Goal: Information Seeking & Learning: Learn about a topic

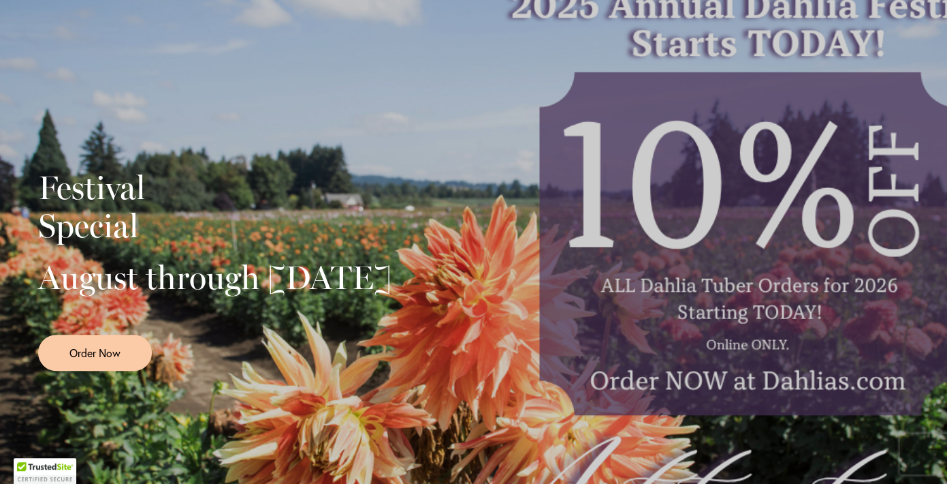
scroll to position [131, 0]
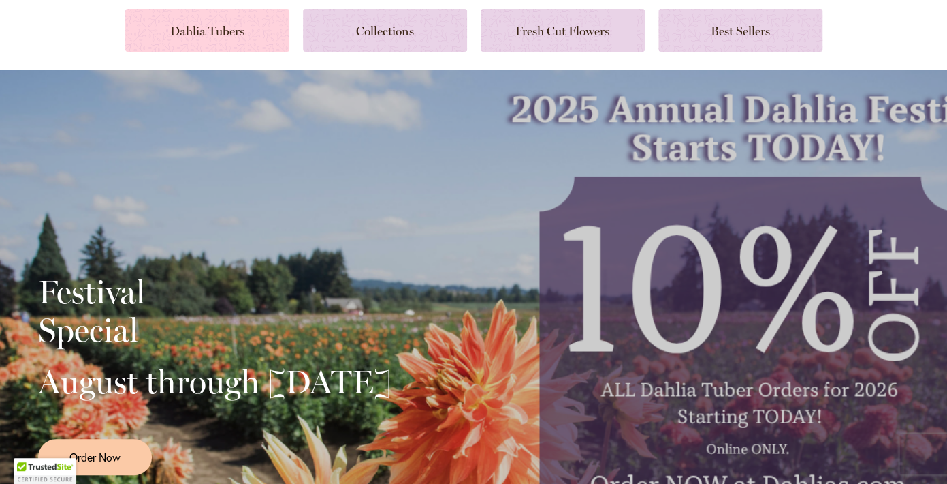
click at [227, 30] on link at bounding box center [207, 30] width 164 height 43
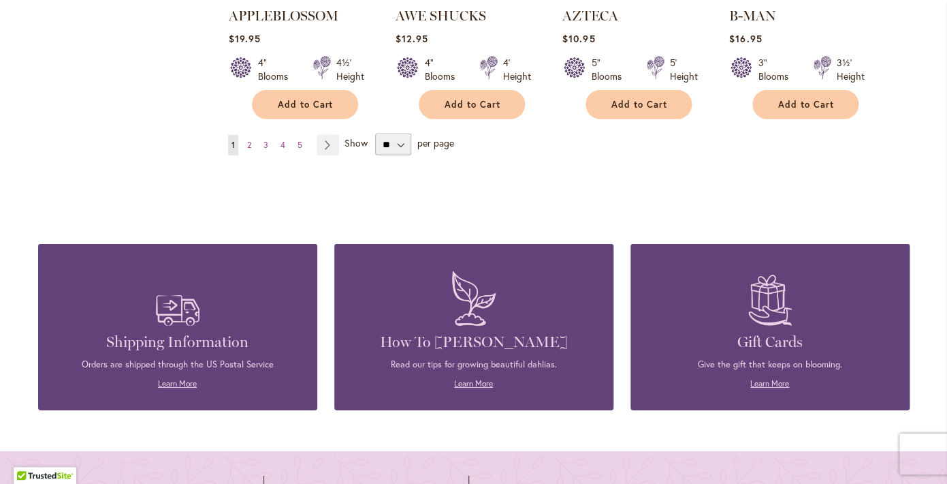
scroll to position [1372, 0]
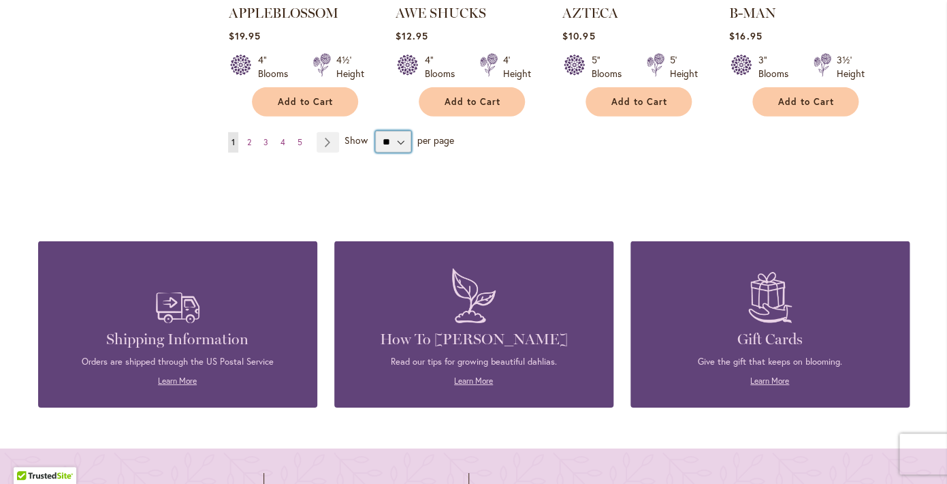
select select "**"
click option "**" at bounding box center [0, 0] width 0 height 0
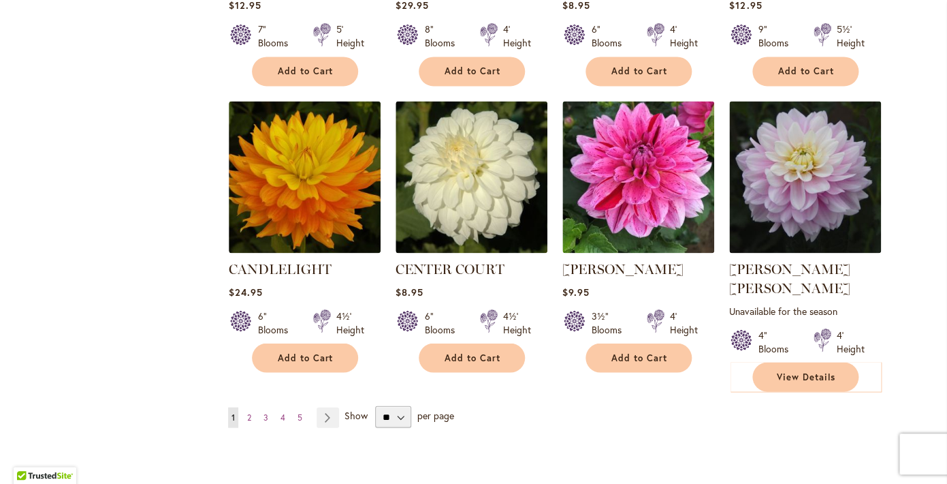
scroll to position [4590, 0]
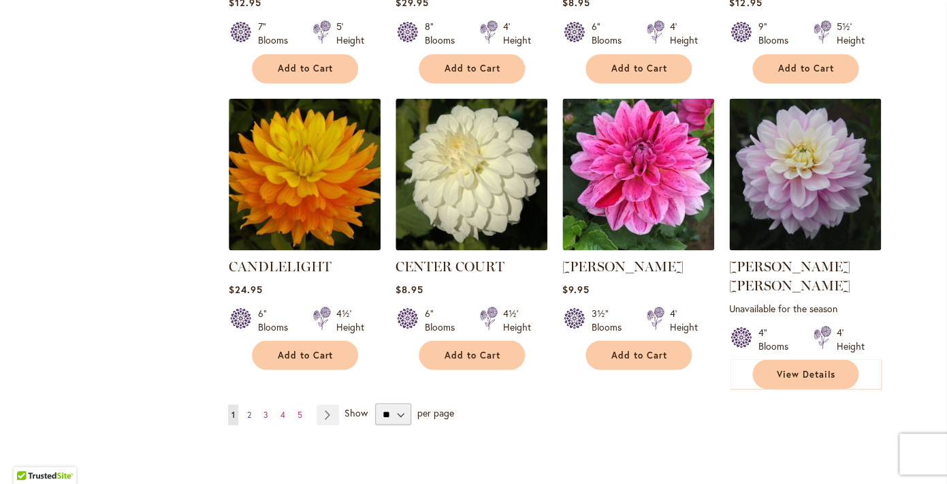
click at [249, 409] on span "2" at bounding box center [249, 414] width 4 height 10
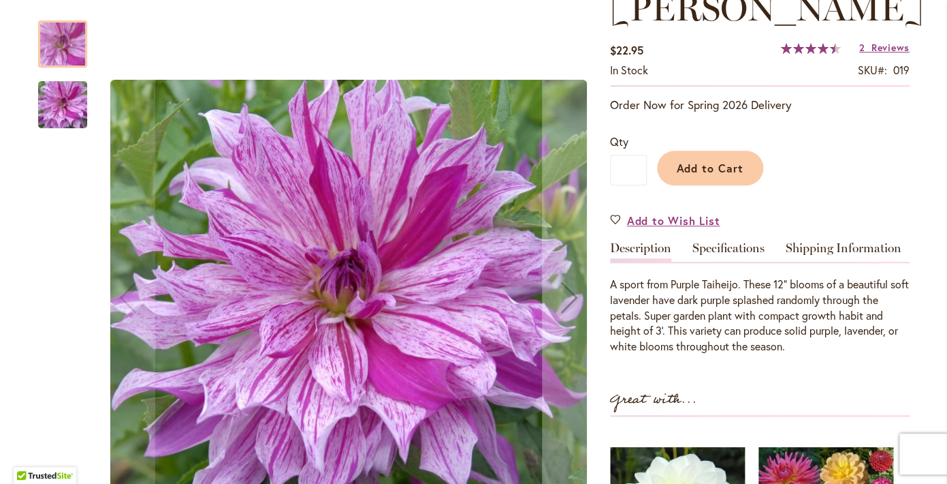
scroll to position [226, 0]
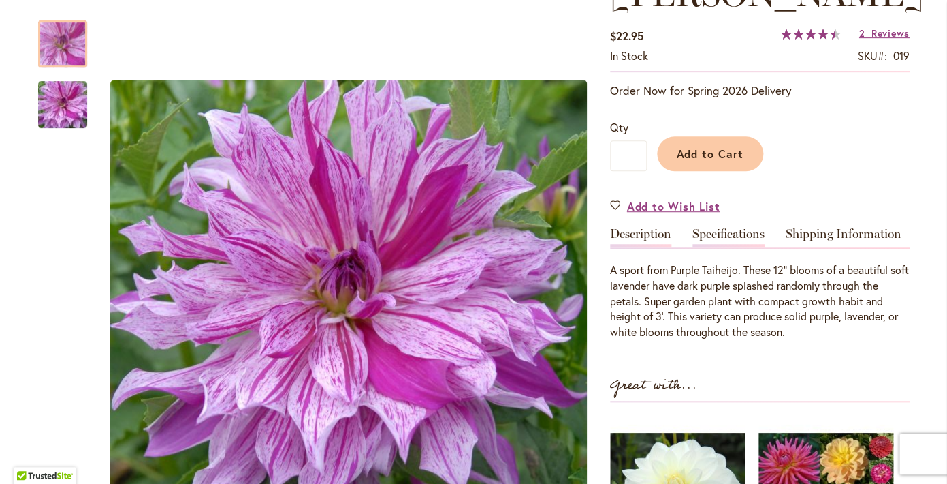
click at [723, 247] on link "Specifications" at bounding box center [729, 237] width 72 height 20
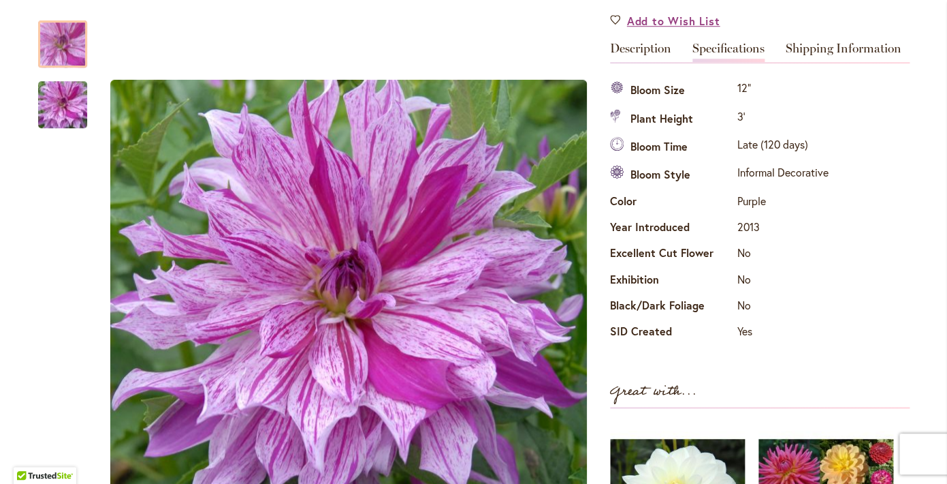
scroll to position [236, 0]
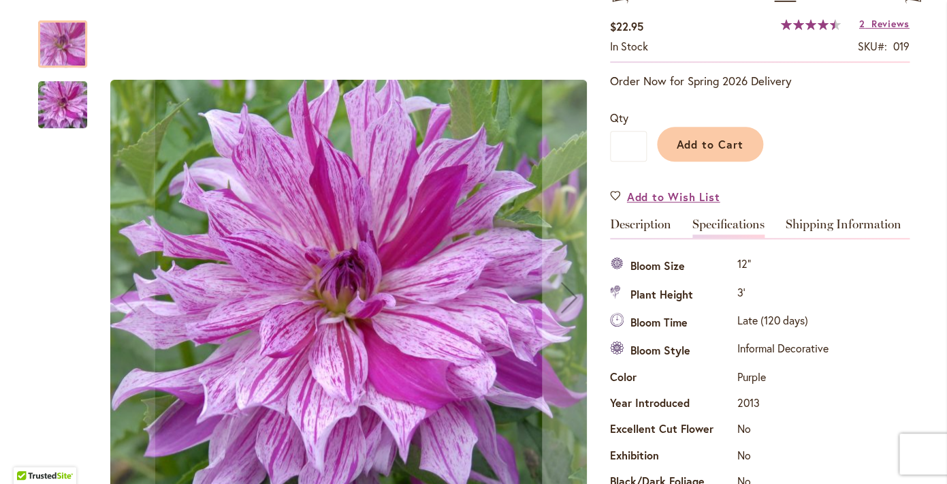
click at [64, 114] on img "Brandon Michael" at bounding box center [63, 104] width 98 height 65
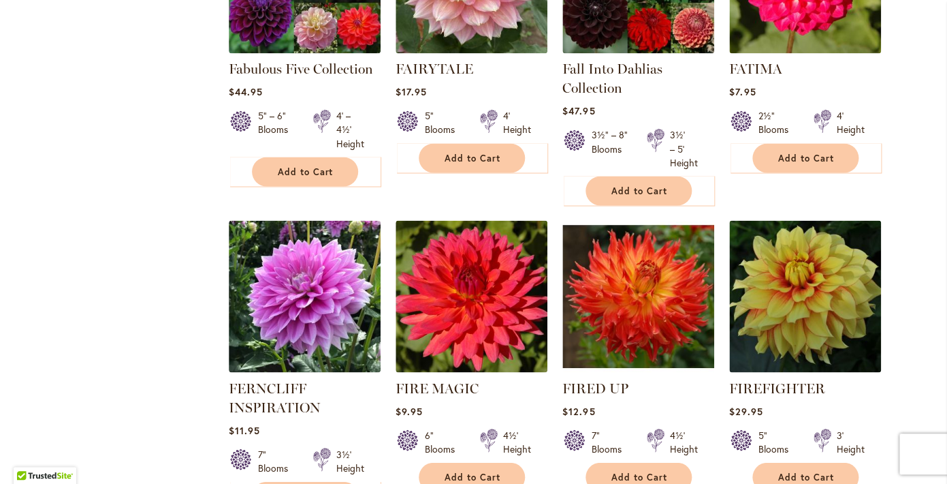
scroll to position [4599, 0]
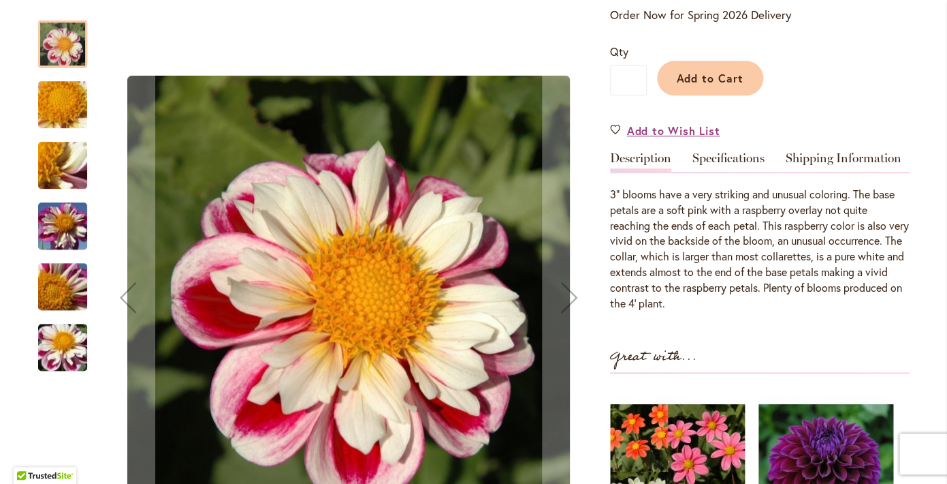
scroll to position [356, 0]
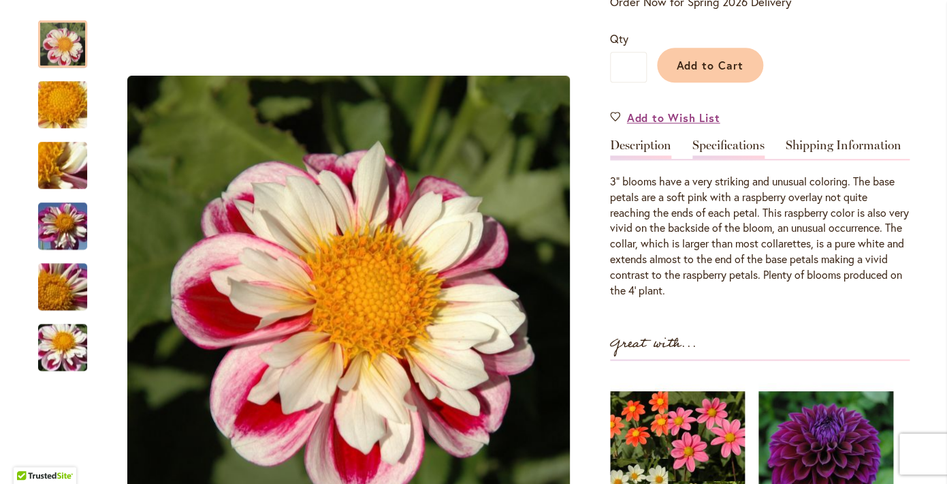
click at [728, 141] on link "Specifications" at bounding box center [729, 149] width 72 height 20
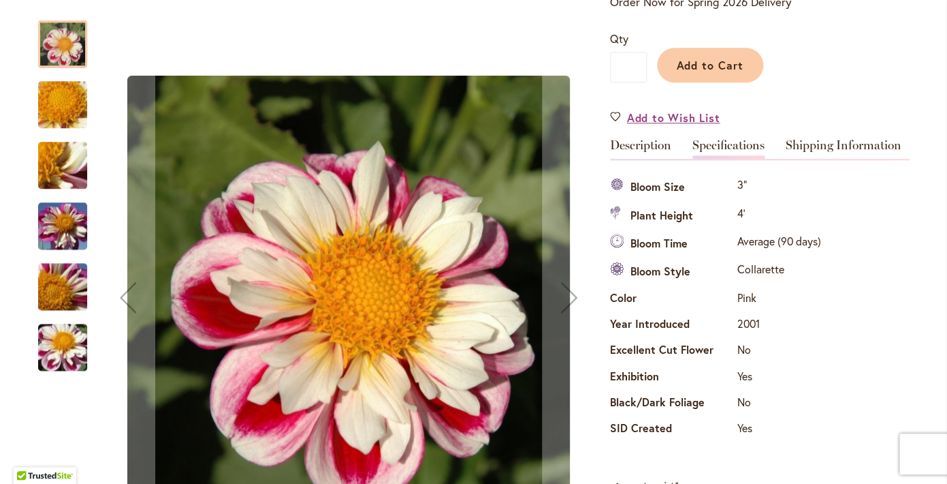
click at [70, 93] on img "BUMBLE RUMBLE" at bounding box center [63, 105] width 98 height 74
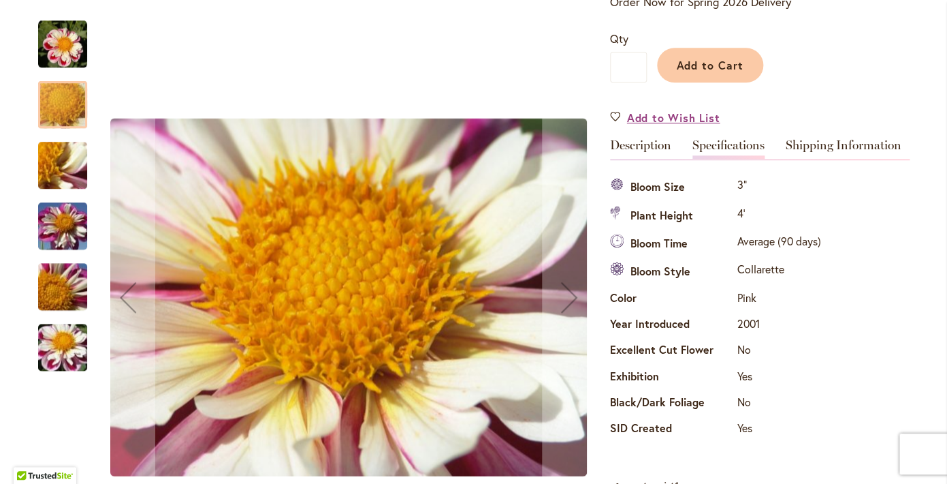
click at [67, 163] on img "BUMBLE RUMBLE" at bounding box center [63, 166] width 98 height 74
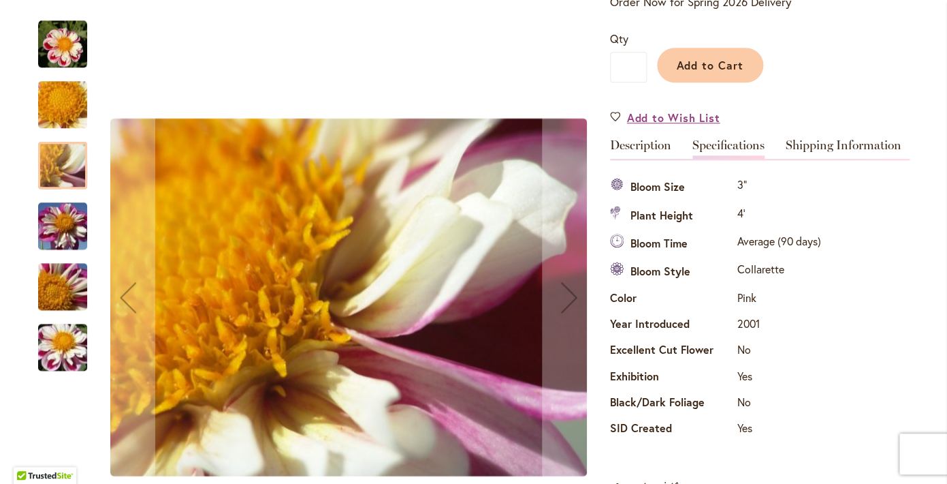
click at [76, 214] on img "BUMBLE RUMBLE" at bounding box center [63, 226] width 98 height 74
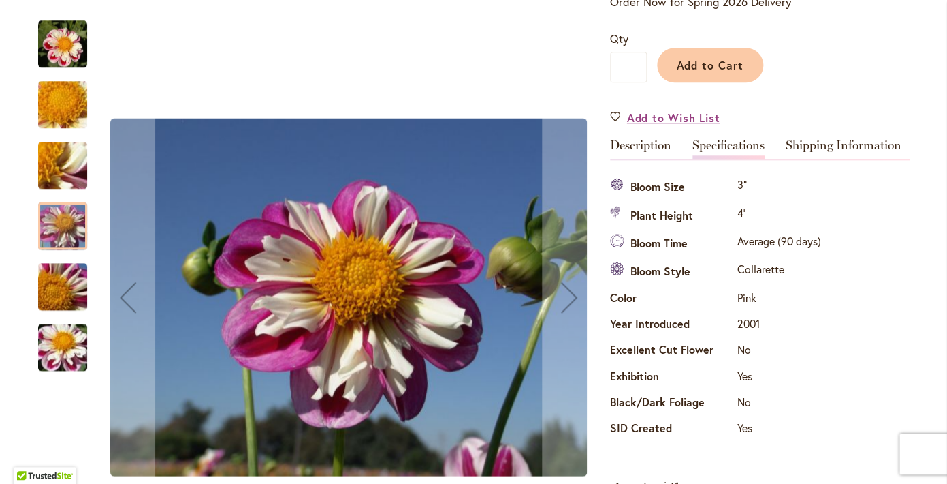
click at [61, 283] on img "BUMBLE RUMBLE" at bounding box center [63, 287] width 98 height 74
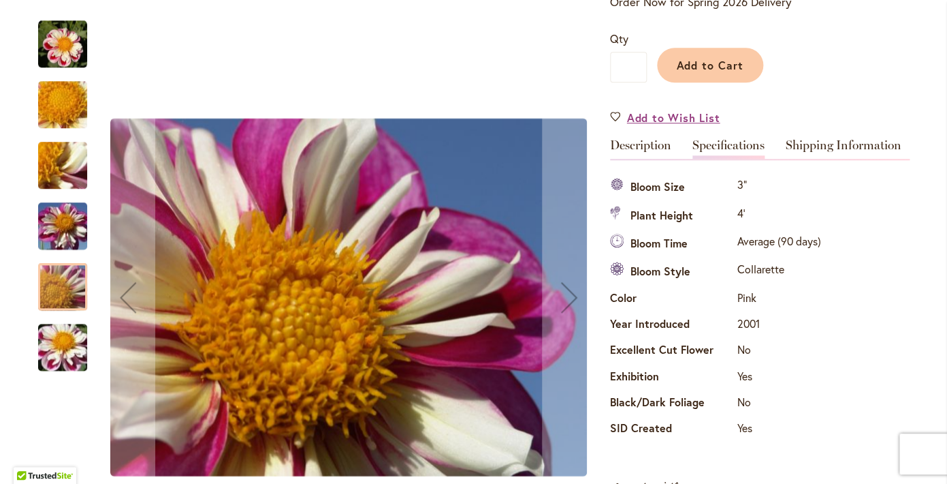
click at [61, 347] on img "BUMBLE RUMBLE" at bounding box center [63, 348] width 98 height 74
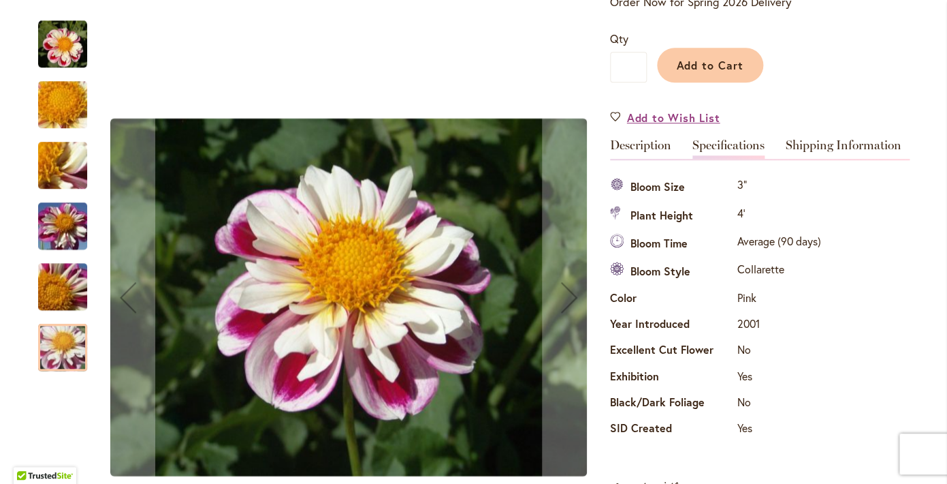
click at [75, 226] on img "BUMBLE RUMBLE" at bounding box center [63, 226] width 98 height 74
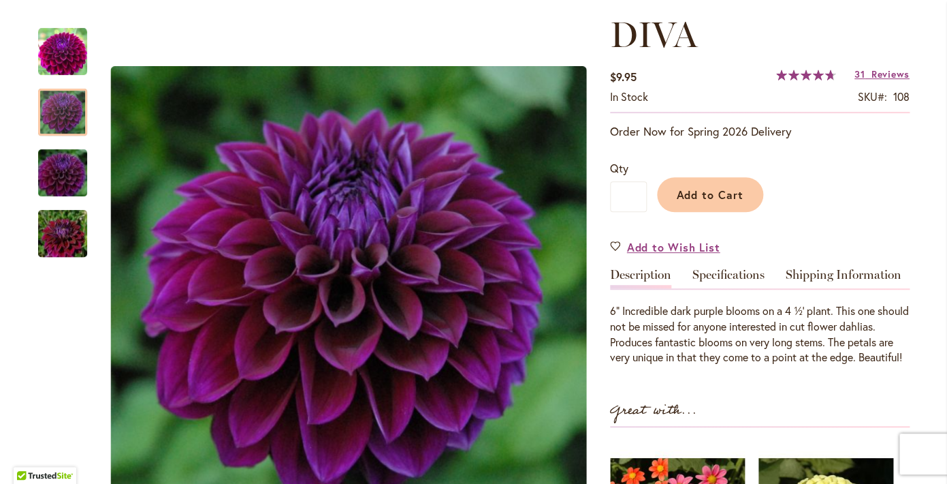
scroll to position [208, 0]
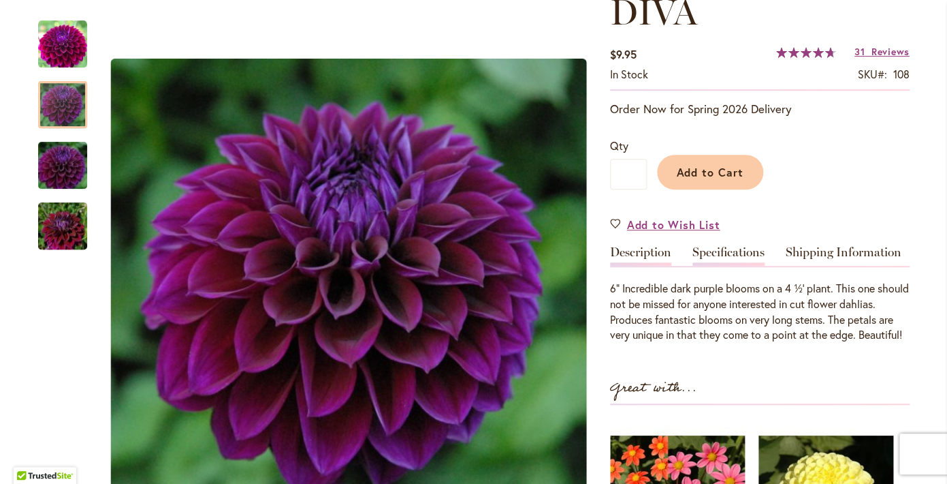
click at [733, 259] on link "Specifications" at bounding box center [729, 256] width 72 height 20
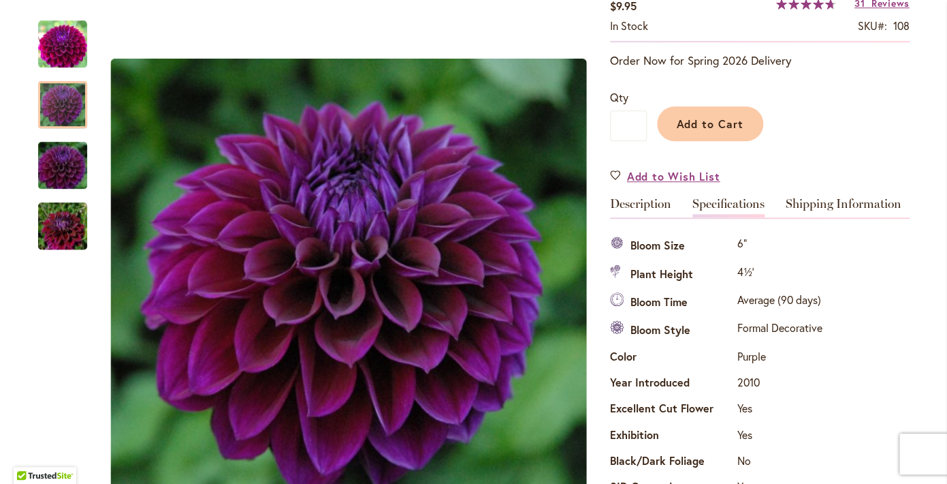
scroll to position [252, 0]
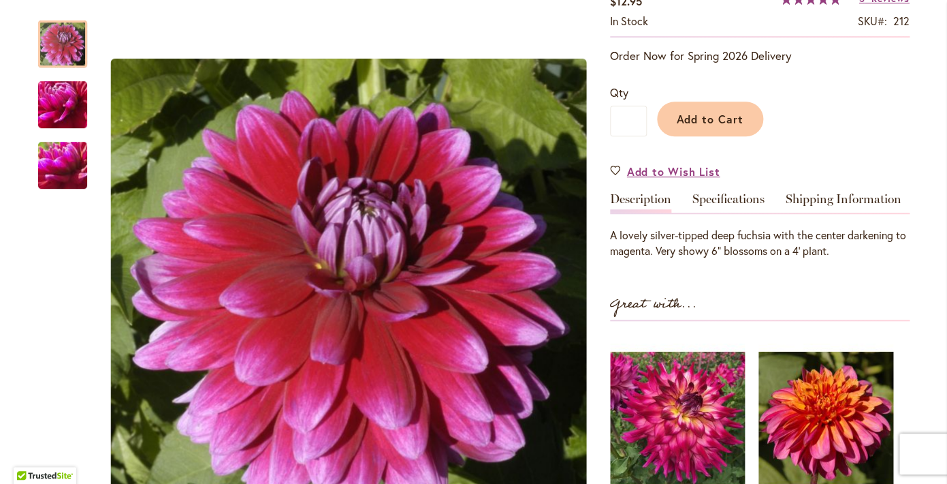
scroll to position [270, 0]
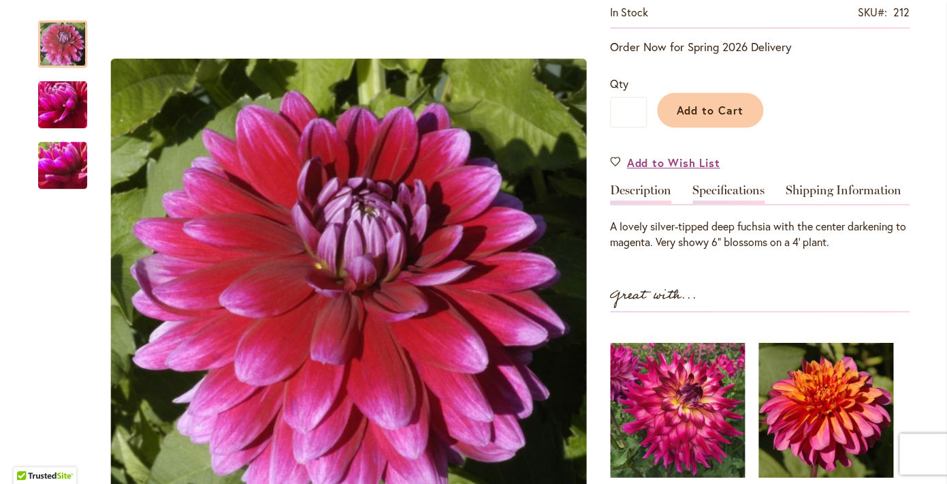
click at [738, 193] on link "Specifications" at bounding box center [729, 194] width 72 height 20
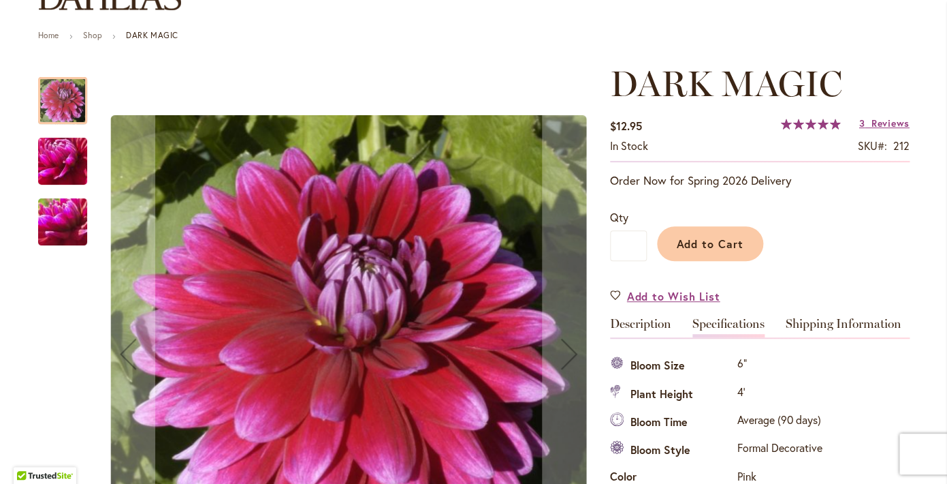
scroll to position [131, 0]
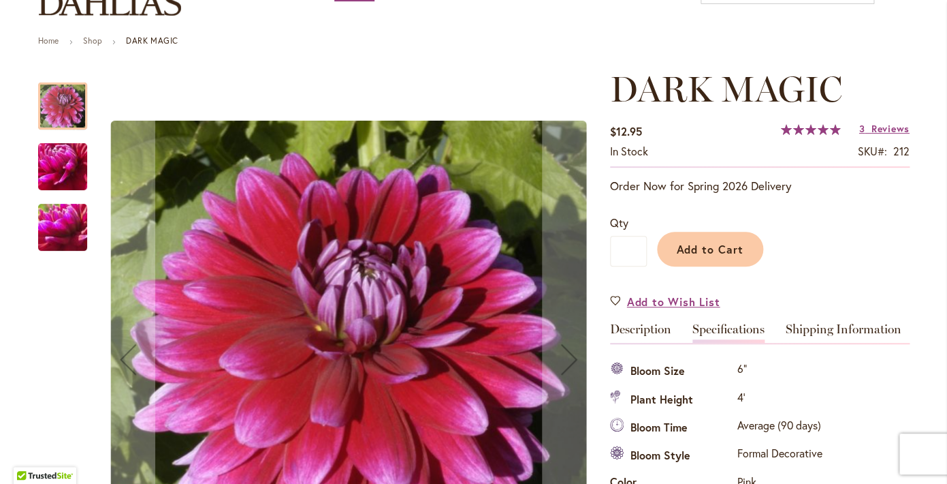
click at [64, 163] on img "DARK MAGIC" at bounding box center [63, 167] width 98 height 74
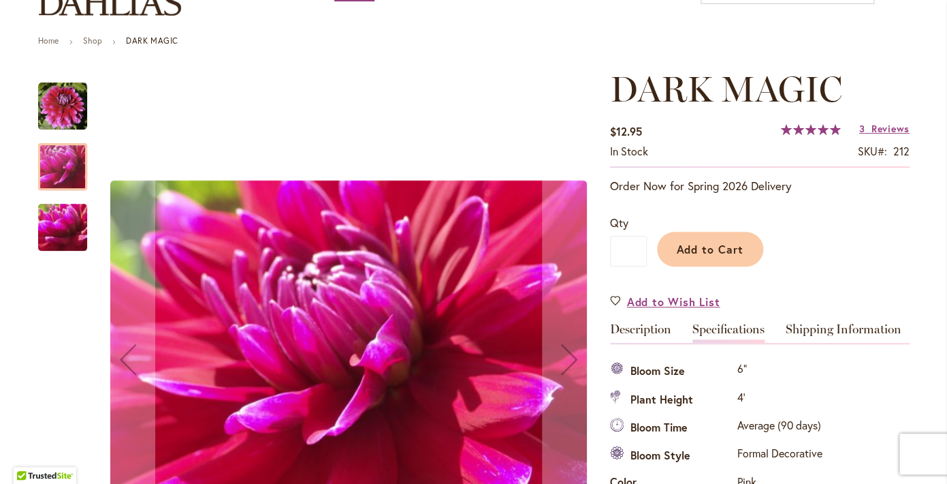
click at [65, 242] on img "DARK MAGIC" at bounding box center [63, 228] width 98 height 74
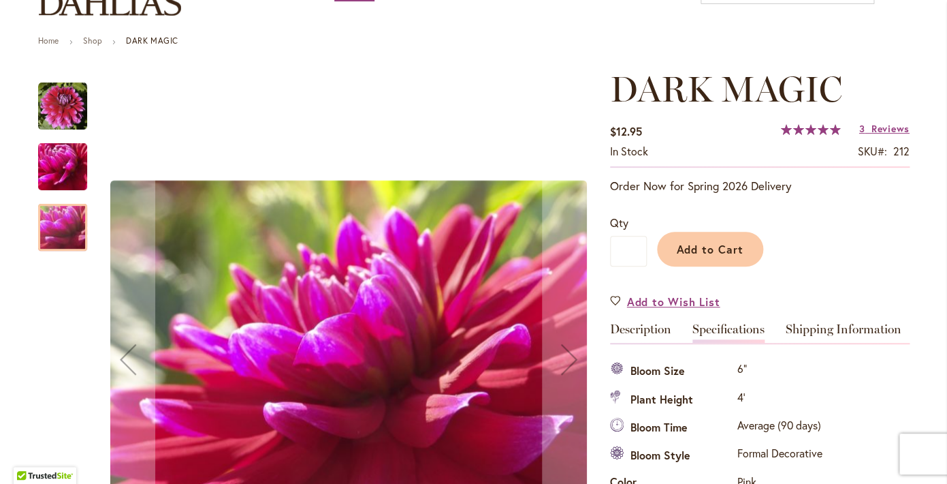
click at [59, 96] on img "DARK MAGIC" at bounding box center [62, 106] width 49 height 49
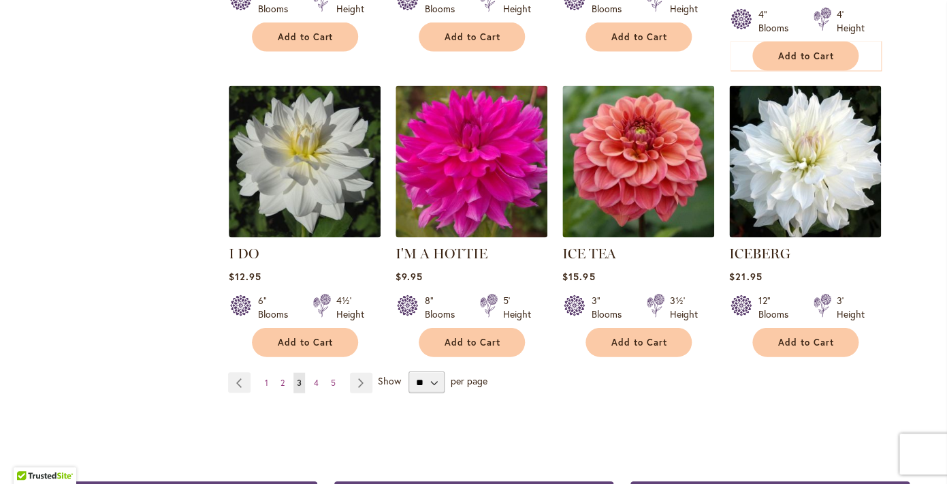
scroll to position [4736, 0]
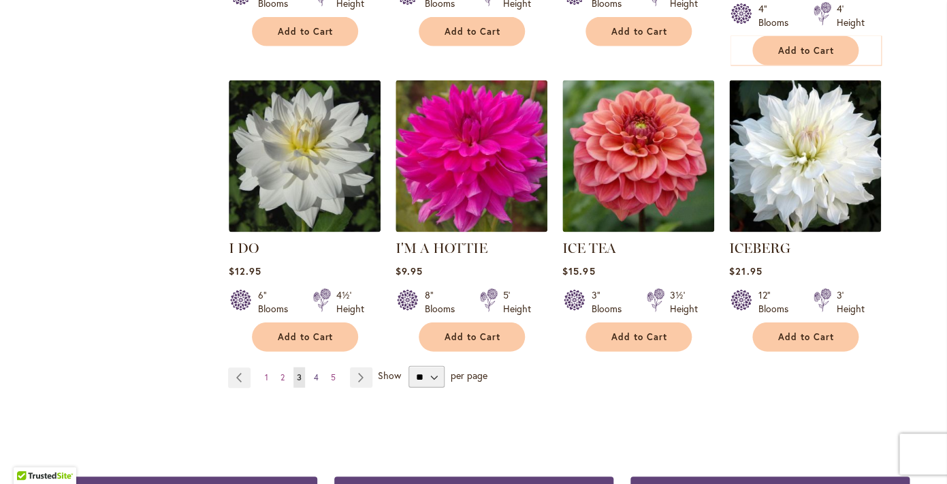
click at [319, 367] on link "Page 4" at bounding box center [317, 377] width 12 height 20
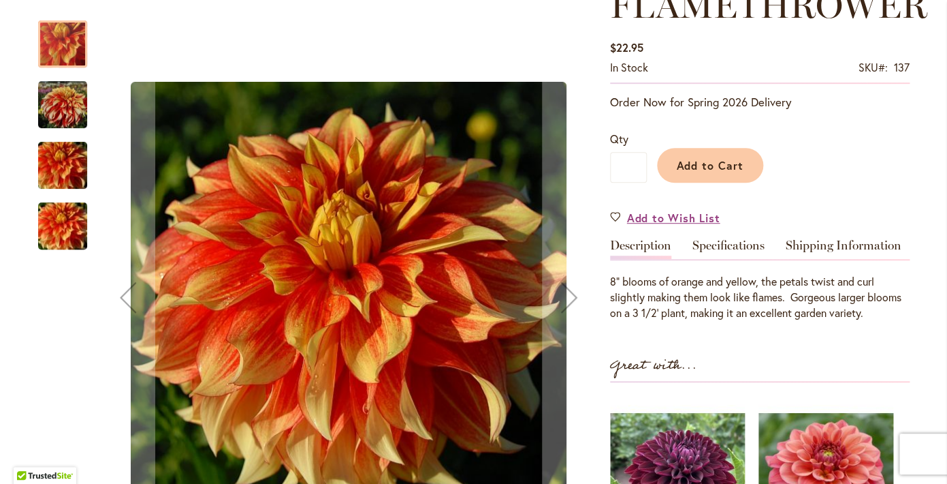
scroll to position [249, 0]
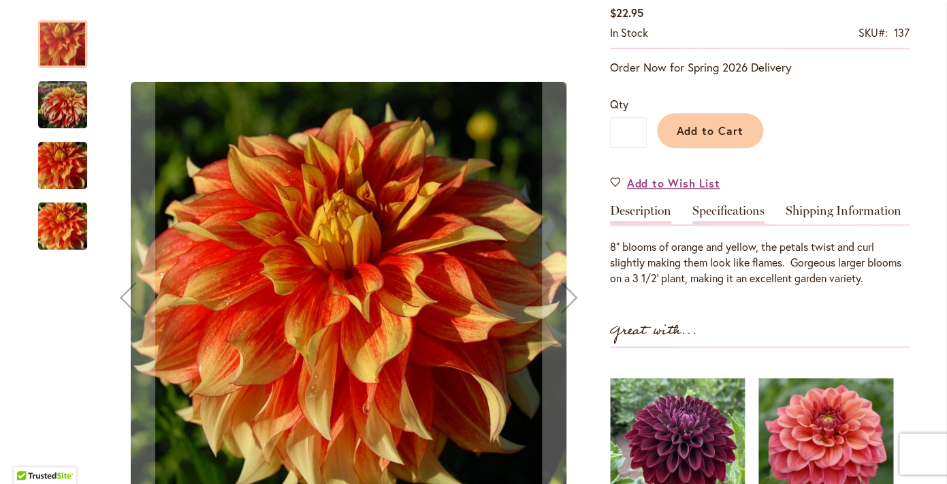
click at [713, 209] on link "Specifications" at bounding box center [729, 214] width 72 height 20
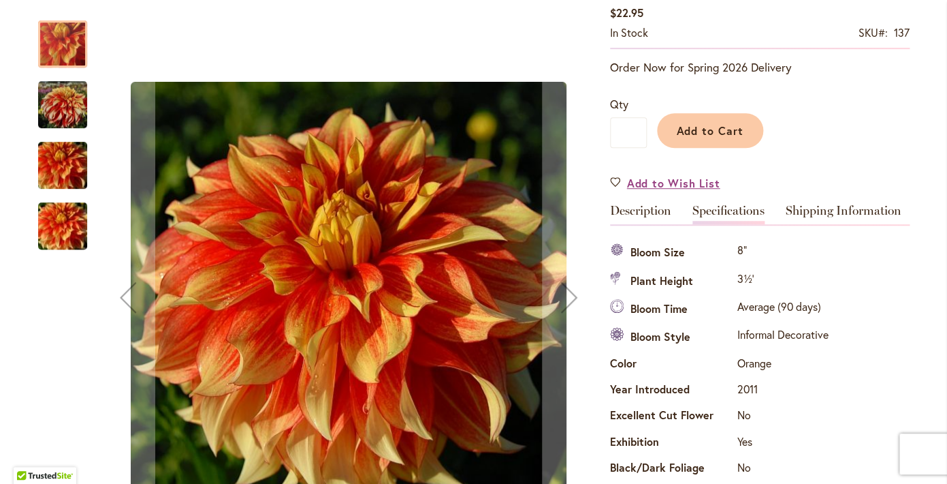
scroll to position [453, 0]
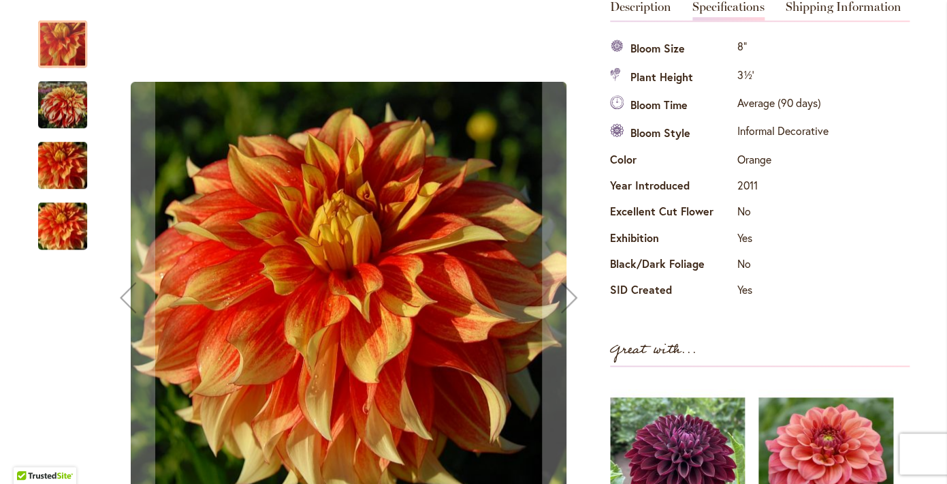
click at [78, 105] on img "FLAMETHROWER" at bounding box center [62, 104] width 49 height 50
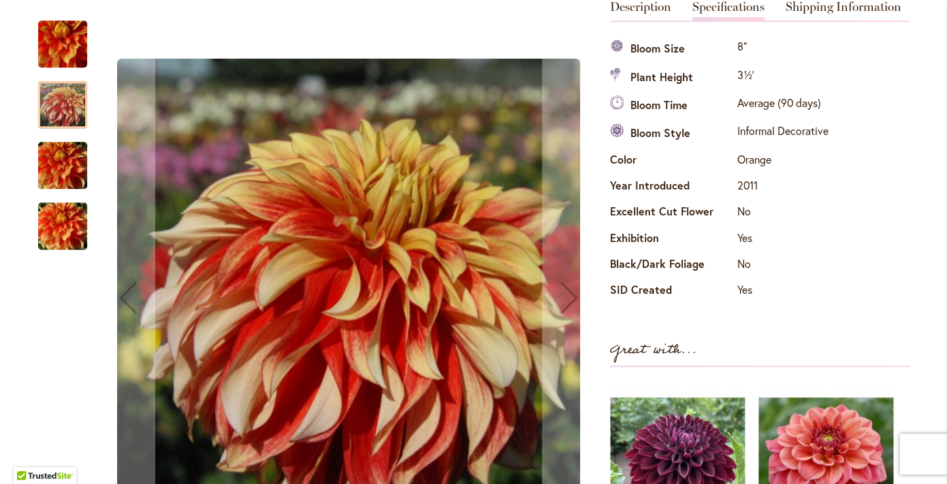
click at [72, 168] on img "FLAMETHROWER" at bounding box center [63, 165] width 98 height 65
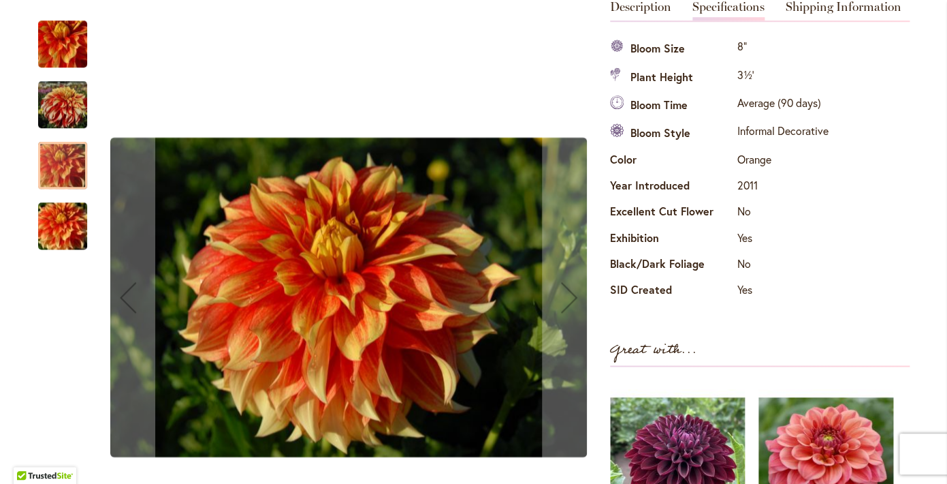
click at [72, 213] on img "FLAMETHROWER" at bounding box center [63, 225] width 98 height 65
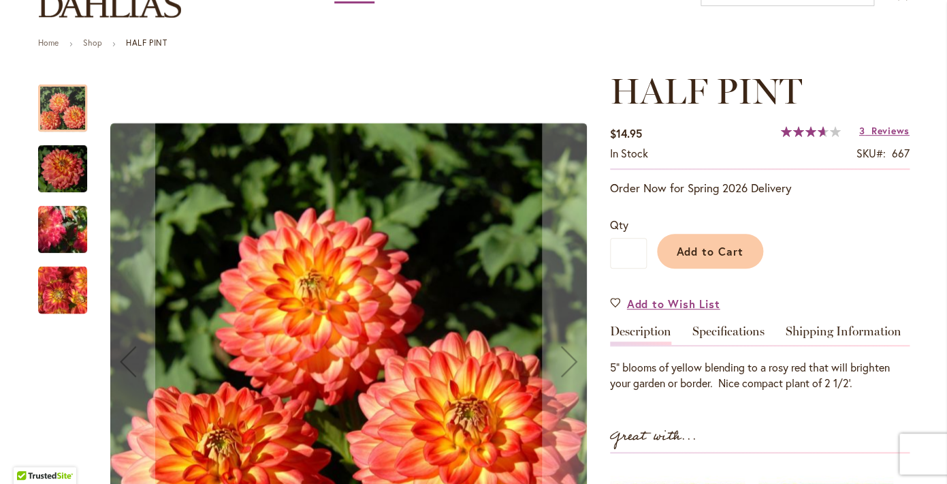
scroll to position [188, 0]
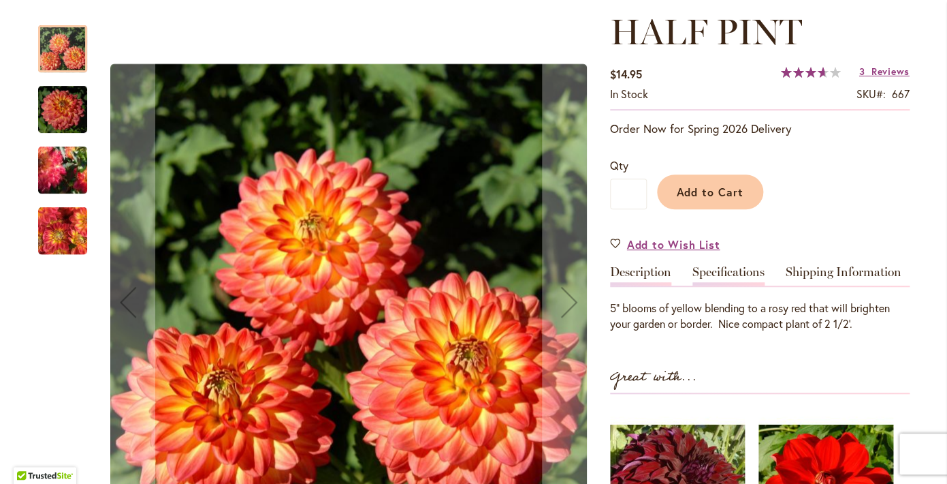
click at [741, 271] on link "Specifications" at bounding box center [729, 276] width 72 height 20
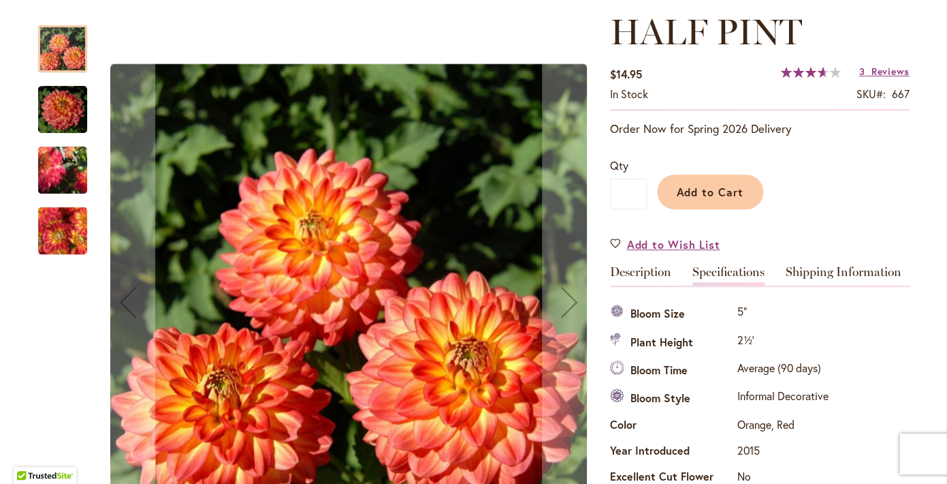
scroll to position [453, 0]
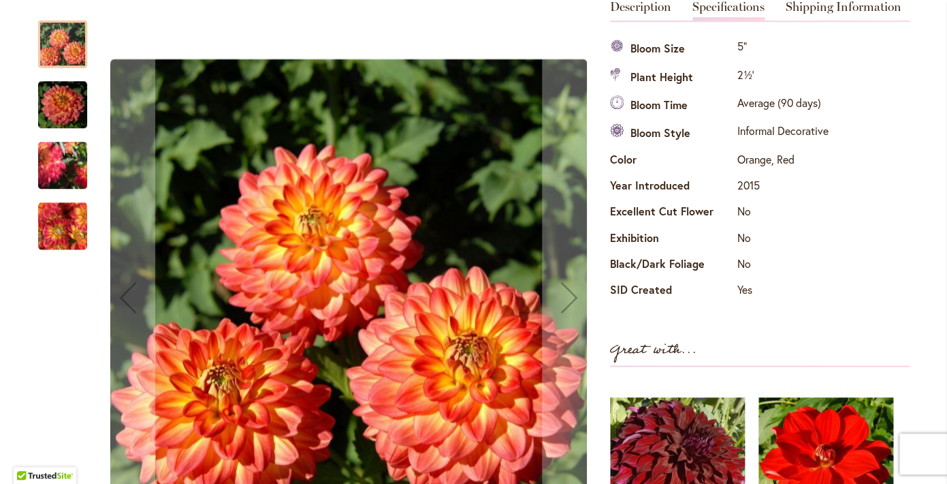
click at [59, 104] on img "HALF PINT" at bounding box center [62, 104] width 49 height 52
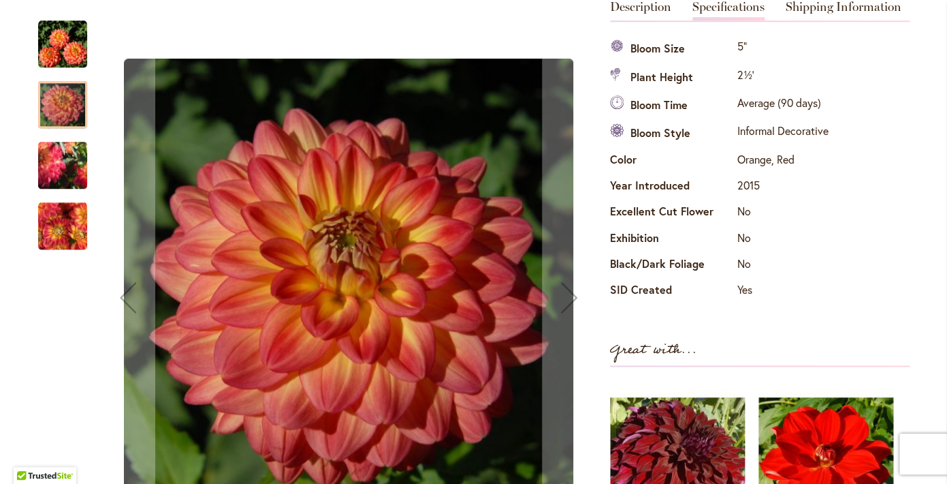
click at [70, 157] on img "HALF PINT" at bounding box center [63, 166] width 98 height 78
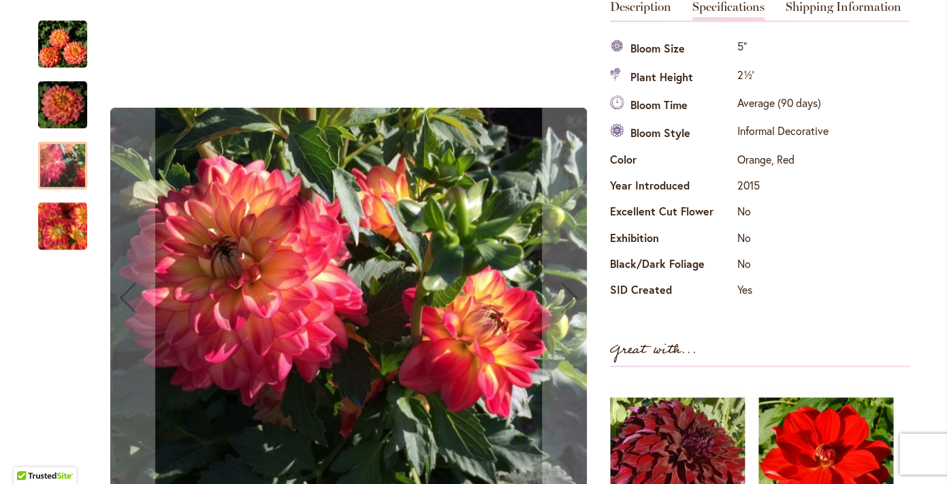
click at [70, 215] on img "HALF PINT" at bounding box center [62, 225] width 49 height 50
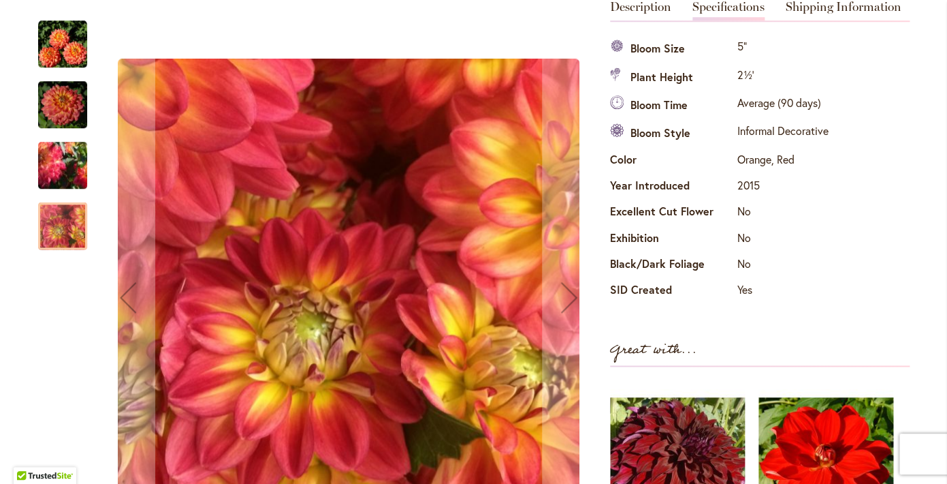
click at [57, 49] on img "HALF PINT" at bounding box center [62, 44] width 49 height 49
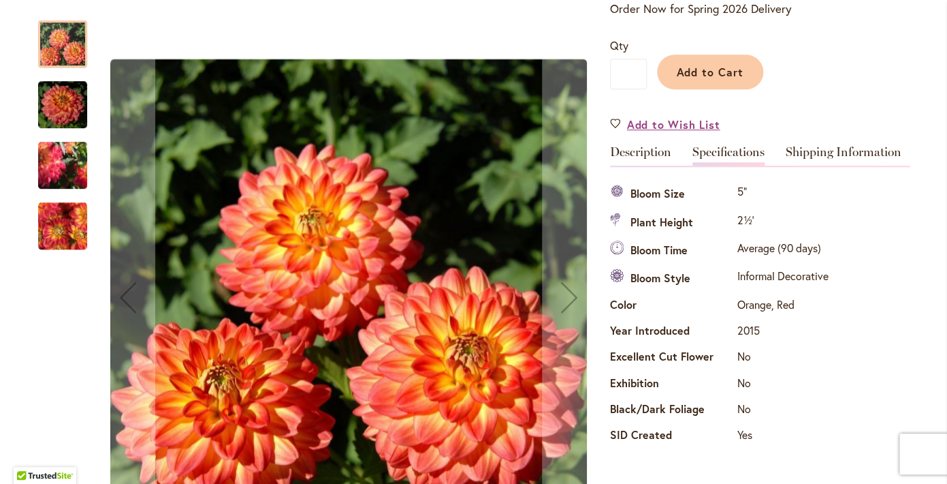
scroll to position [320, 0]
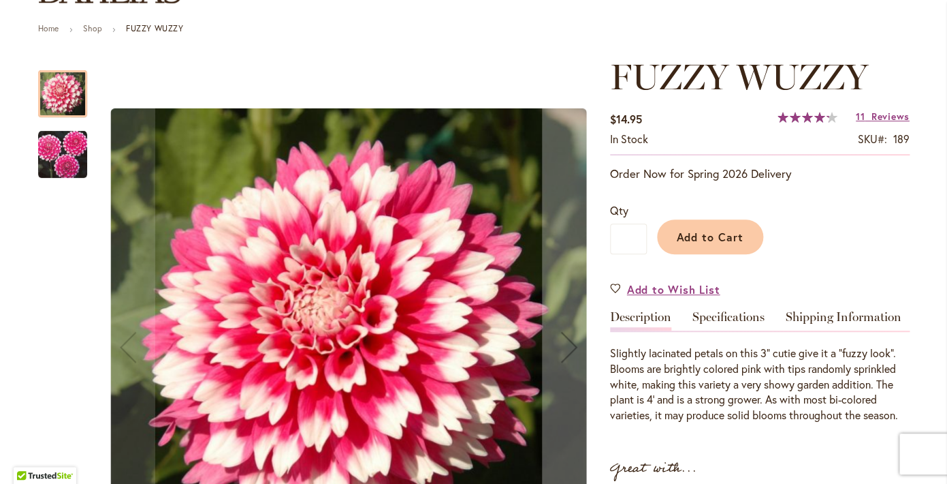
scroll to position [193, 0]
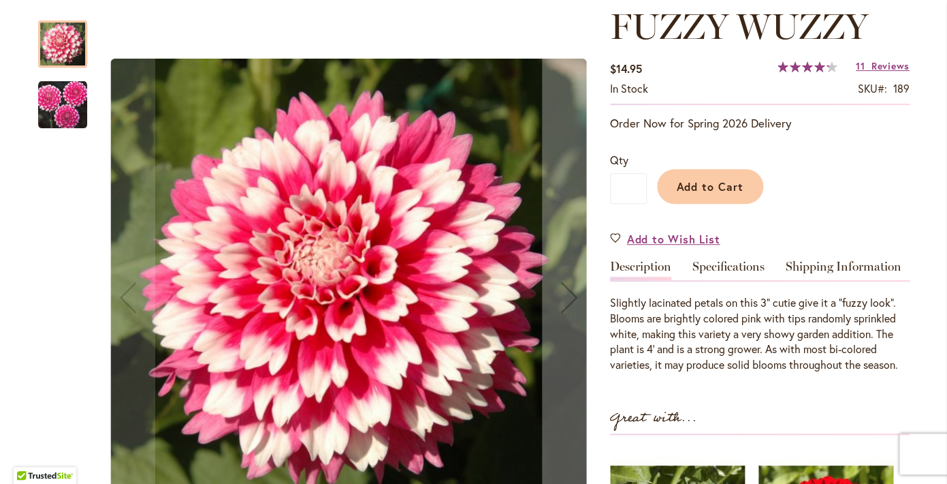
click at [756, 294] on div "Slightly lacinated petals on this 3" cutie give it a "fuzzy look". Blooms are b…" at bounding box center [760, 326] width 300 height 93
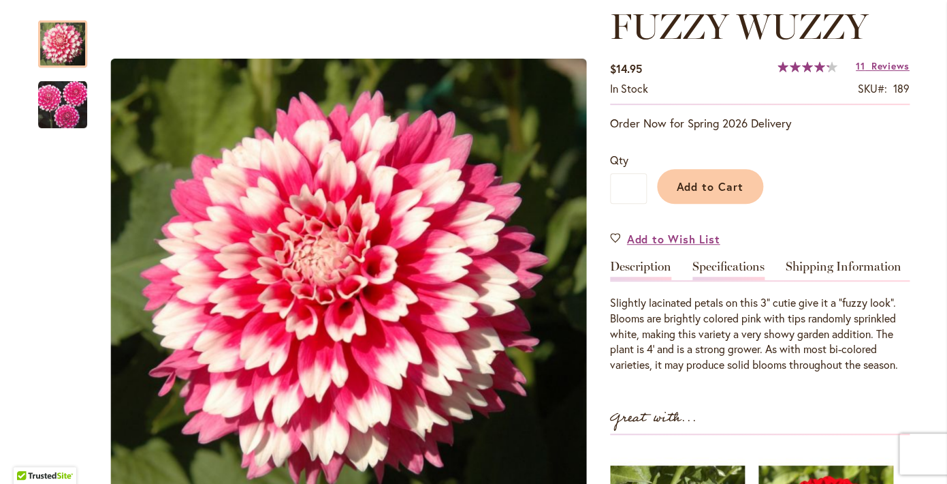
click at [759, 268] on link "Specifications" at bounding box center [729, 270] width 72 height 20
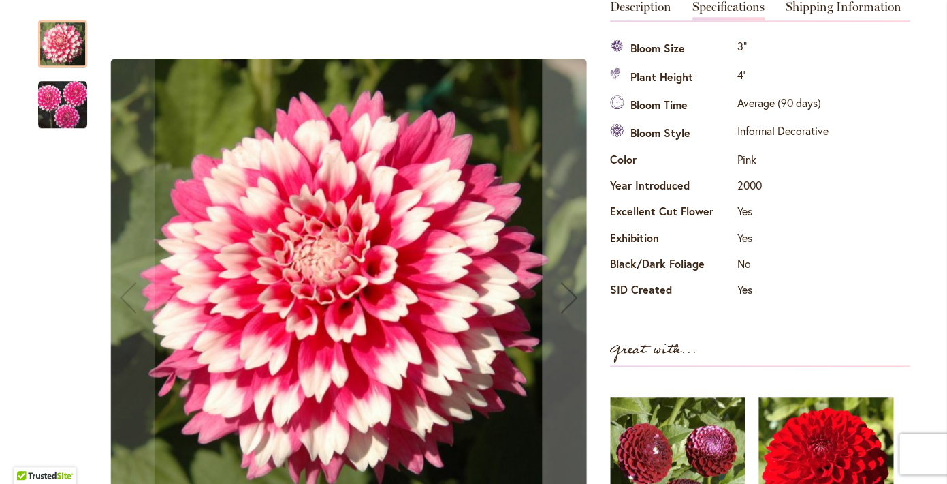
click at [59, 83] on img "FUZZY WUZZY" at bounding box center [62, 104] width 49 height 49
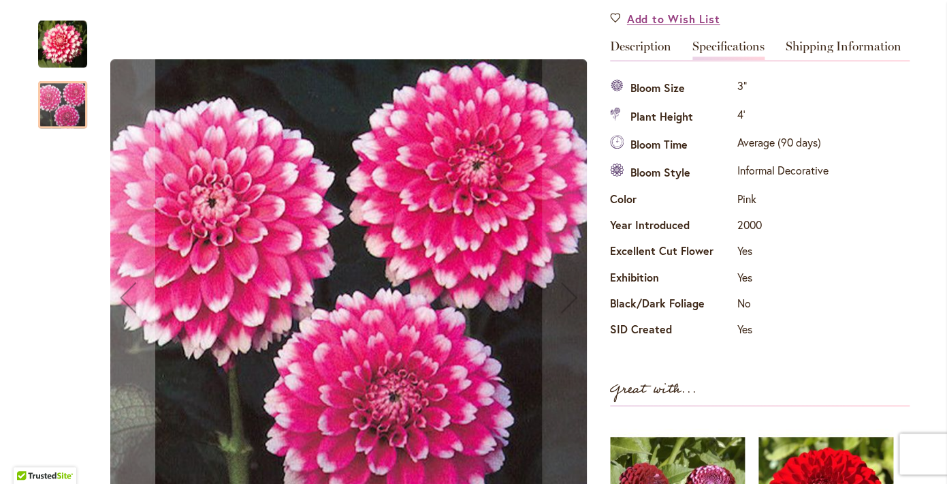
scroll to position [423, 0]
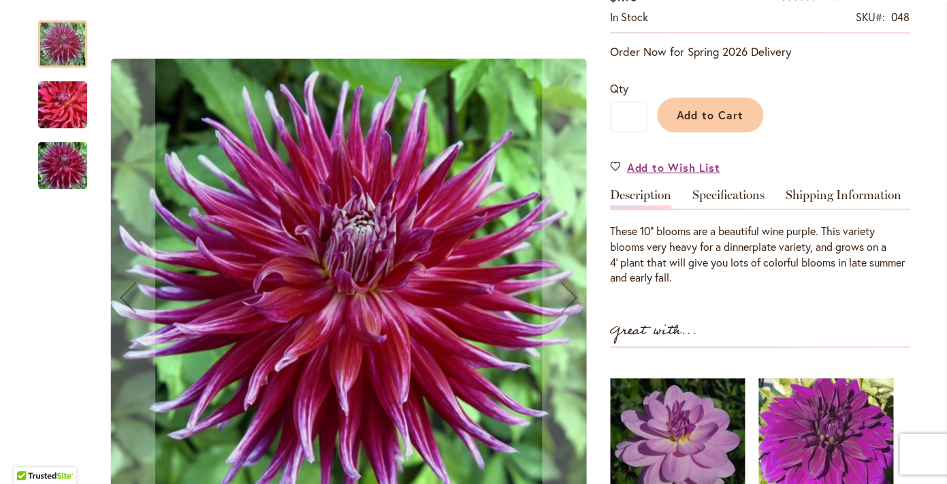
scroll to position [267, 0]
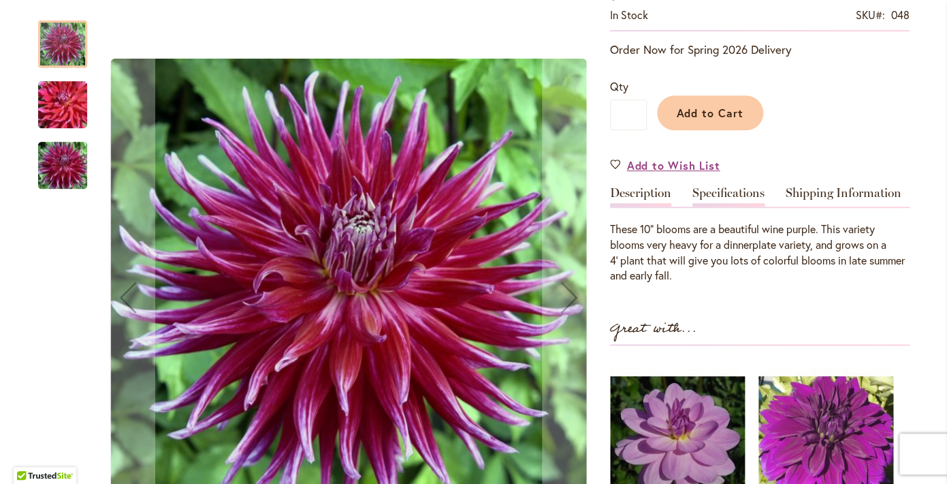
click at [731, 191] on link "Specifications" at bounding box center [729, 197] width 72 height 20
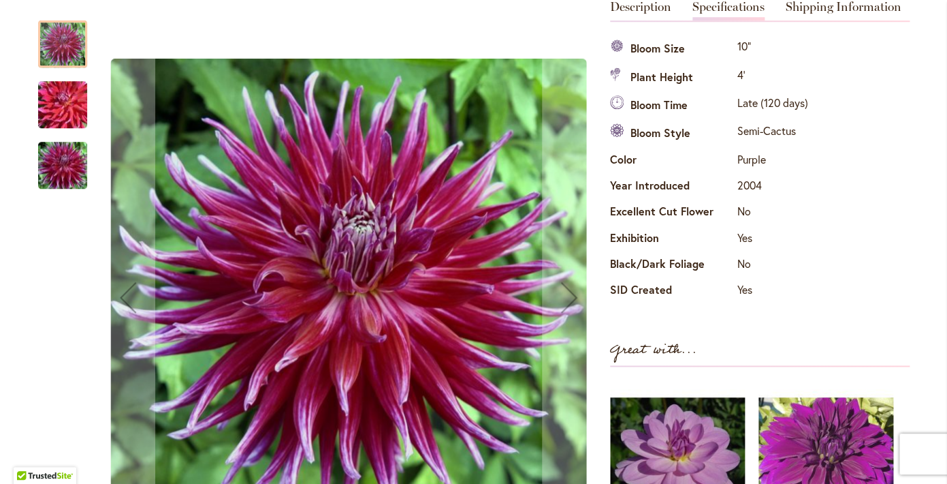
click at [67, 115] on img "Grand Finale" at bounding box center [63, 104] width 98 height 65
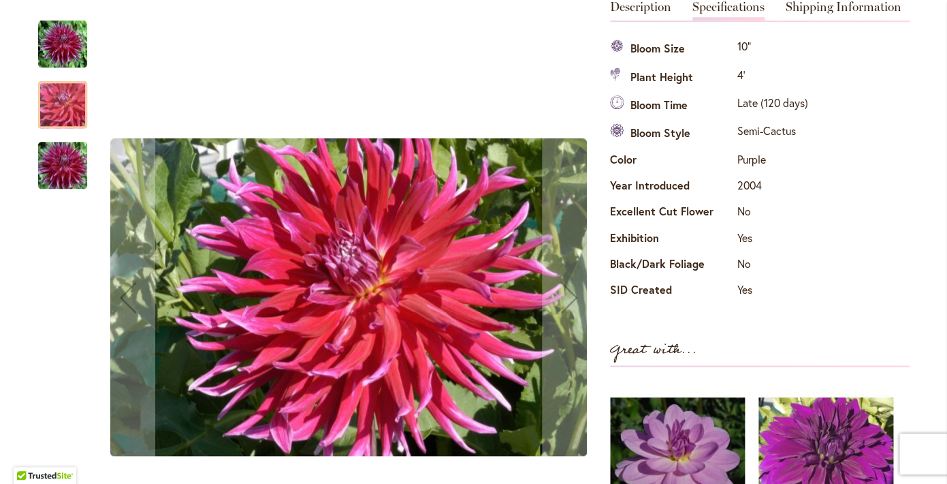
click at [74, 168] on img "Grand Finale" at bounding box center [63, 165] width 98 height 65
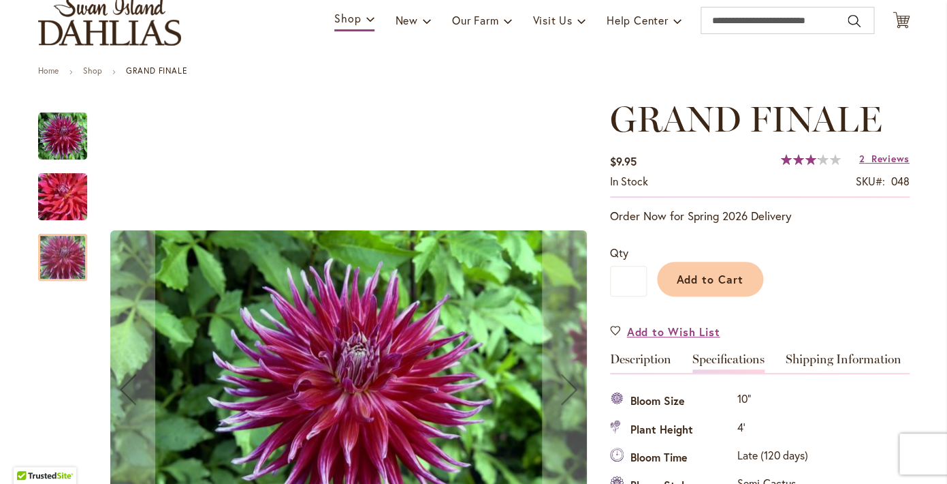
scroll to position [95, 0]
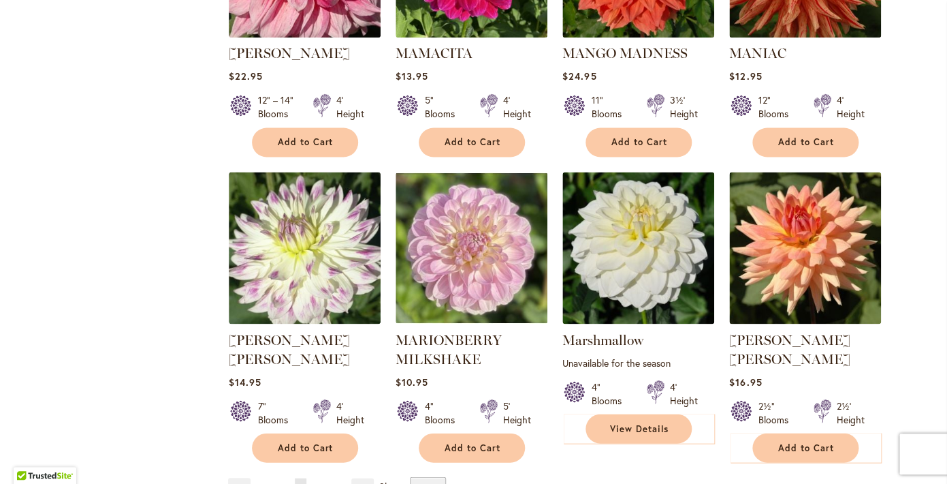
scroll to position [4612, 0]
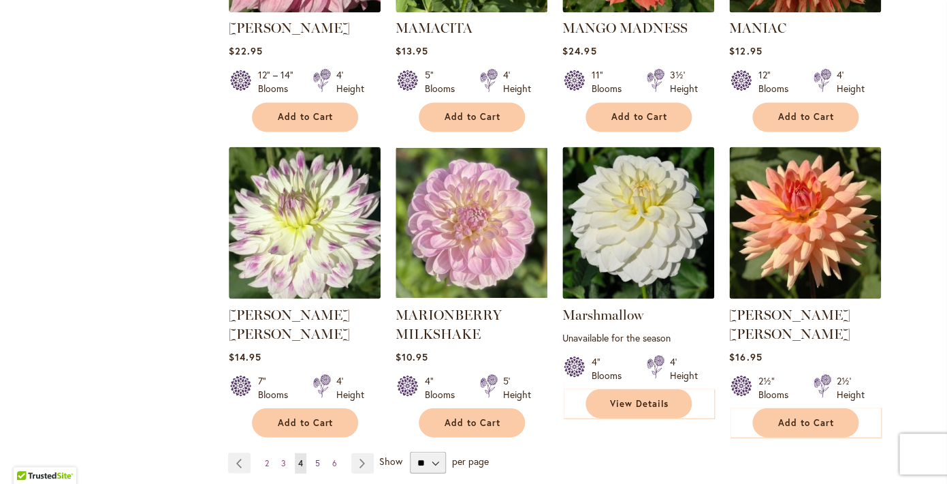
click at [315, 452] on link "Page 5" at bounding box center [318, 462] width 12 height 20
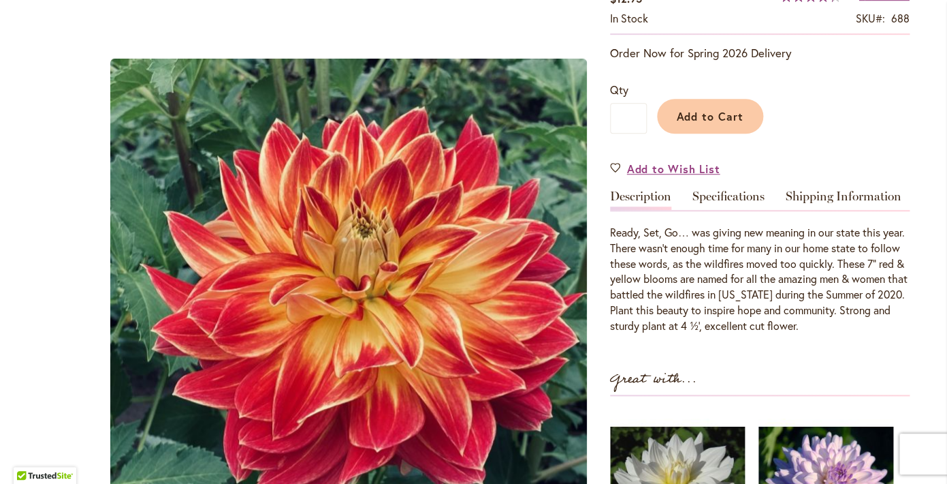
scroll to position [306, 0]
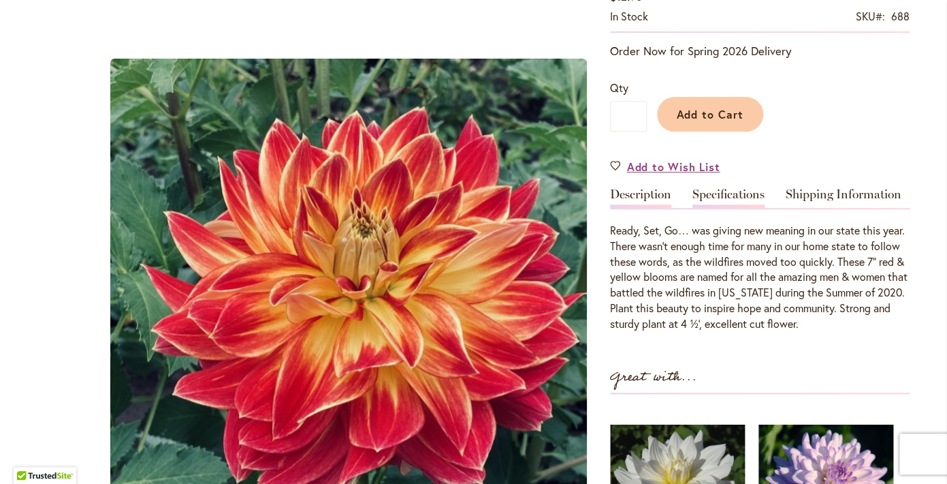
click at [722, 202] on link "Specifications" at bounding box center [729, 198] width 72 height 20
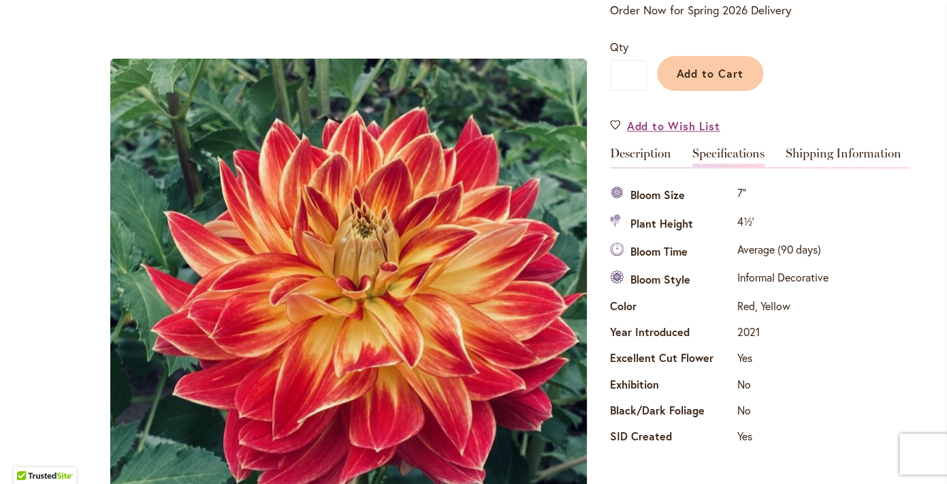
scroll to position [341, 0]
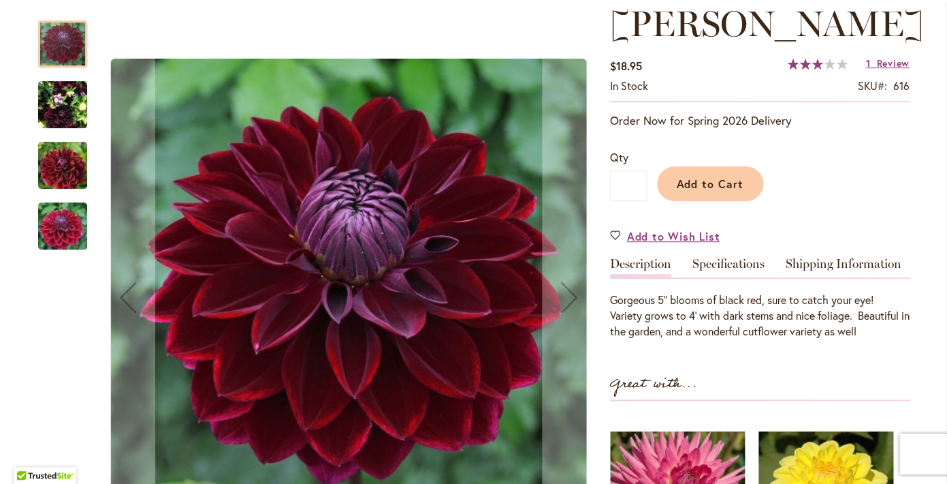
scroll to position [204, 0]
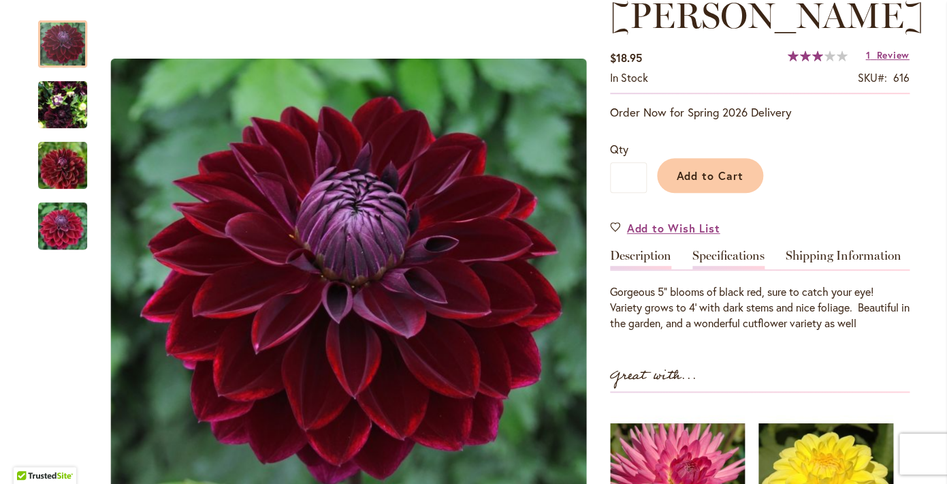
click at [714, 259] on link "Specifications" at bounding box center [729, 259] width 72 height 20
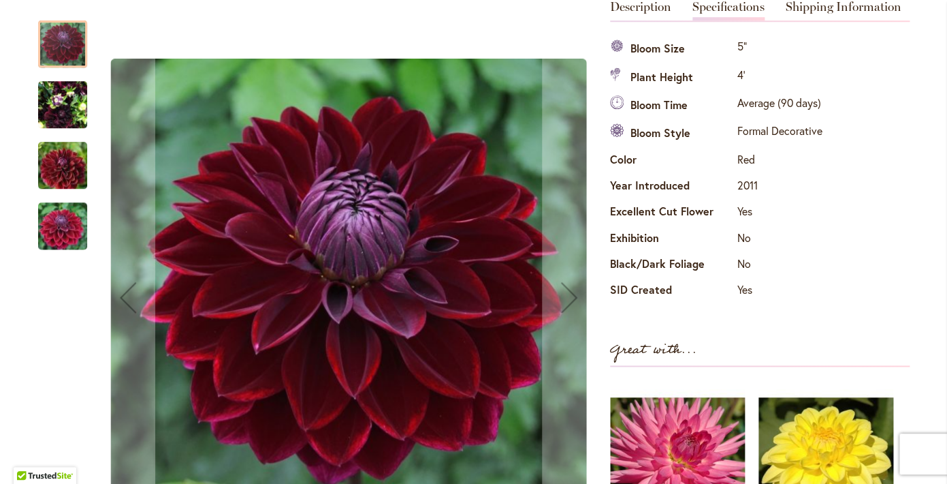
click at [69, 107] on img "Kaisha Lea" at bounding box center [62, 104] width 49 height 65
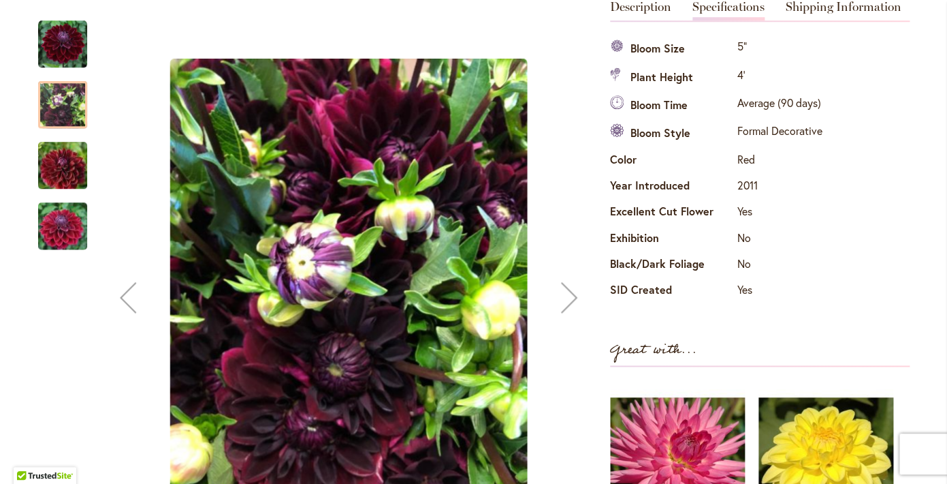
click at [67, 153] on img "Kaisha Lea" at bounding box center [63, 165] width 98 height 65
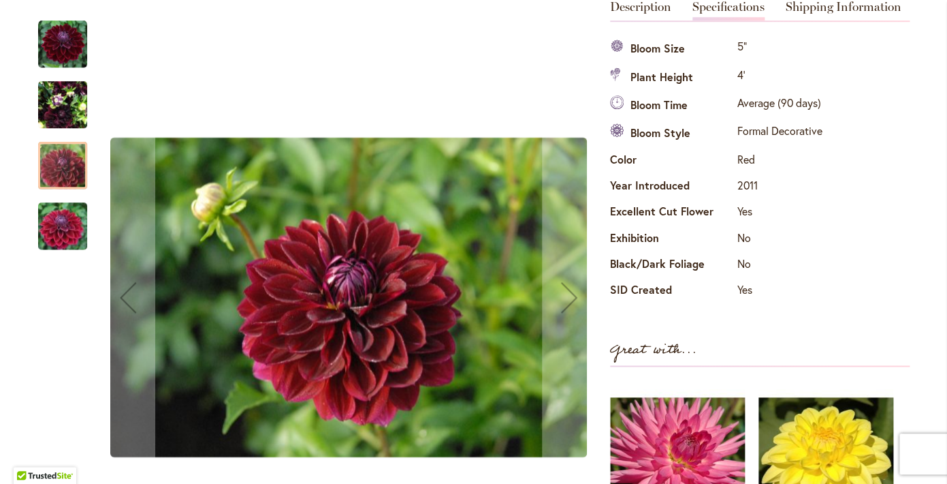
click at [72, 219] on img "Kaisha Lea" at bounding box center [63, 225] width 98 height 65
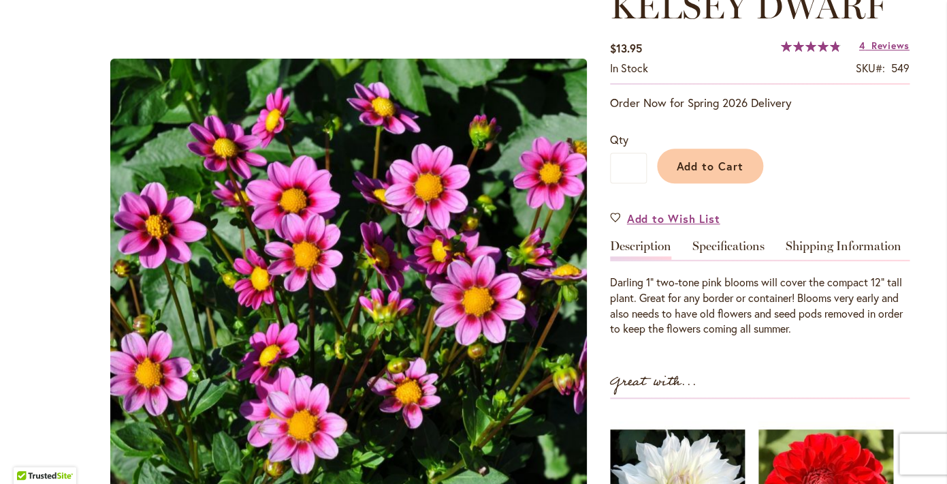
scroll to position [237, 0]
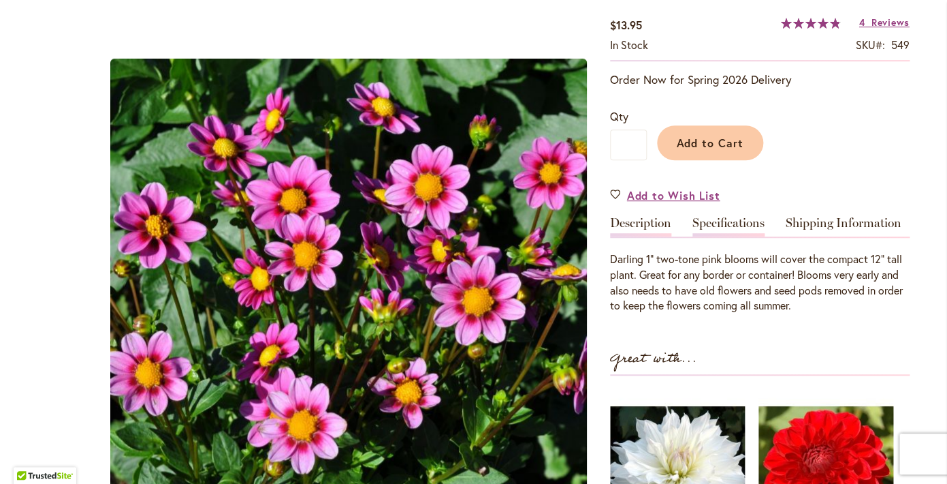
click at [729, 230] on link "Specifications" at bounding box center [729, 227] width 72 height 20
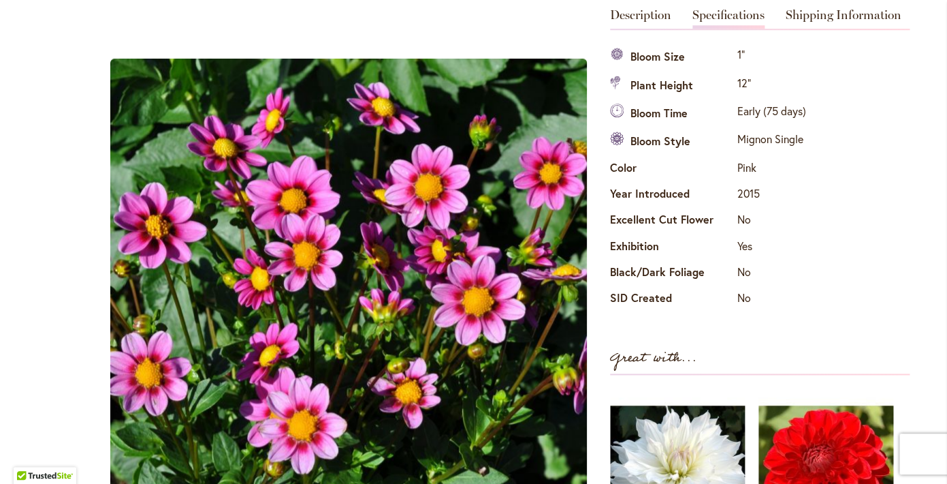
scroll to position [435, 0]
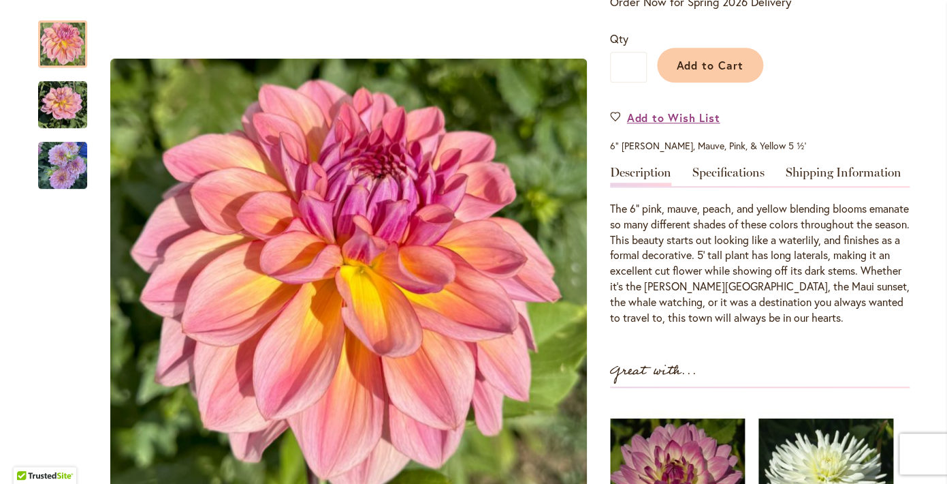
scroll to position [328, 0]
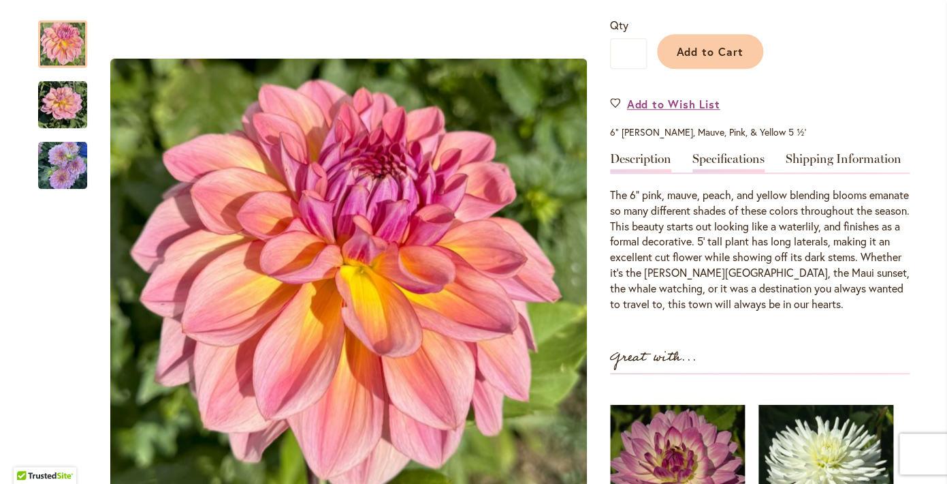
click at [740, 159] on link "Specifications" at bounding box center [729, 163] width 72 height 20
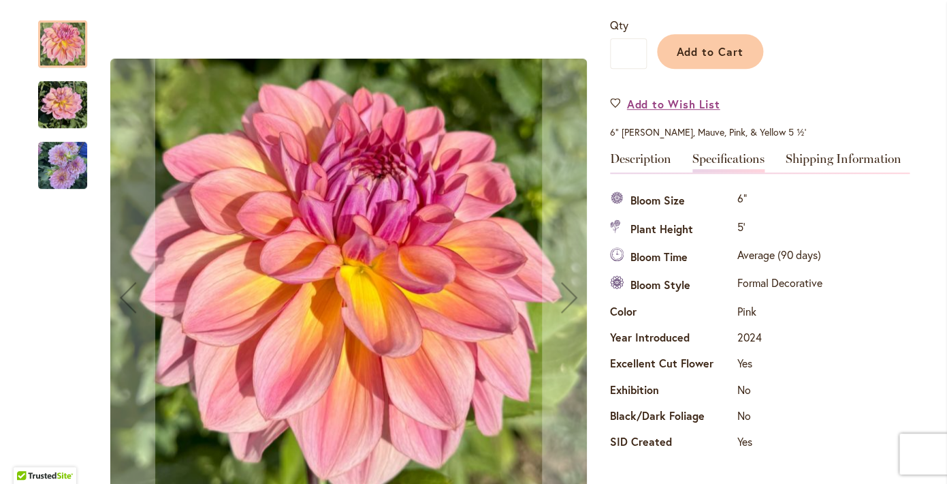
click at [69, 100] on img "LAHAINA LOVE" at bounding box center [62, 104] width 49 height 49
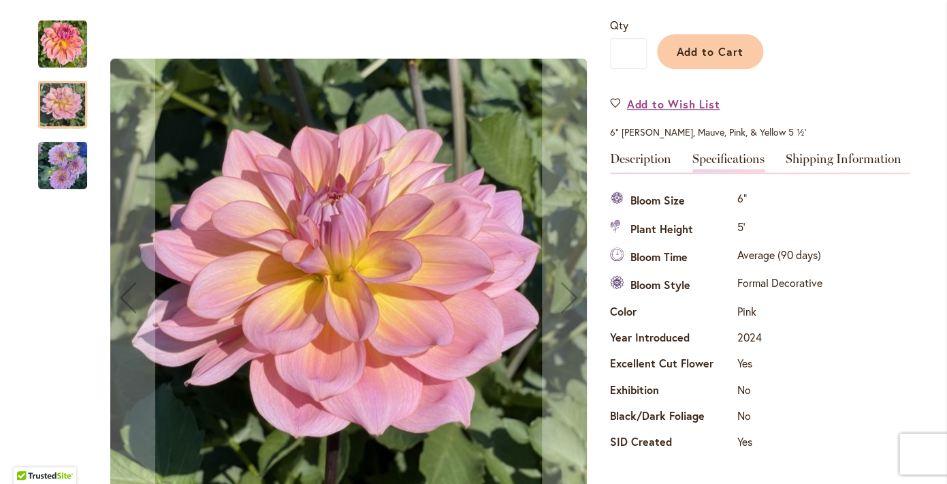
click at [75, 166] on img "LAHAINA LOVE" at bounding box center [62, 166] width 49 height 52
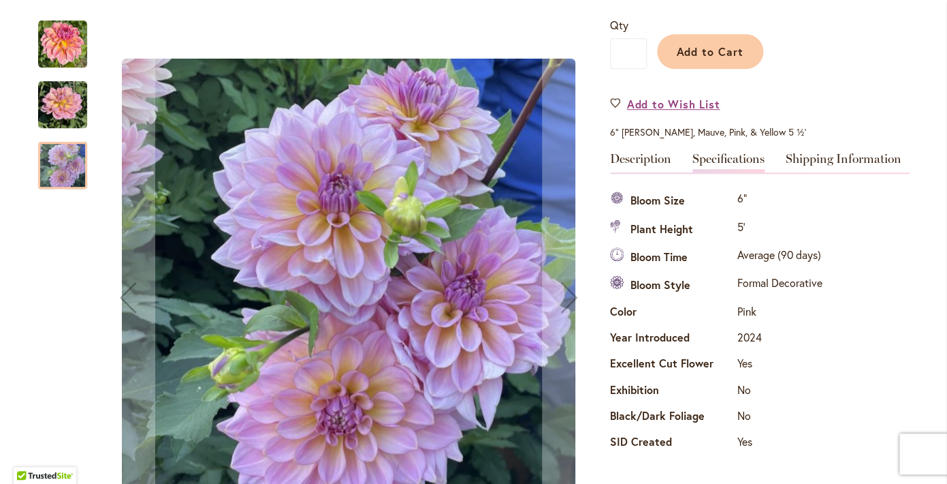
click at [67, 46] on img "LAHAINA LOVE" at bounding box center [62, 44] width 49 height 49
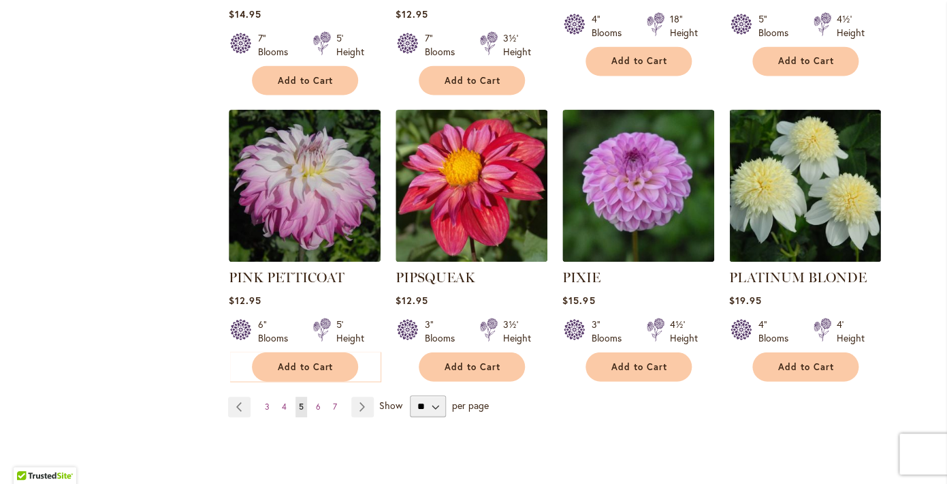
scroll to position [4667, 0]
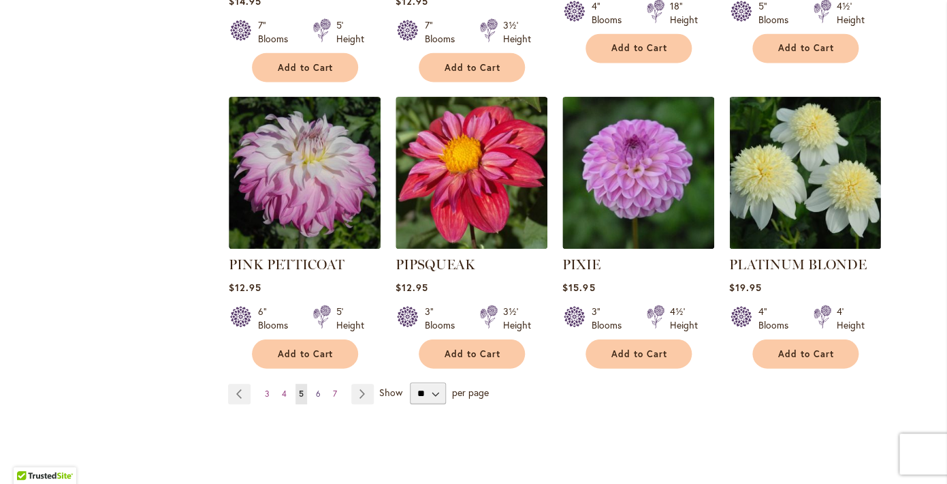
click at [319, 388] on span "6" at bounding box center [318, 393] width 5 height 10
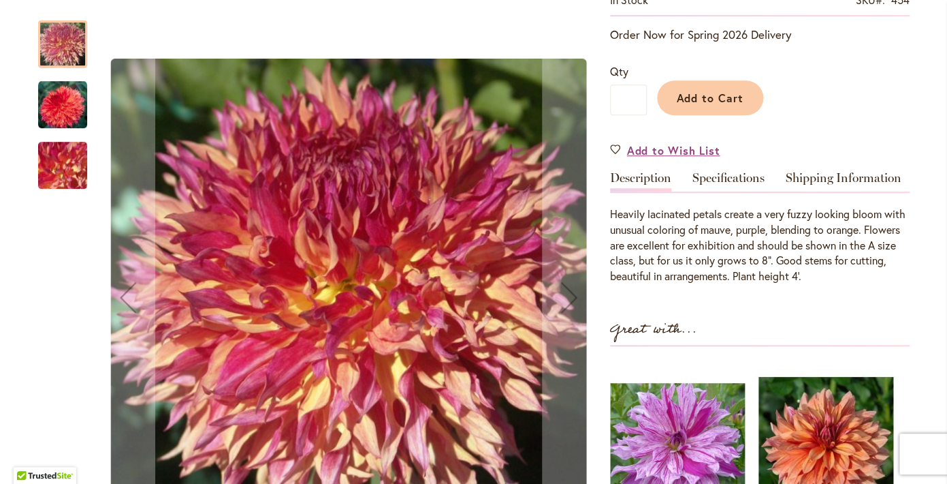
scroll to position [326, 0]
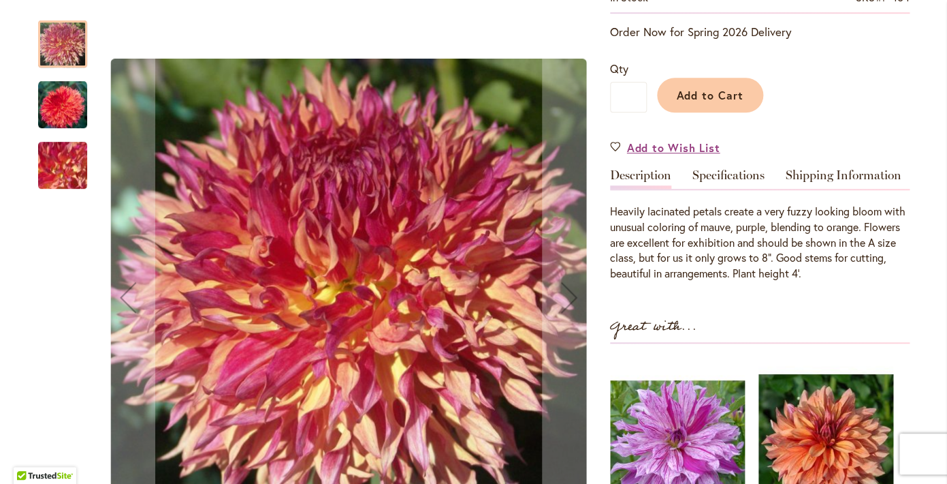
click at [77, 109] on img "MYRTLE'S FOLLY" at bounding box center [62, 104] width 49 height 49
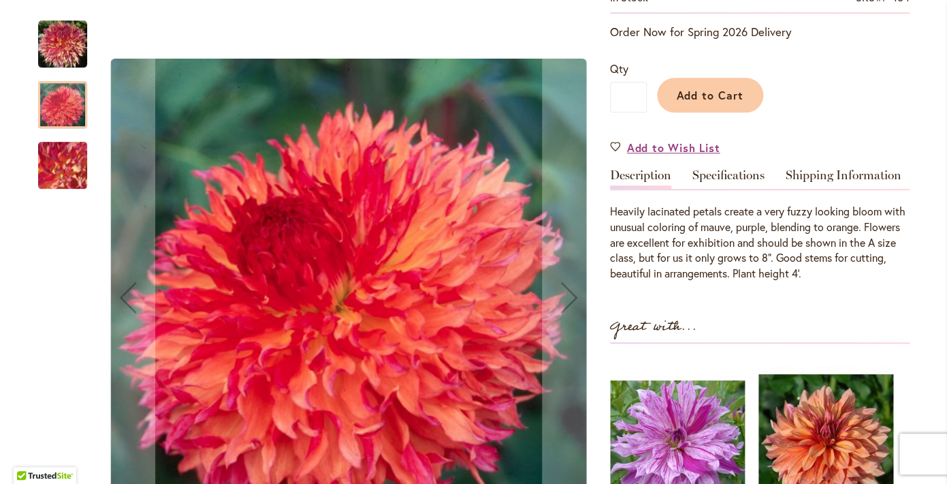
click at [68, 174] on img "MYRTLE'S FOLLY" at bounding box center [63, 166] width 98 height 74
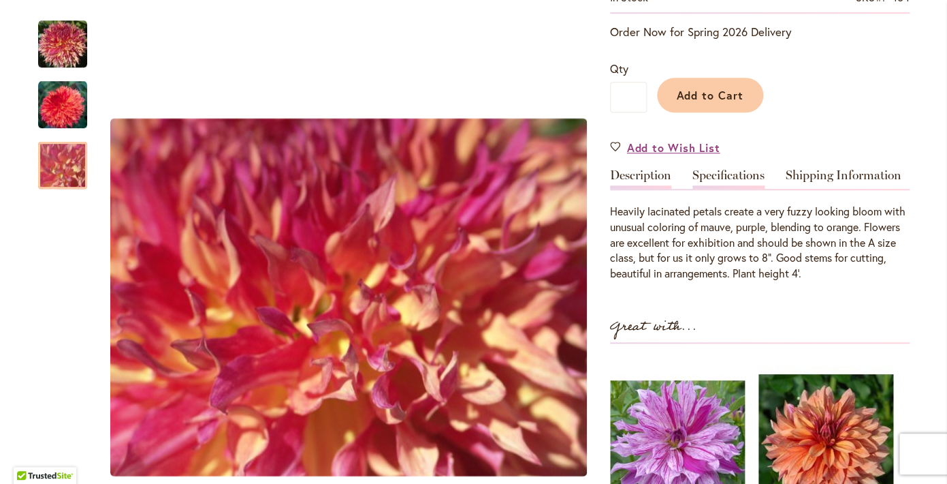
click at [742, 170] on link "Specifications" at bounding box center [729, 179] width 72 height 20
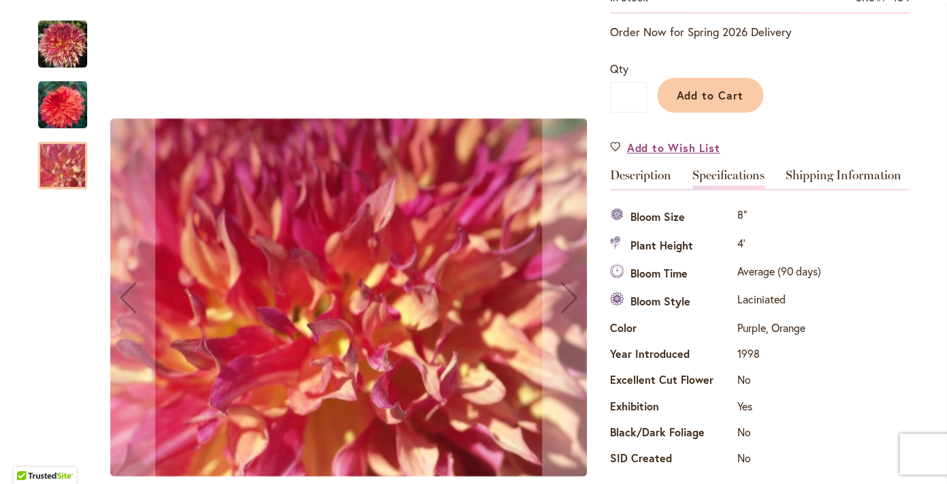
click at [58, 42] on img "MYRTLE'S FOLLY" at bounding box center [62, 44] width 49 height 49
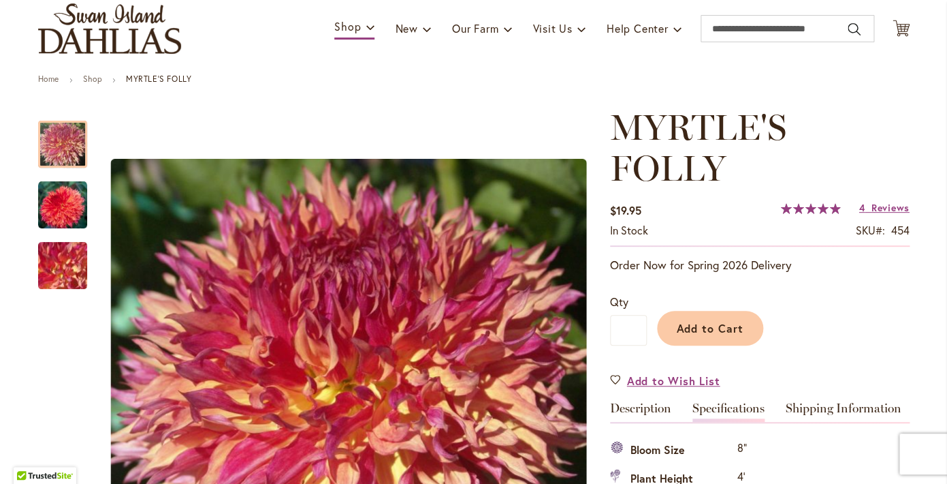
scroll to position [84, 0]
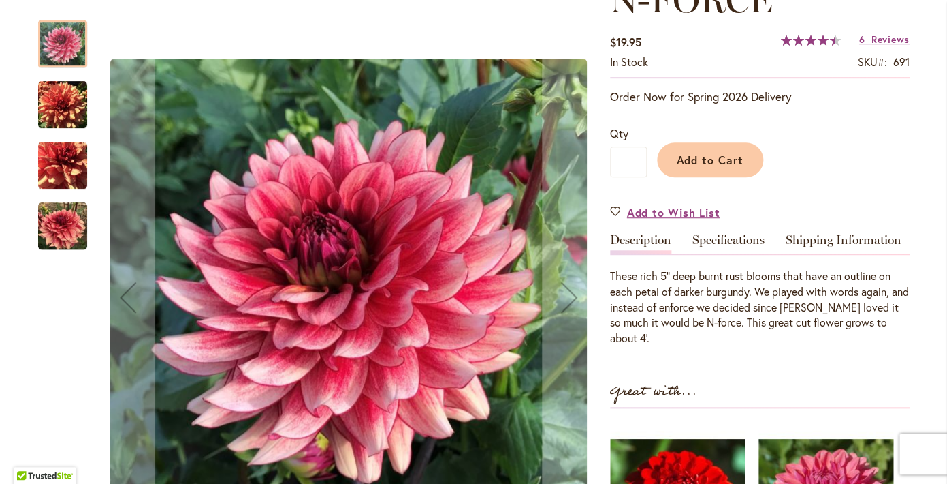
scroll to position [230, 0]
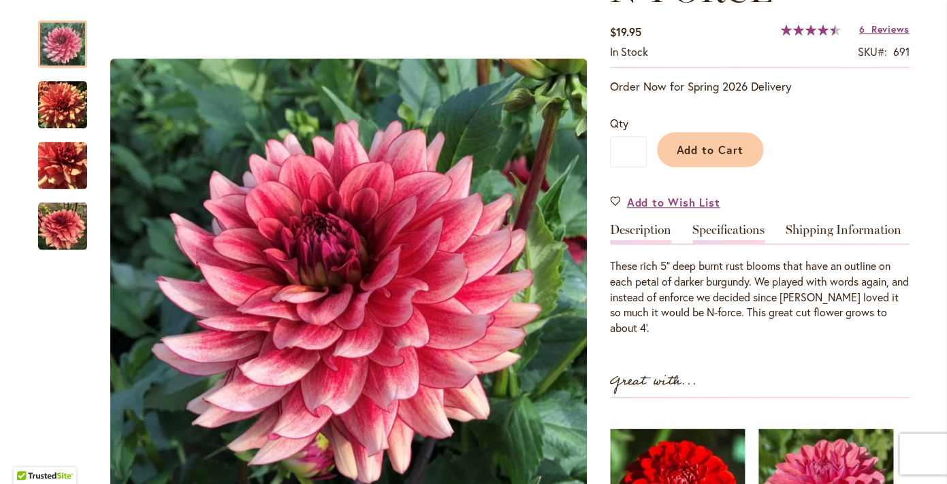
click at [715, 227] on link "Specifications" at bounding box center [729, 233] width 72 height 20
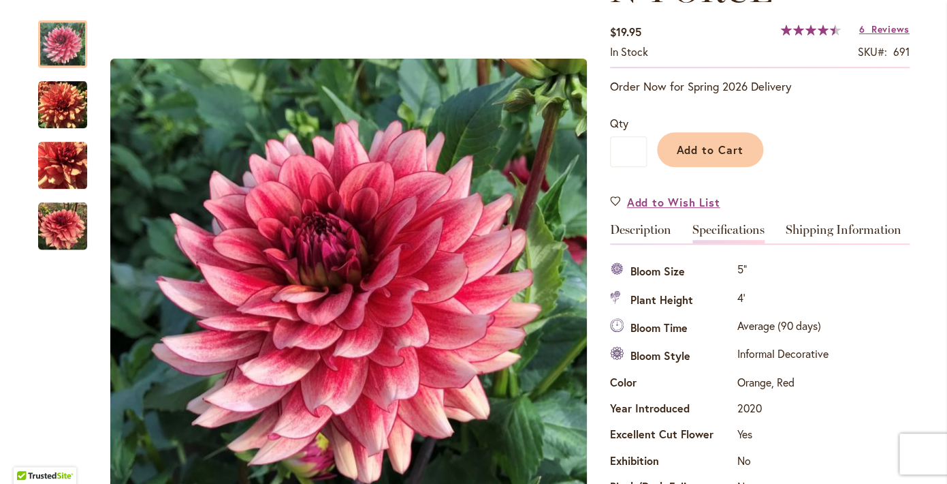
scroll to position [453, 0]
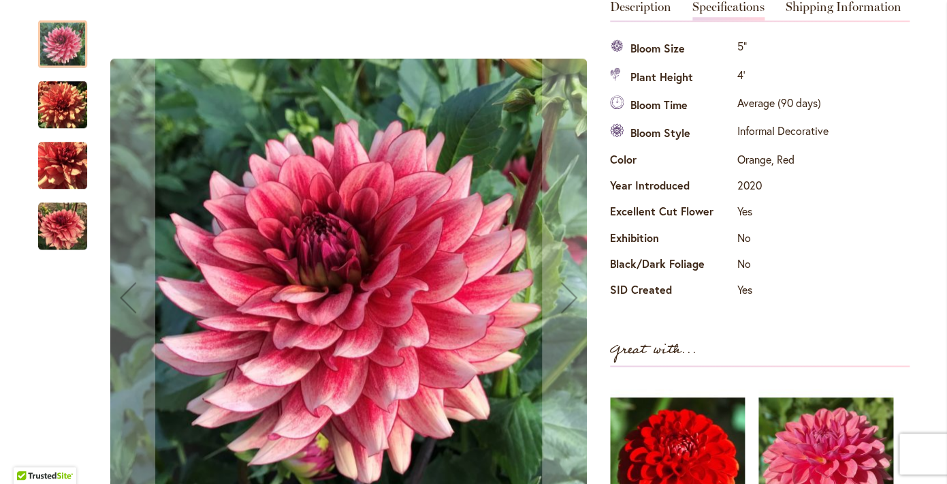
click at [47, 104] on img "N-FORCE" at bounding box center [62, 104] width 49 height 49
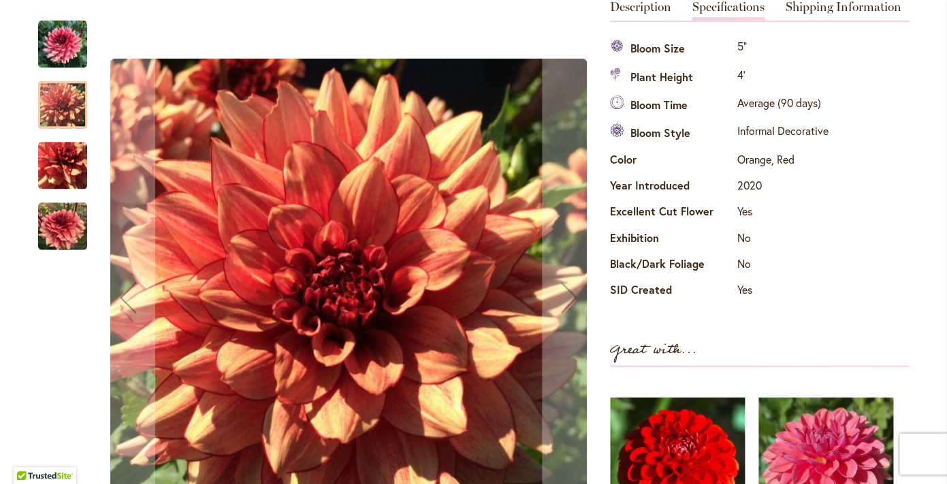
click at [59, 154] on img "N-FORCE" at bounding box center [62, 165] width 49 height 49
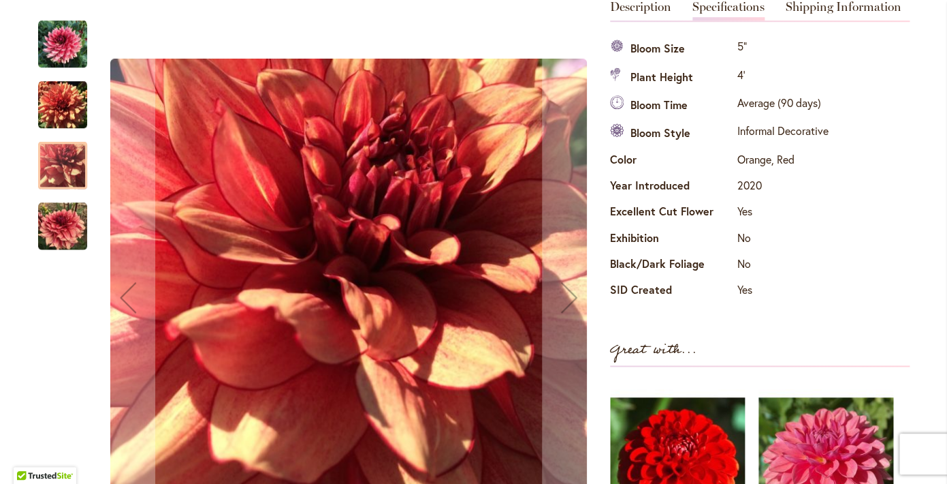
click at [65, 223] on img "N-FORCE" at bounding box center [62, 226] width 49 height 49
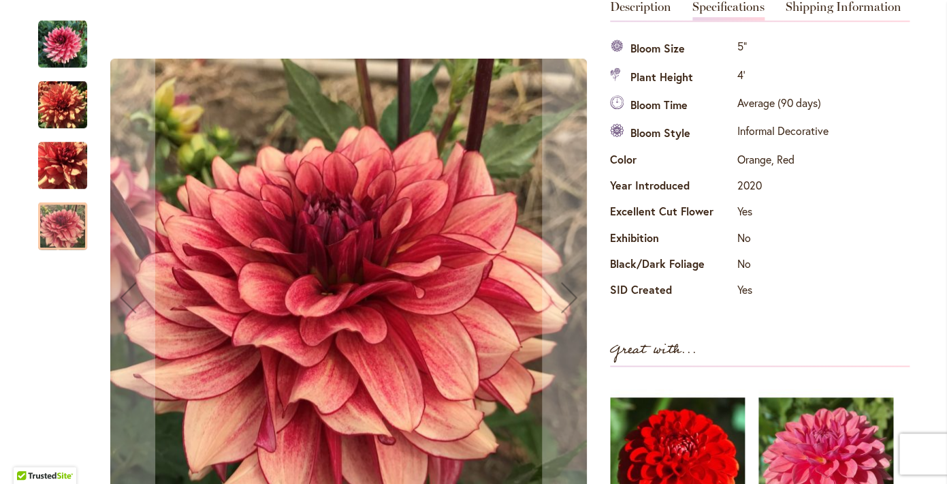
click at [57, 54] on img "N-FORCE" at bounding box center [62, 44] width 49 height 49
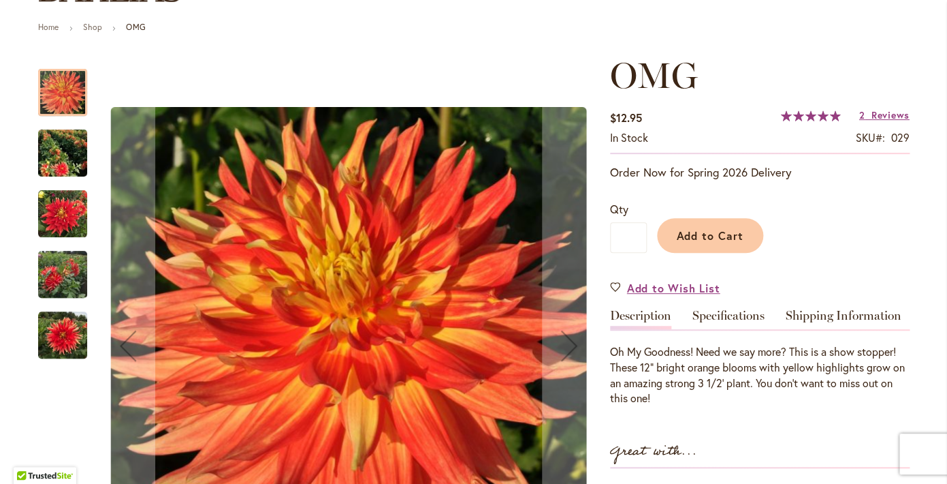
scroll to position [143, 0]
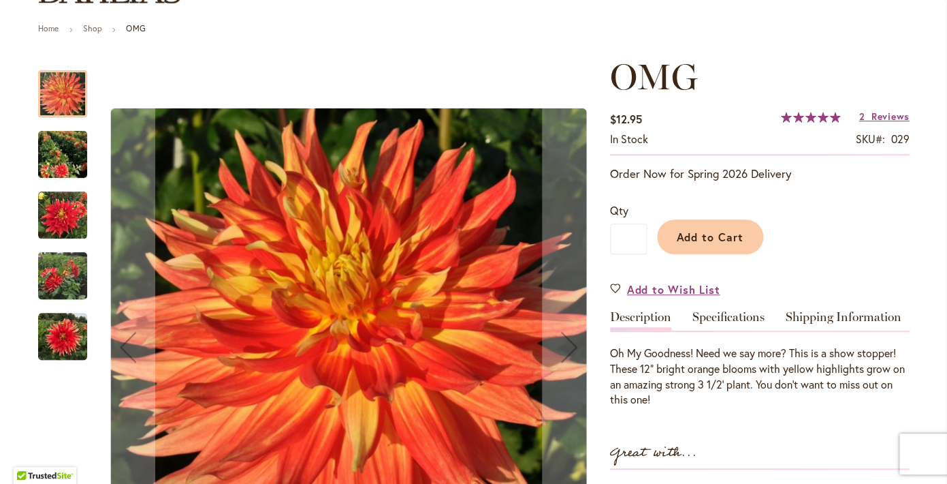
click at [67, 151] on img "Omg" at bounding box center [62, 154] width 49 height 55
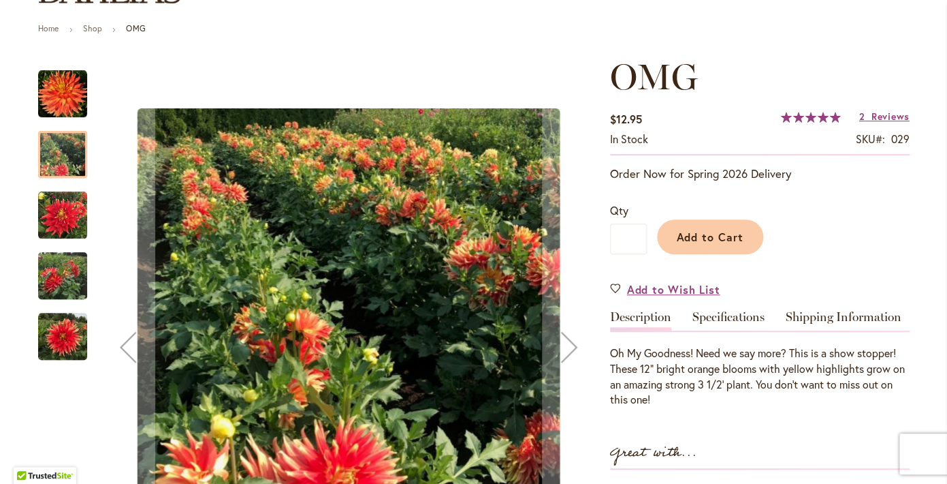
click at [76, 205] on img "Omg" at bounding box center [62, 215] width 49 height 49
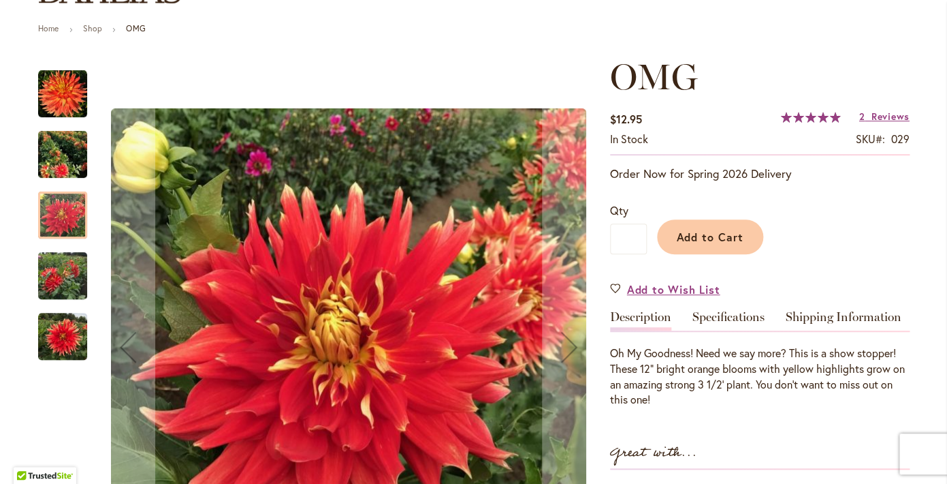
click at [73, 275] on img "Omg" at bounding box center [62, 275] width 49 height 65
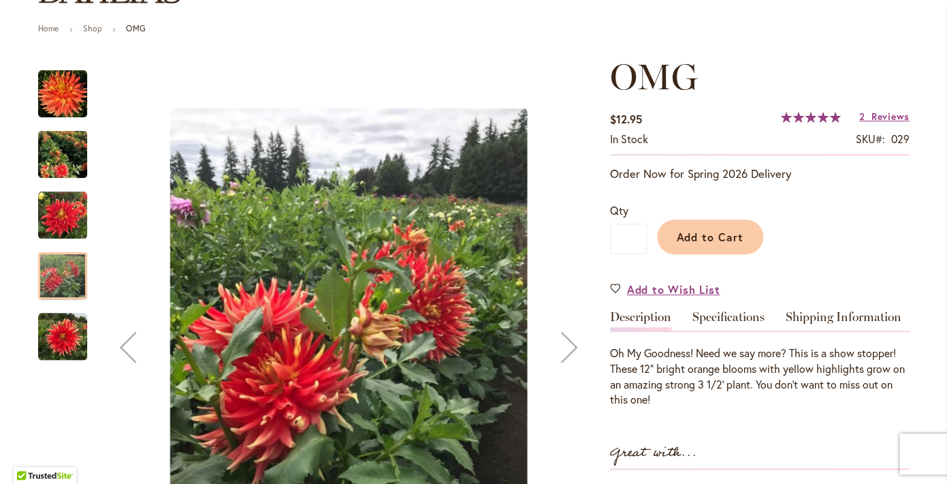
click at [74, 336] on img "Omg" at bounding box center [62, 336] width 49 height 49
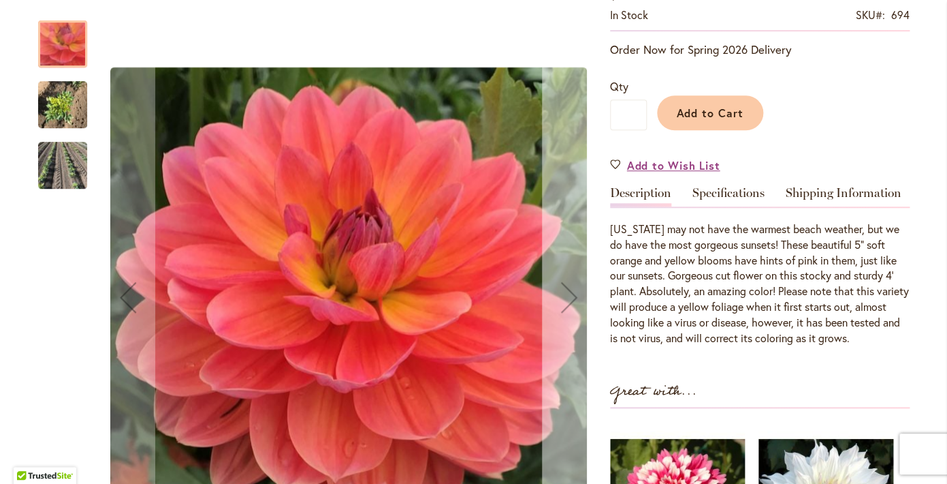
scroll to position [309, 0]
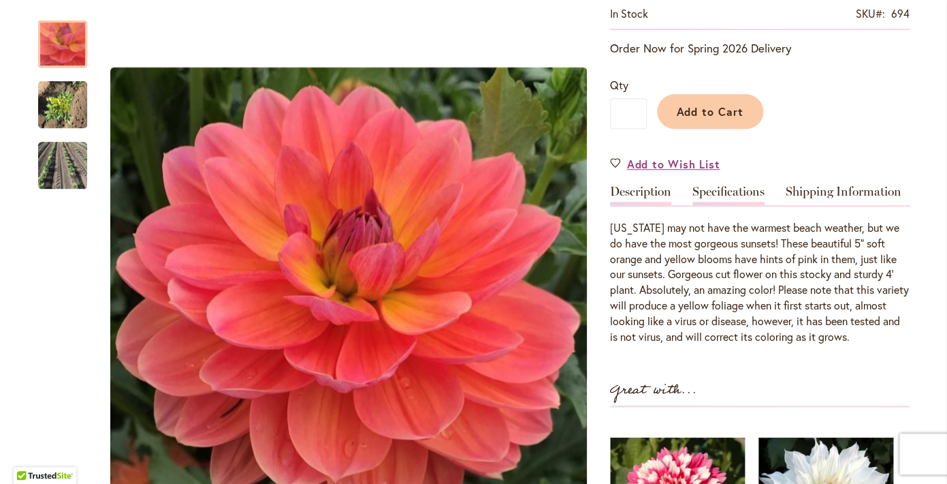
click at [719, 187] on link "Specifications" at bounding box center [729, 195] width 72 height 20
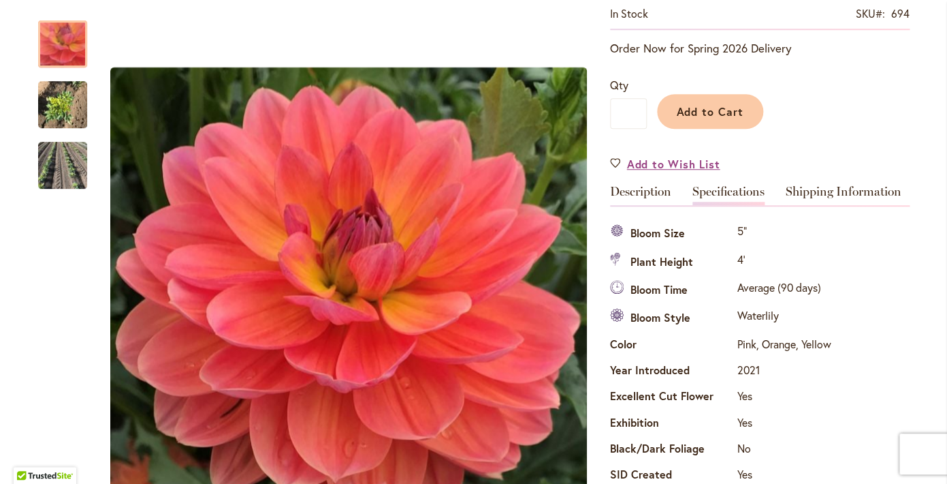
scroll to position [494, 0]
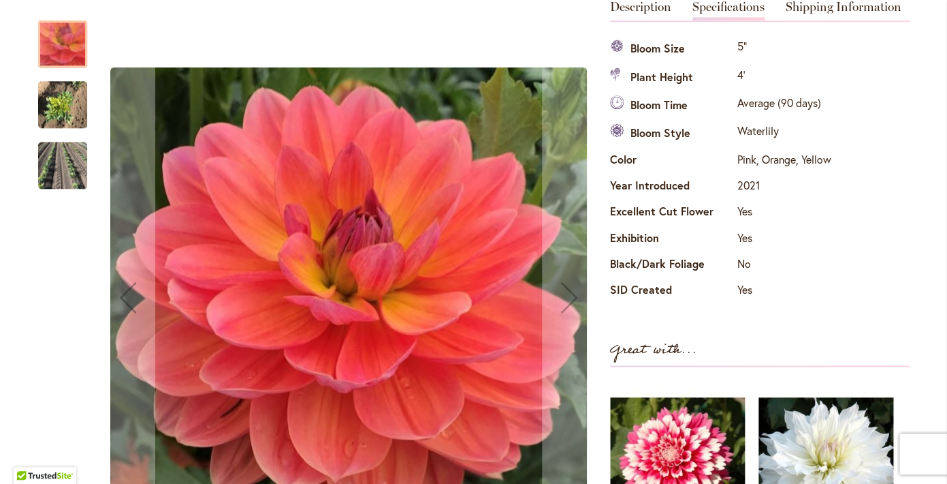
click at [60, 109] on img "OREGON SUNSET" at bounding box center [62, 104] width 49 height 65
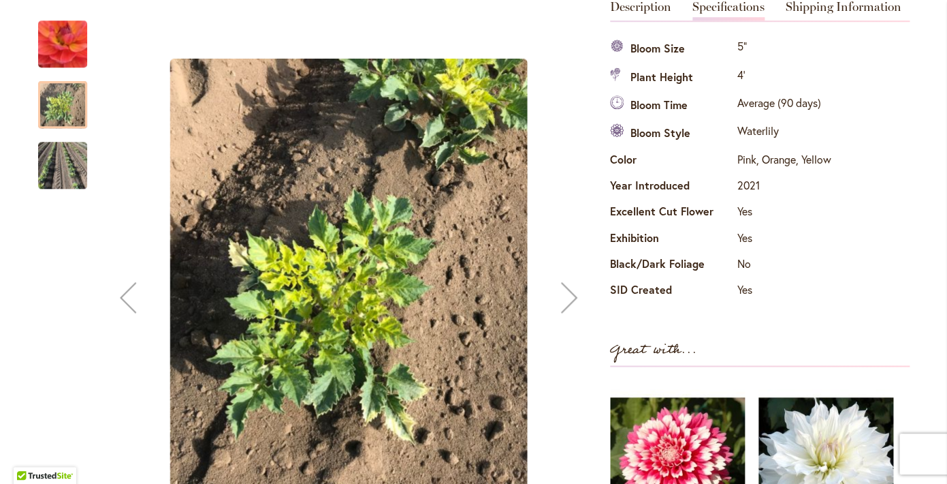
click at [76, 165] on img "OREGON SUNSET" at bounding box center [62, 165] width 49 height 71
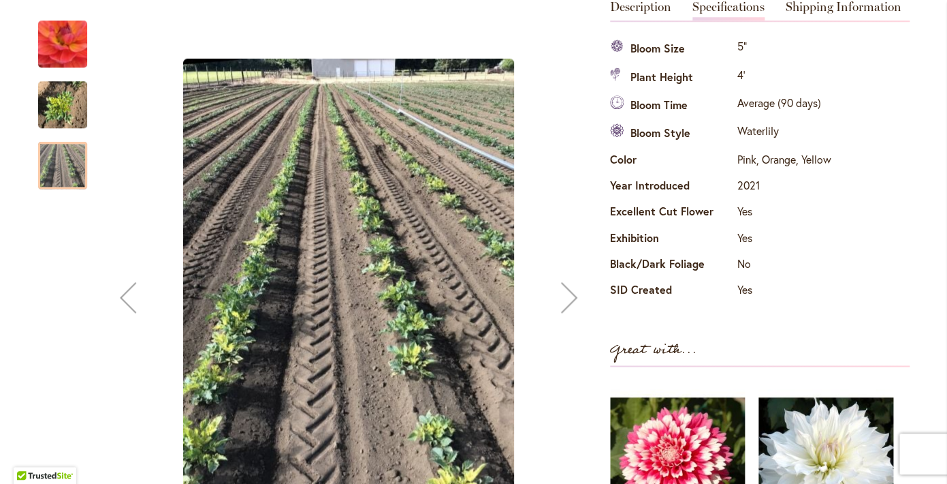
click at [76, 40] on img "OREGON SUNSET" at bounding box center [62, 44] width 97 height 94
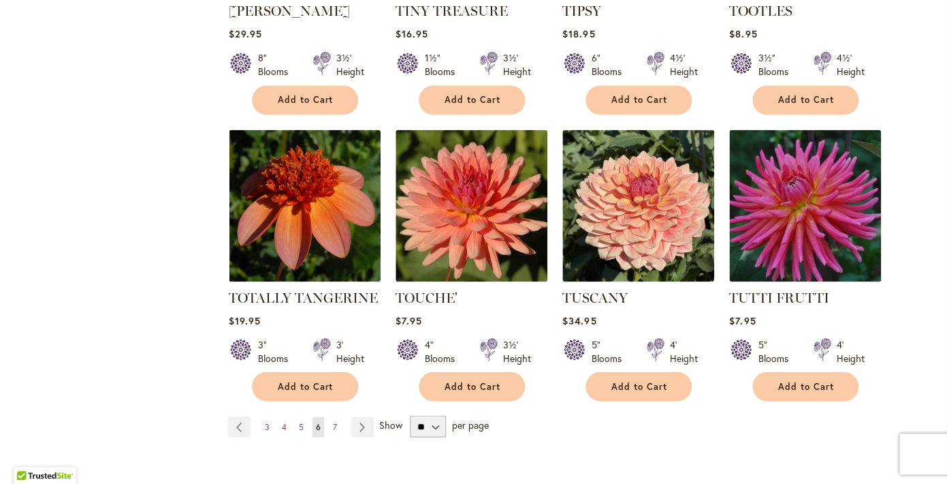
scroll to position [4579, 0]
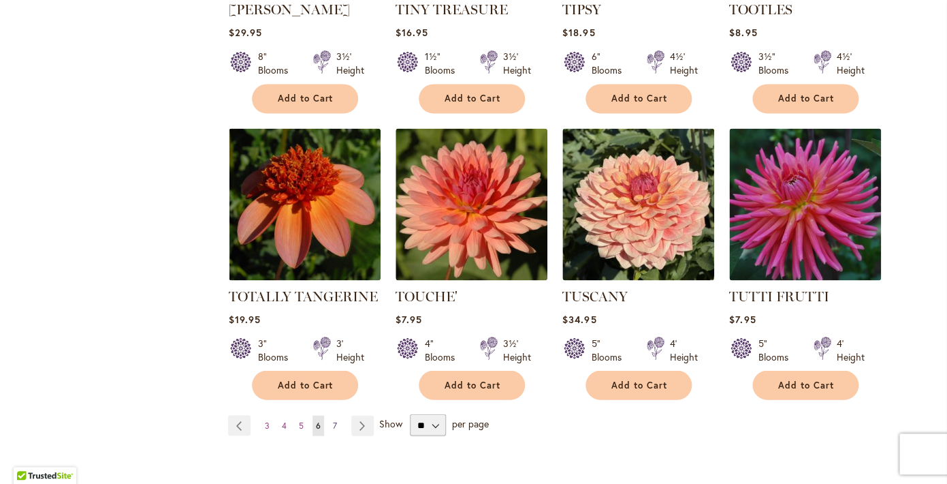
click at [336, 420] on span "7" at bounding box center [335, 425] width 4 height 10
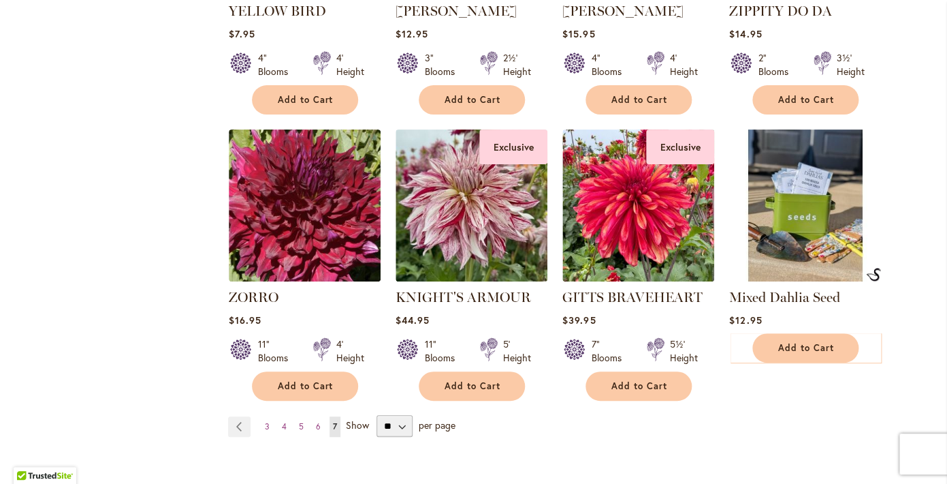
scroll to position [1948, 0]
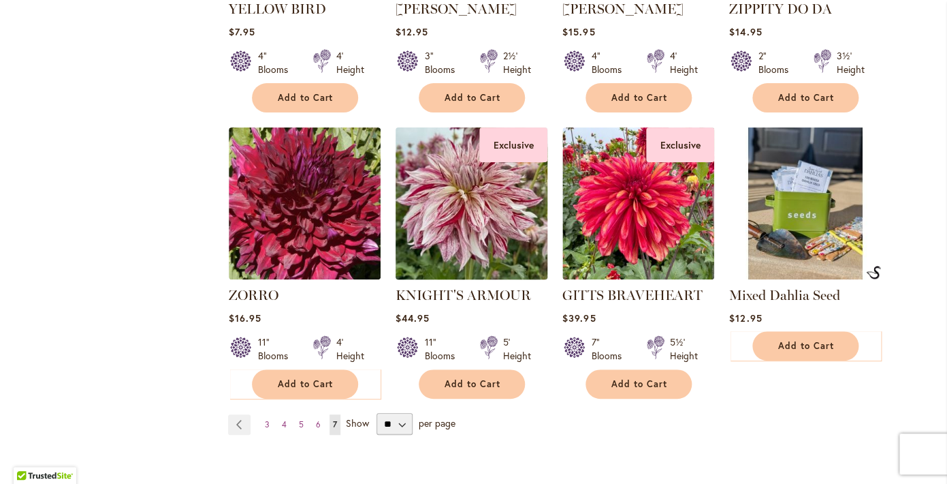
click at [469, 193] on img at bounding box center [471, 203] width 159 height 159
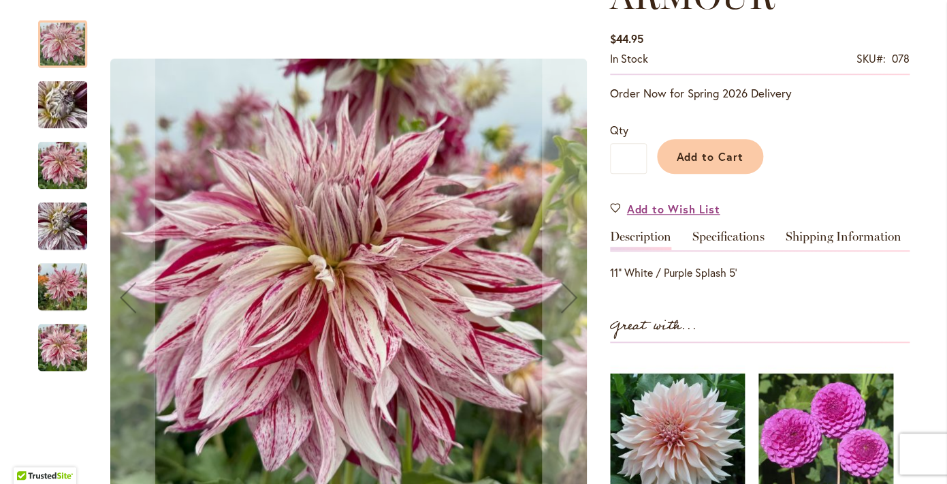
scroll to position [268, 0]
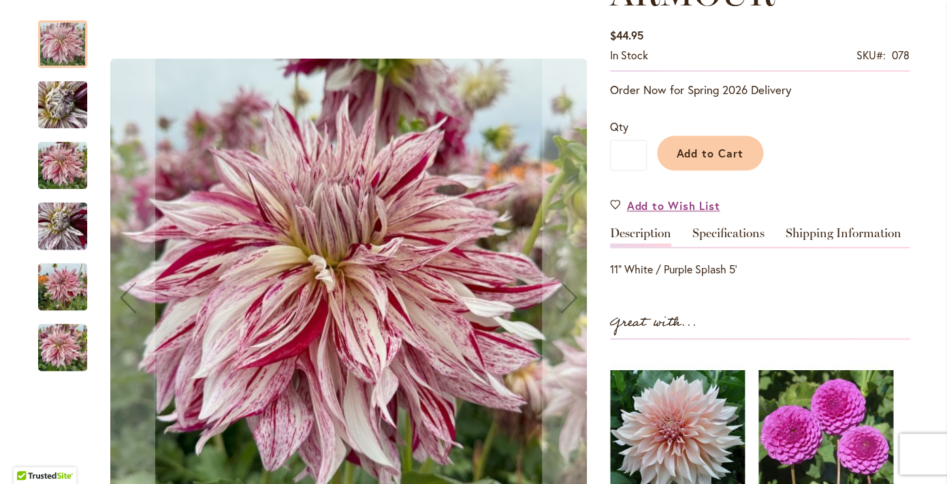
click at [67, 103] on img "KNIGHT'S ARMOUR" at bounding box center [63, 105] width 98 height 74
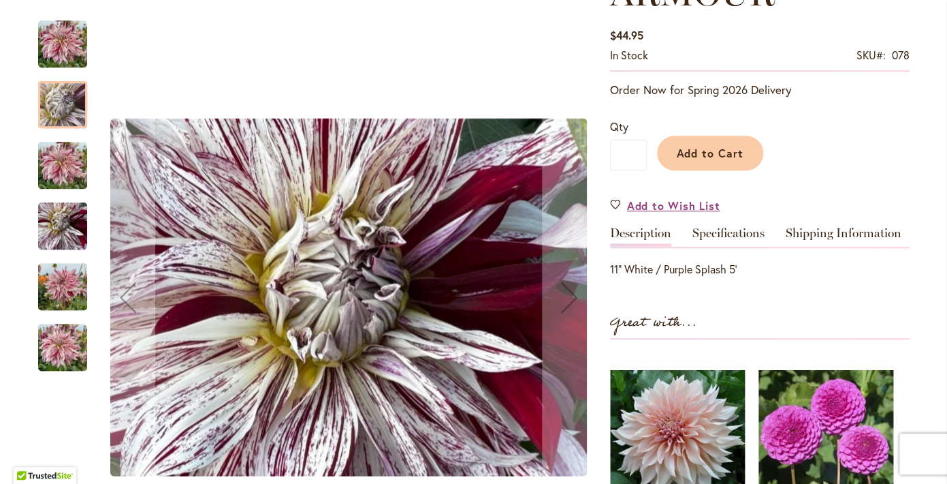
click at [68, 163] on img "KNIGHT'S ARMOUR" at bounding box center [62, 165] width 49 height 65
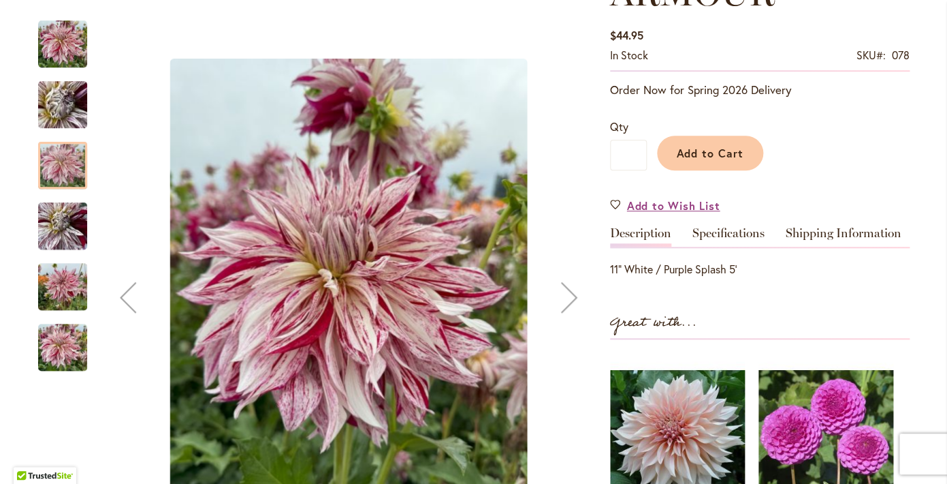
click at [62, 230] on img "KNIGHT'S ARMOUR" at bounding box center [62, 225] width 49 height 65
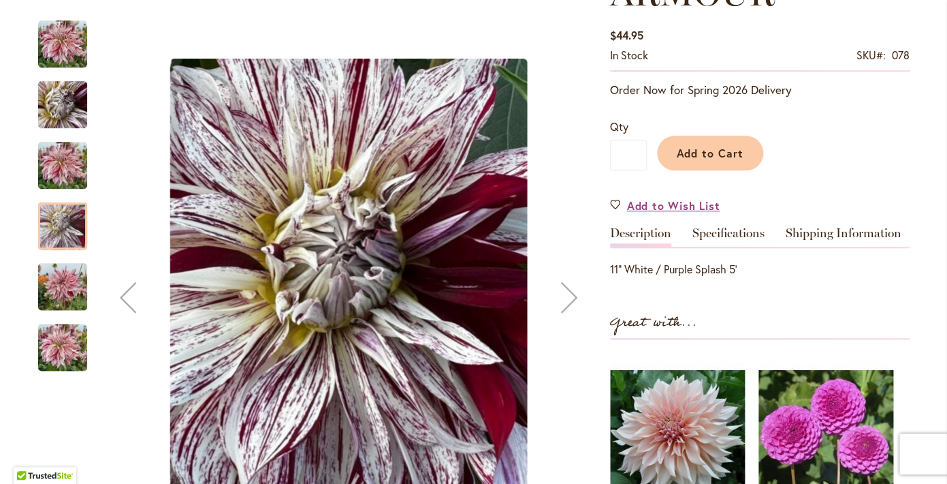
click at [68, 279] on img "KNIGHT'S ARMOUR" at bounding box center [62, 286] width 49 height 65
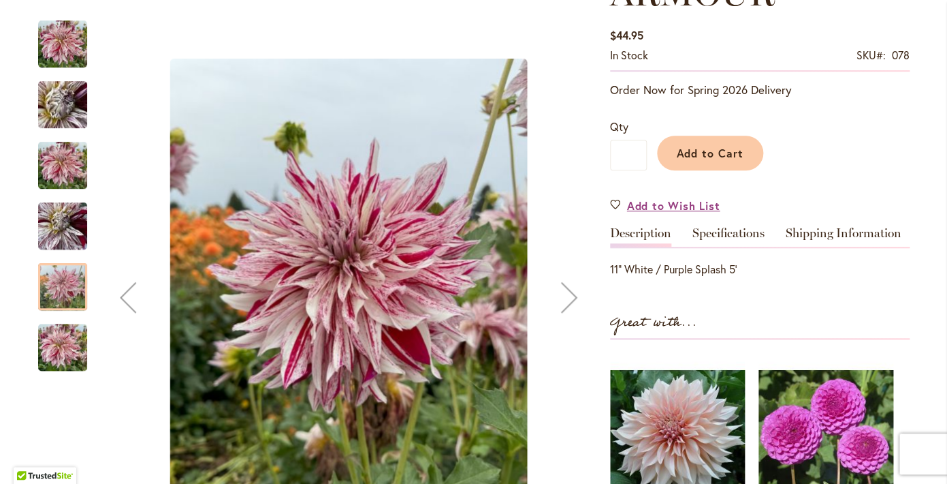
click at [78, 339] on img "KNIGHT'S ARMOUR" at bounding box center [62, 347] width 49 height 65
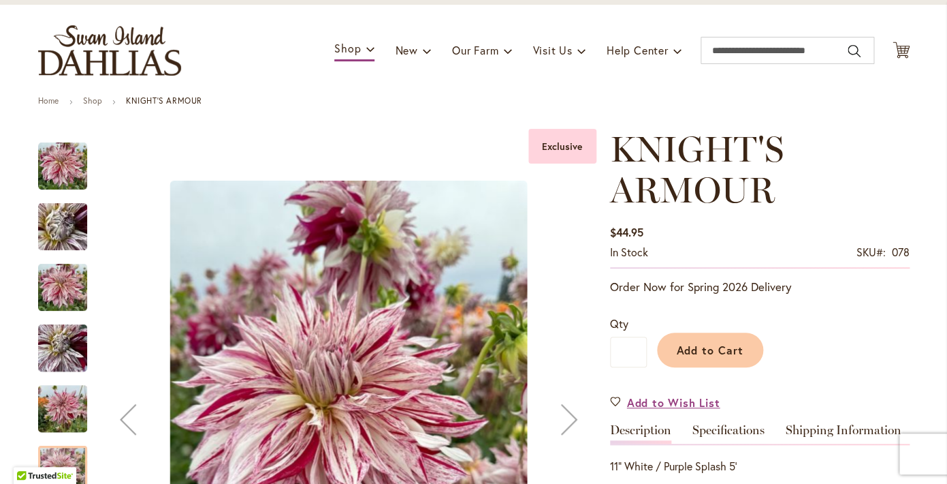
scroll to position [0, 0]
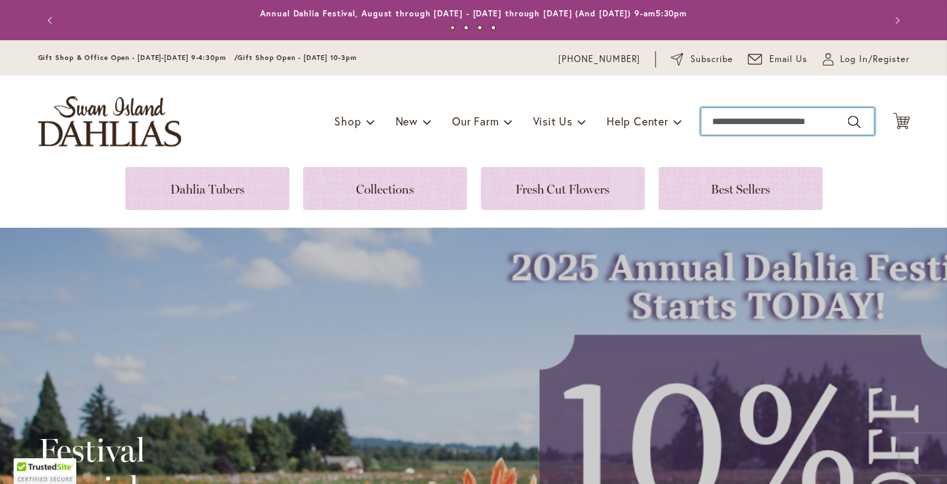
click at [749, 121] on input "Search" at bounding box center [788, 121] width 174 height 27
type input "***"
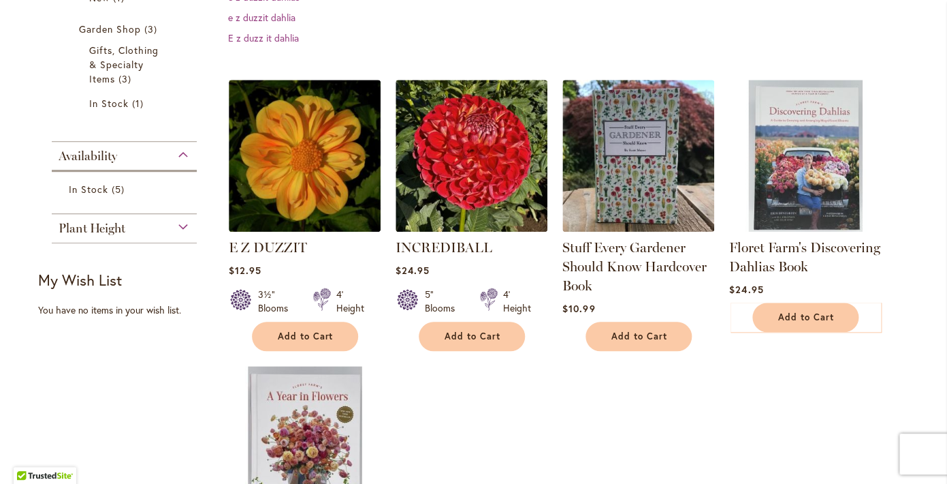
scroll to position [320, 0]
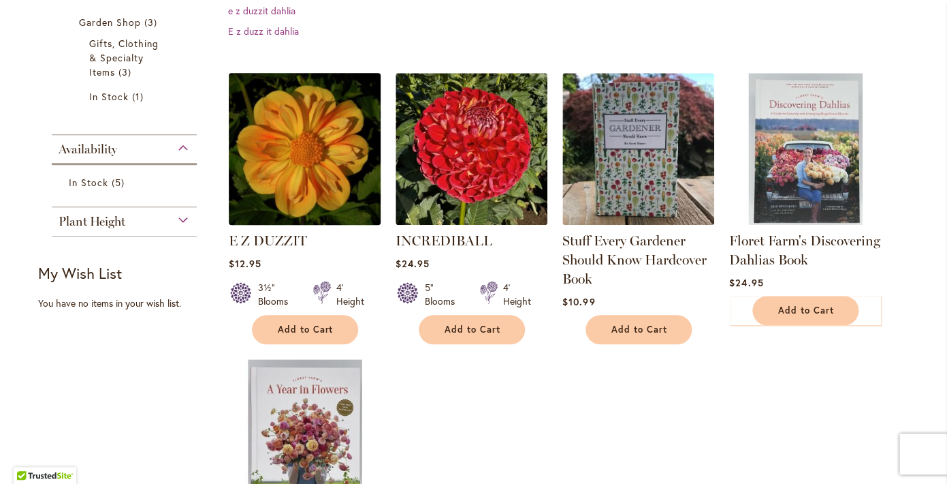
click at [279, 163] on img at bounding box center [304, 148] width 159 height 159
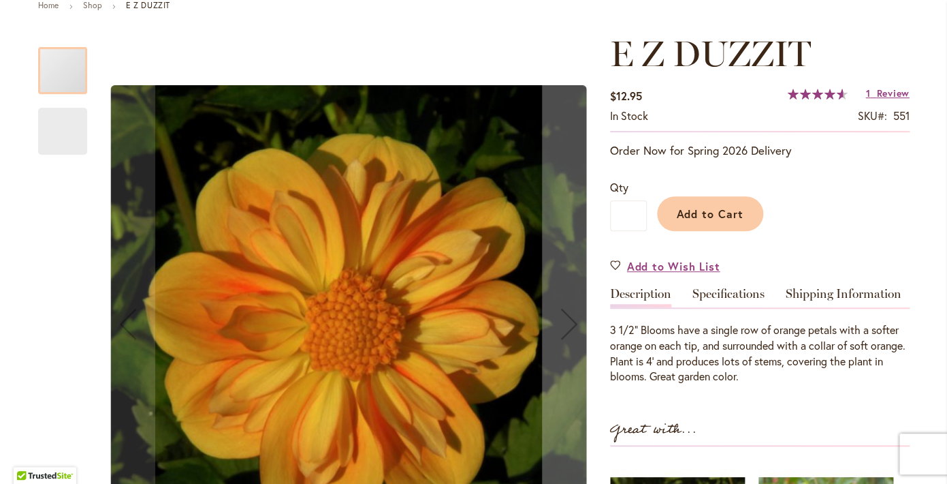
scroll to position [202, 0]
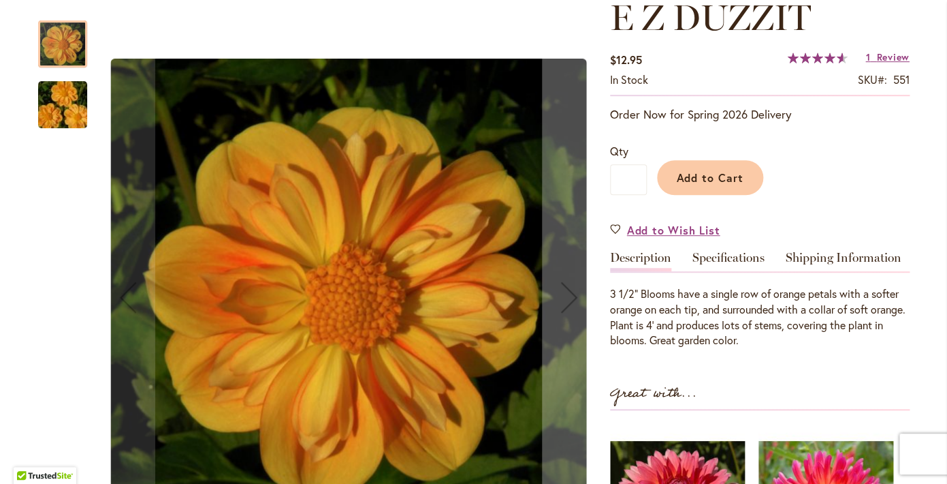
click at [67, 99] on img "E Z DUZZIT" at bounding box center [63, 104] width 98 height 65
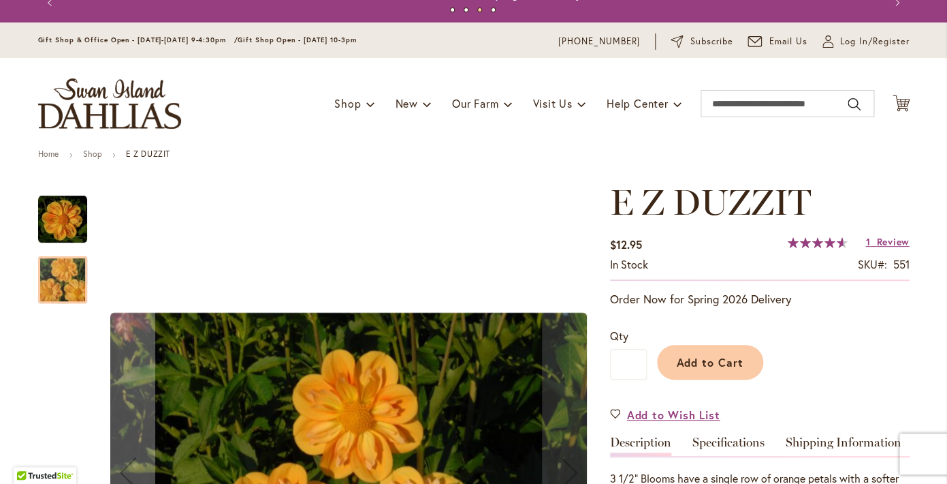
scroll to position [0, 0]
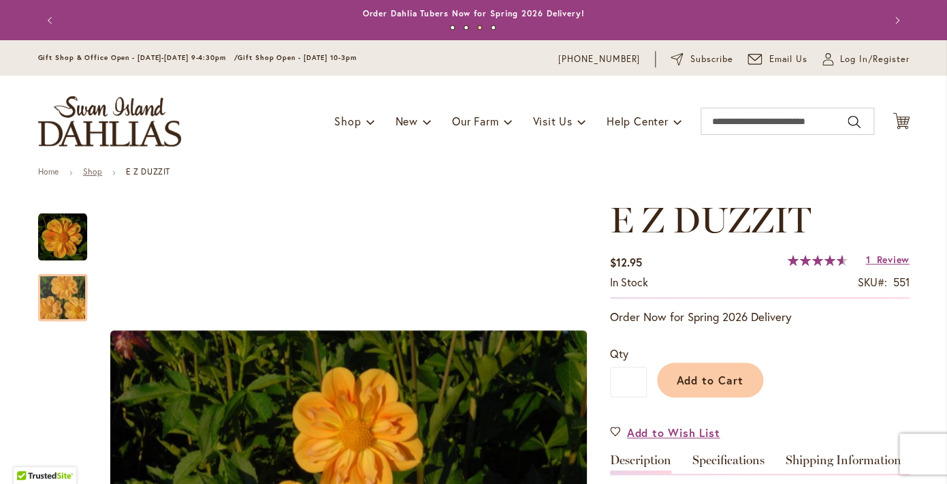
click at [93, 169] on link "Shop" at bounding box center [92, 171] width 19 height 10
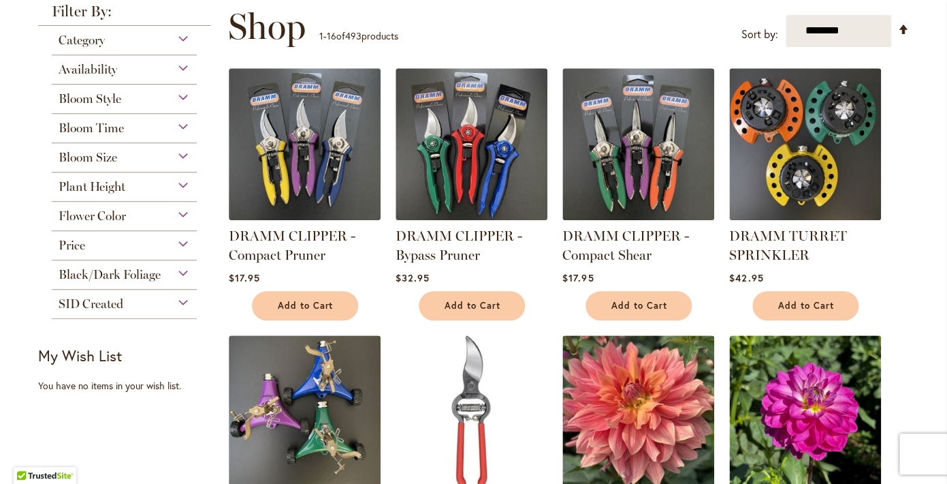
scroll to position [184, 0]
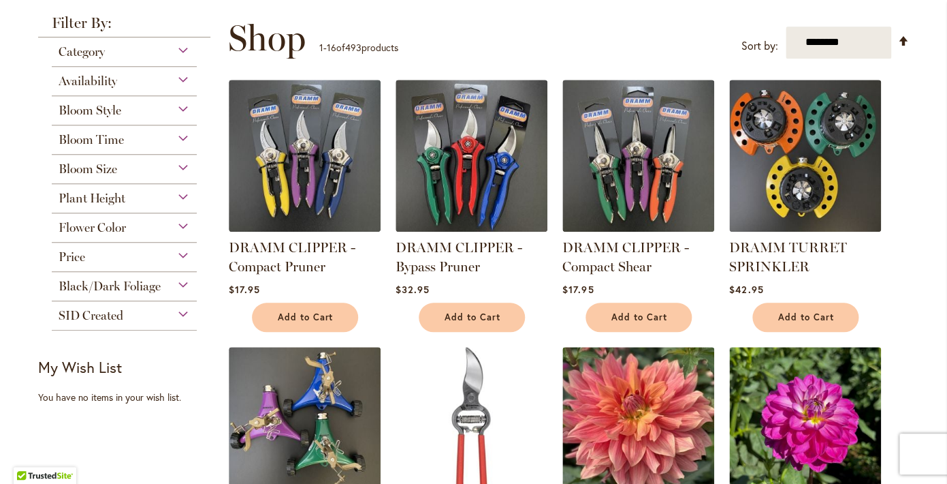
click at [133, 61] on div "Category All Dahlias 412 items Best Sellers 32 items New 5 items 2 6 270" at bounding box center [125, 51] width 146 height 29
click at [182, 47] on div "Category" at bounding box center [125, 48] width 146 height 22
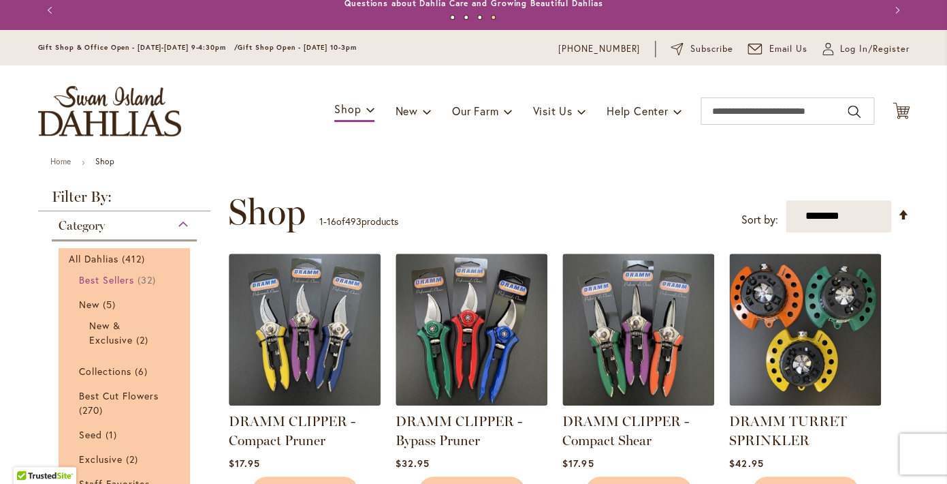
scroll to position [0, 0]
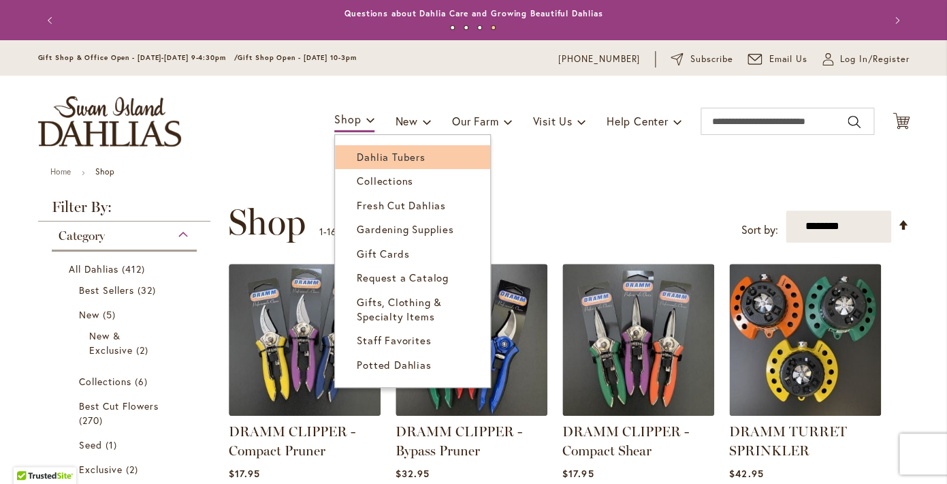
click at [376, 153] on span "Dahlia Tubers" at bounding box center [391, 157] width 68 height 14
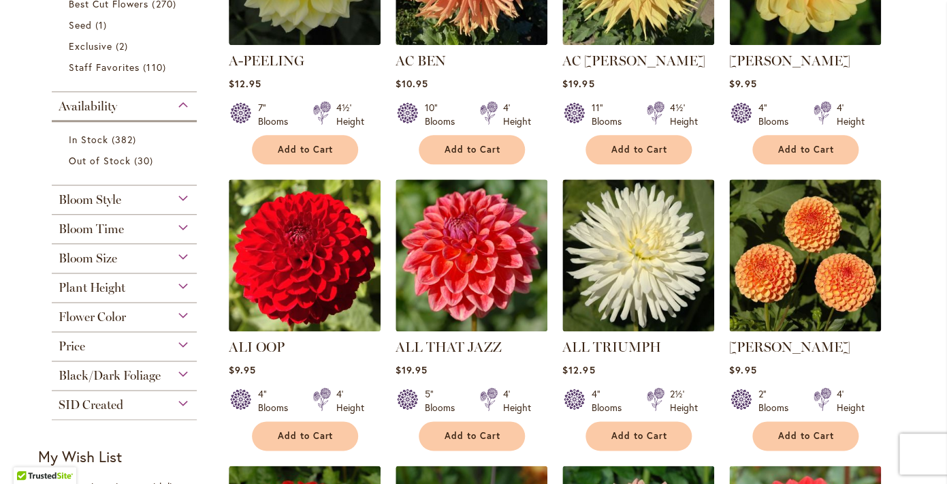
scroll to position [462, 0]
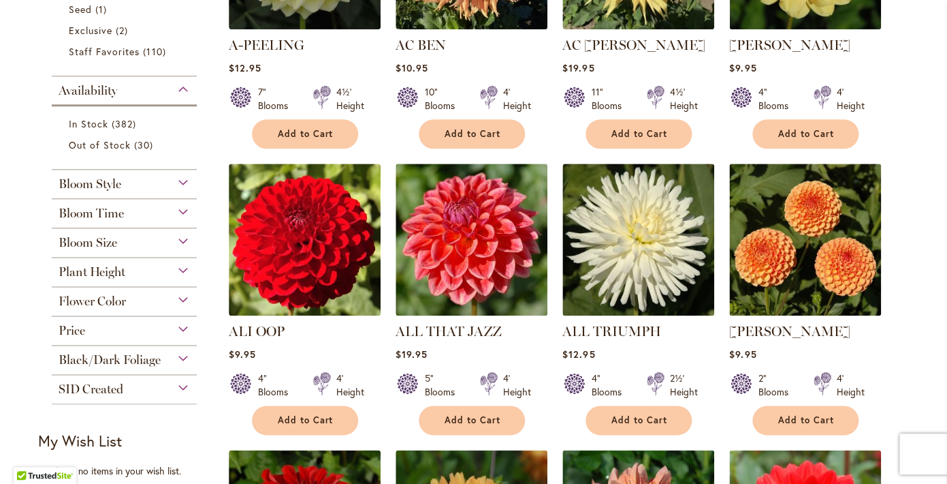
click at [193, 243] on div "Bloom Size" at bounding box center [125, 239] width 146 height 22
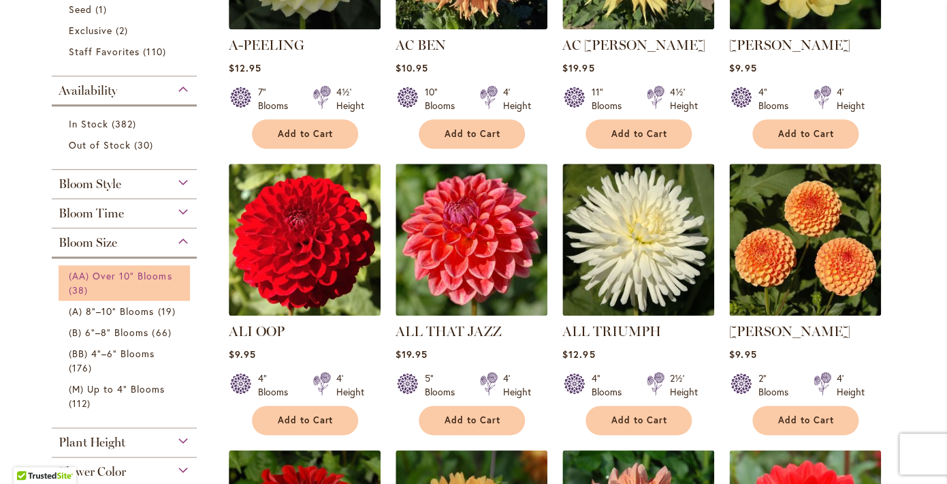
click at [161, 271] on span "(AA) Over 10" Blooms" at bounding box center [121, 275] width 104 height 13
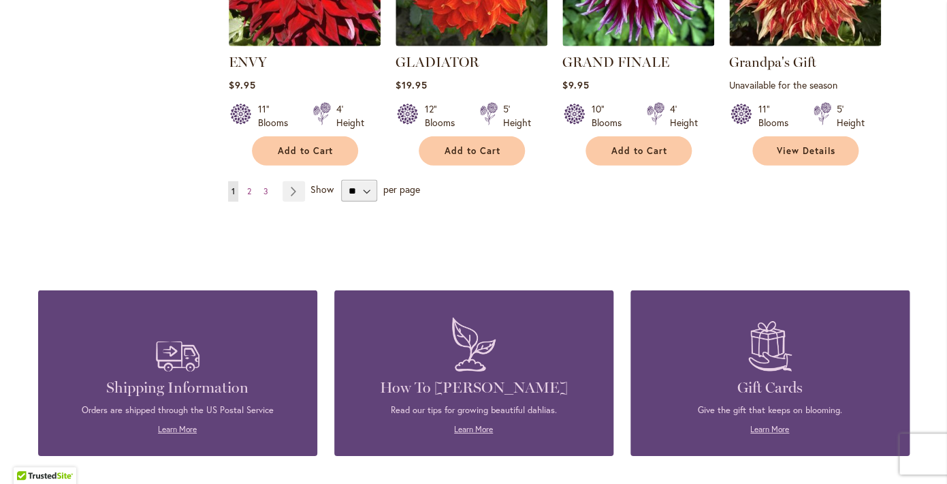
scroll to position [1299, 0]
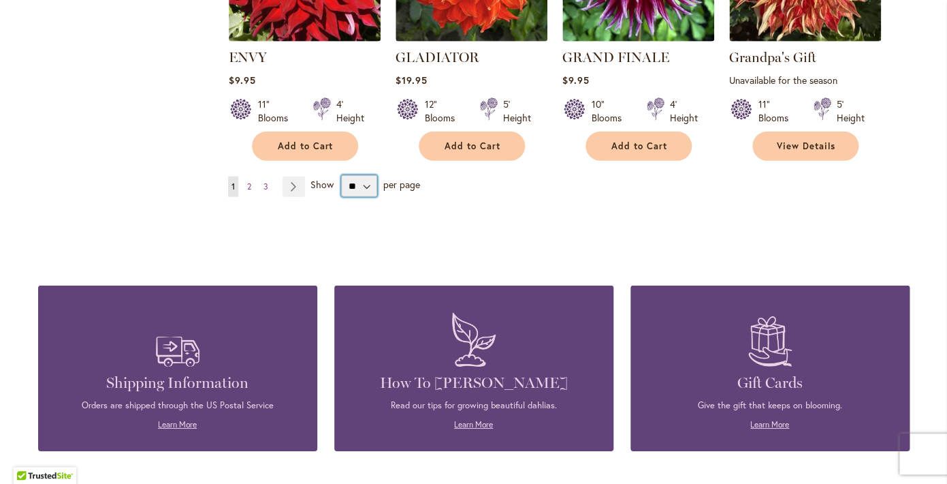
select select "**"
click option "**" at bounding box center [0, 0] width 0 height 0
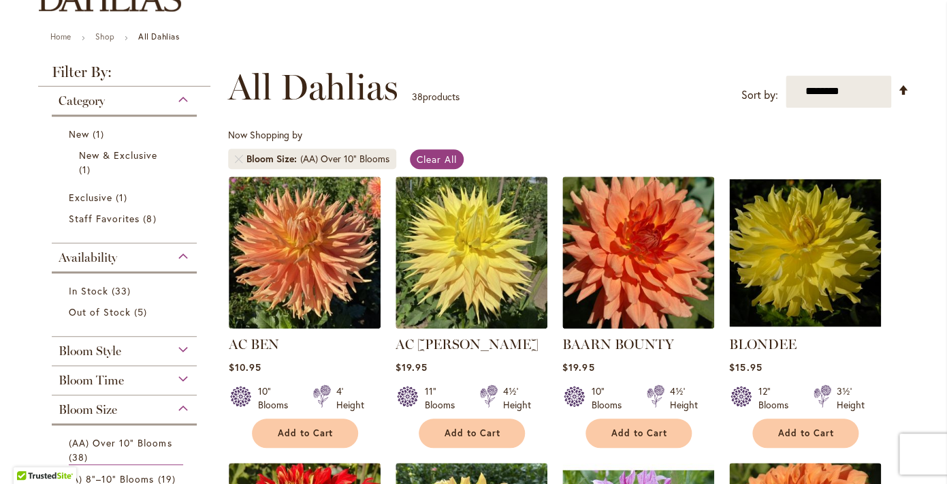
scroll to position [71, 0]
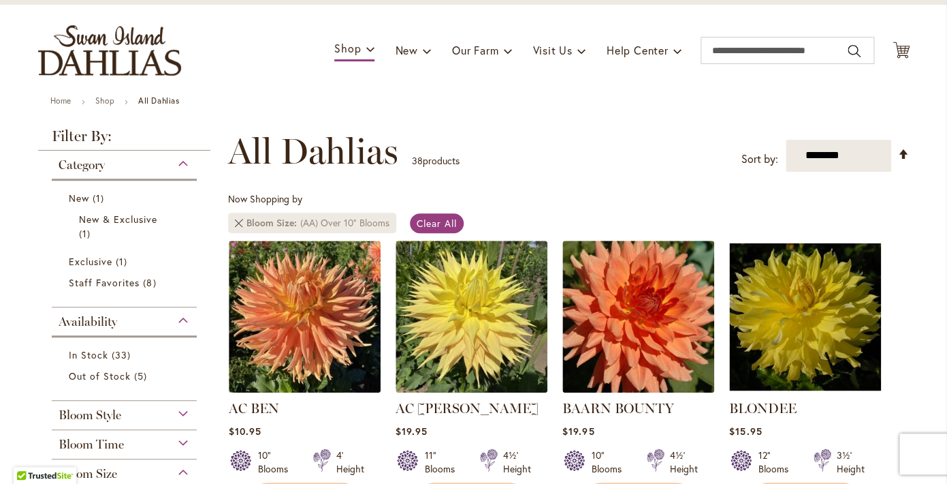
click at [240, 221] on link at bounding box center [239, 223] width 8 height 8
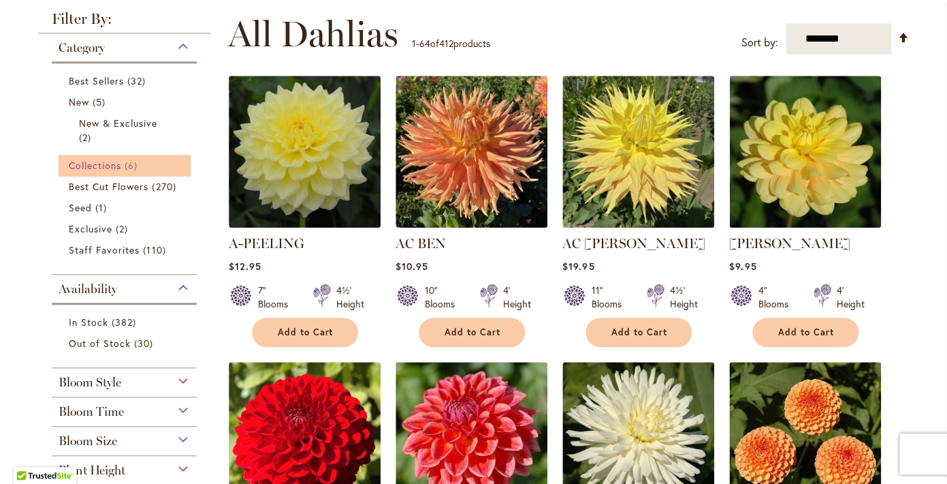
click at [119, 163] on span "Collections" at bounding box center [95, 165] width 53 height 13
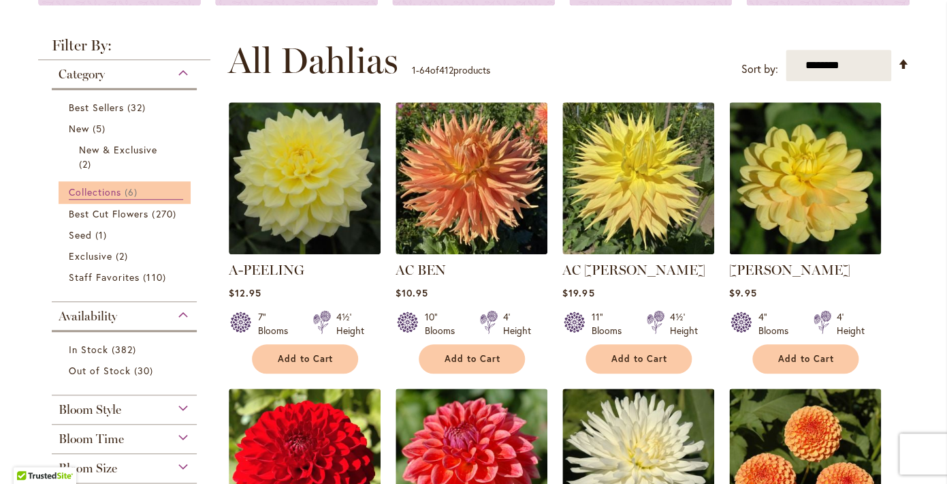
scroll to position [264, 0]
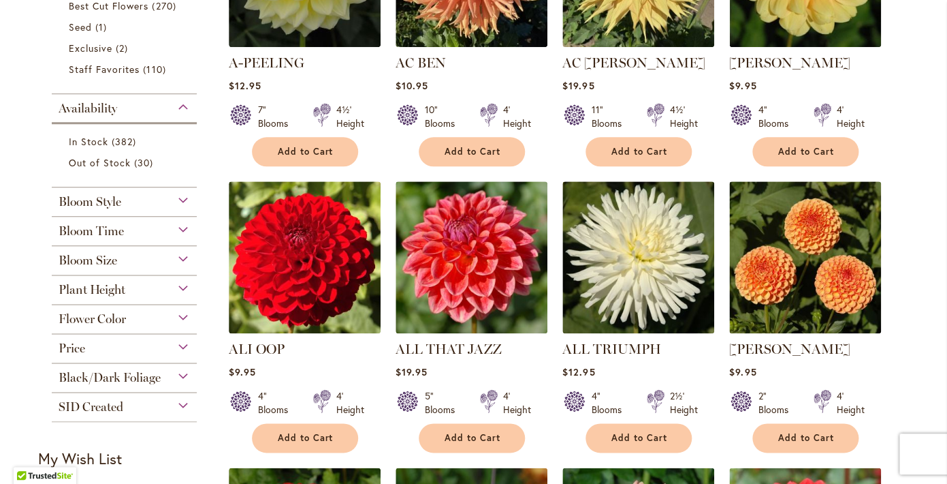
scroll to position [458, 0]
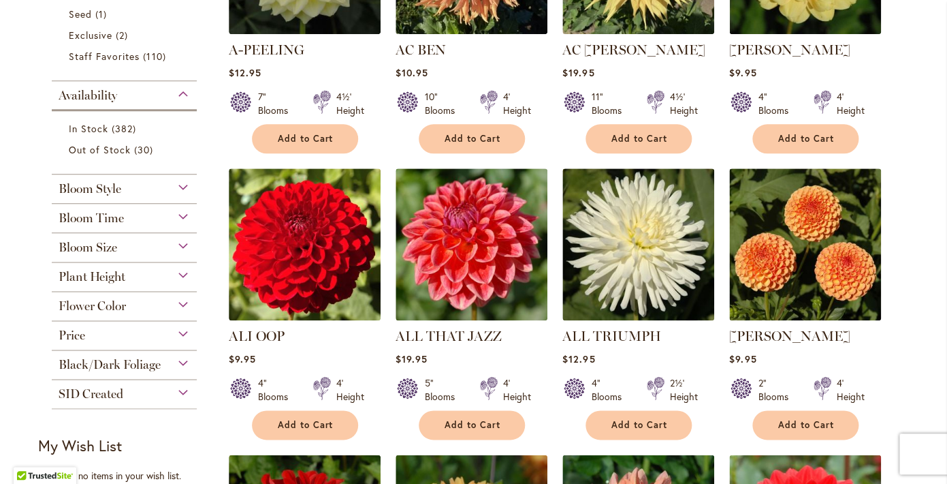
click at [160, 247] on div "Bloom Size" at bounding box center [125, 244] width 146 height 22
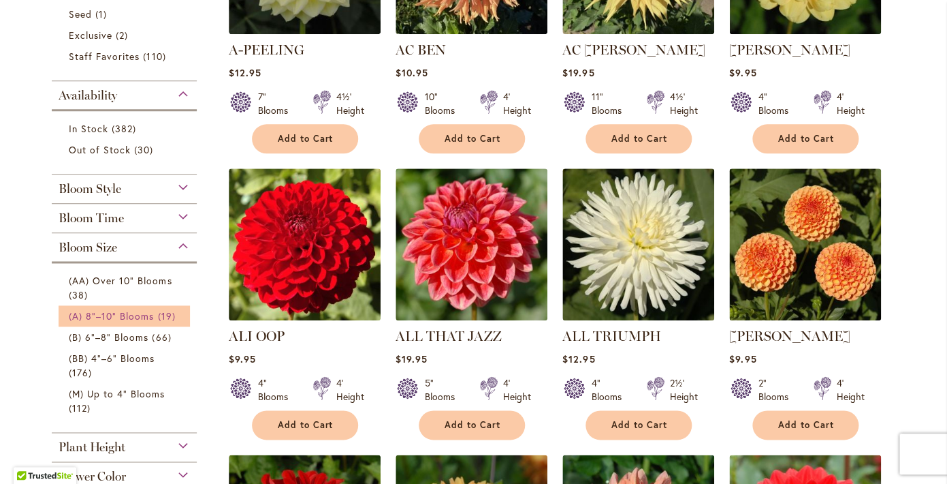
click at [136, 317] on span "(A) 8"–10" Blooms" at bounding box center [112, 315] width 86 height 13
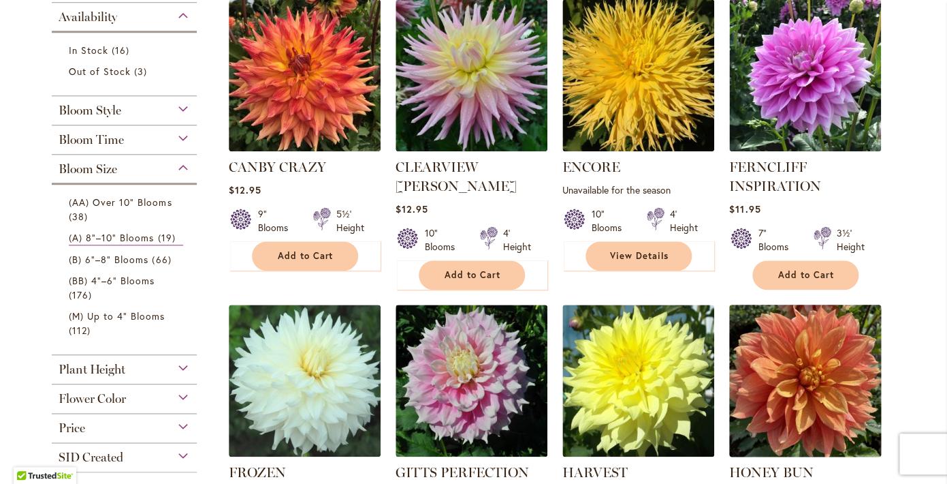
scroll to position [236, 0]
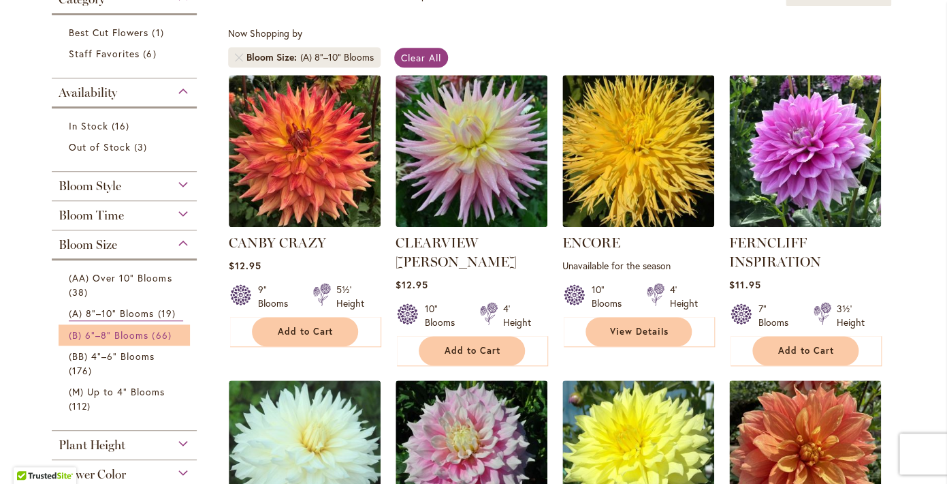
click at [146, 335] on span "(B) 6"–8" Blooms" at bounding box center [109, 334] width 80 height 13
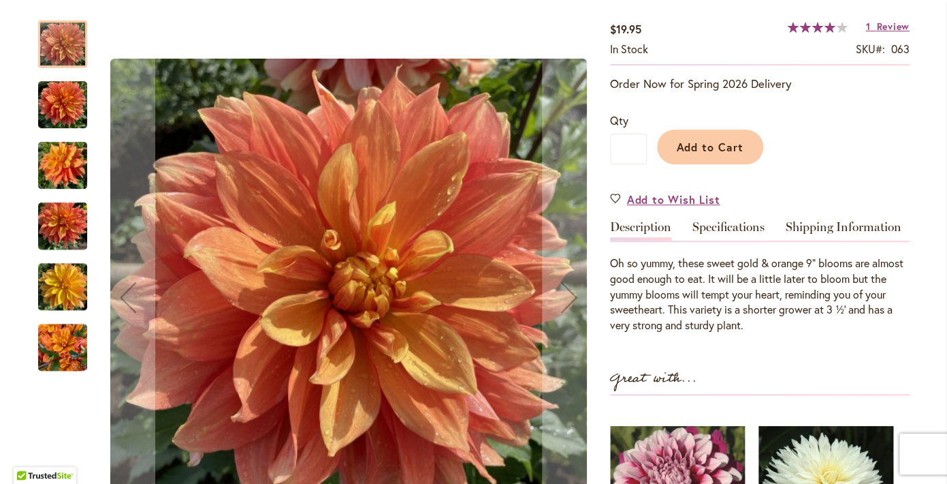
scroll to position [242, 0]
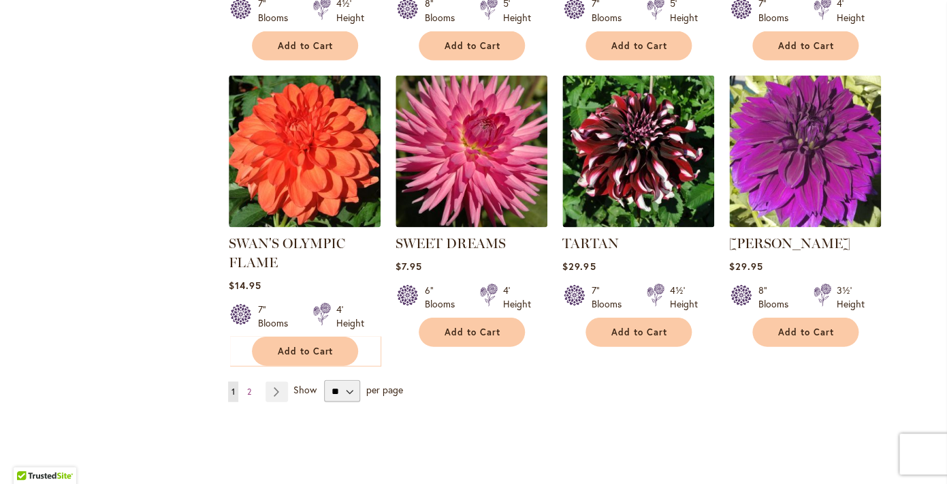
scroll to position [4734, 0]
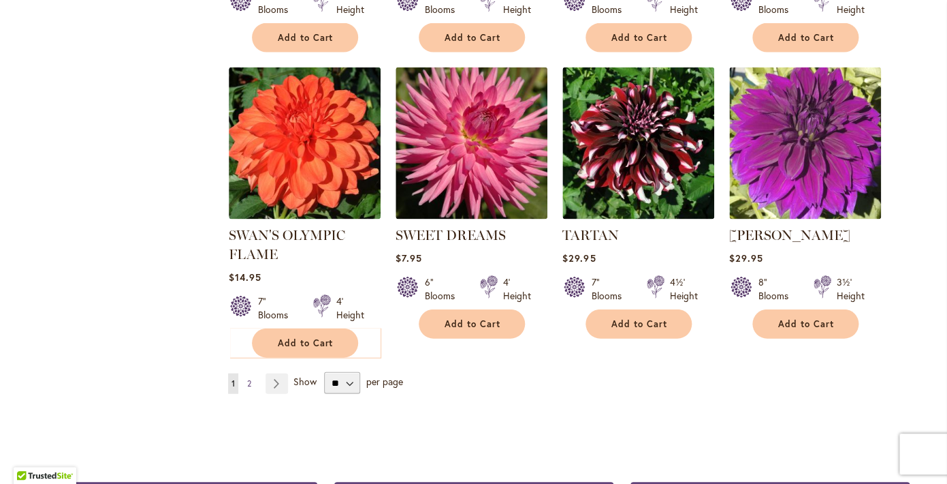
click at [249, 377] on span "2" at bounding box center [249, 382] width 4 height 10
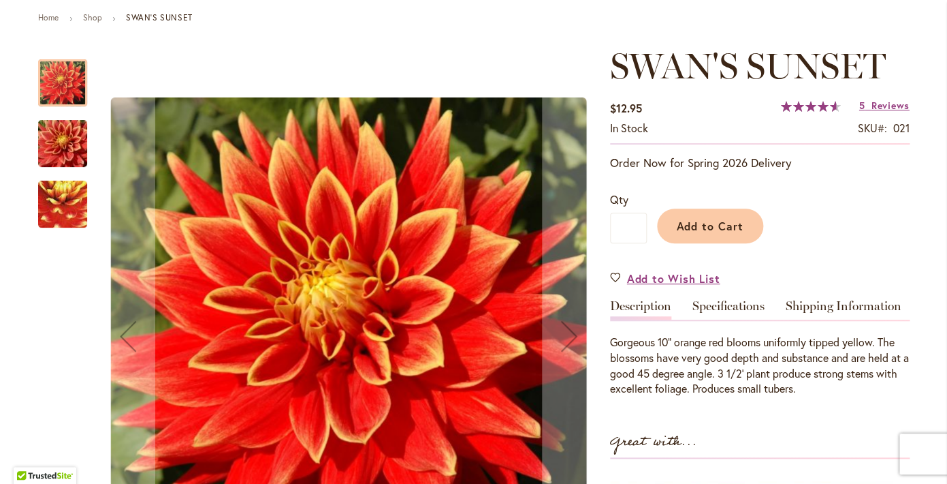
scroll to position [156, 0]
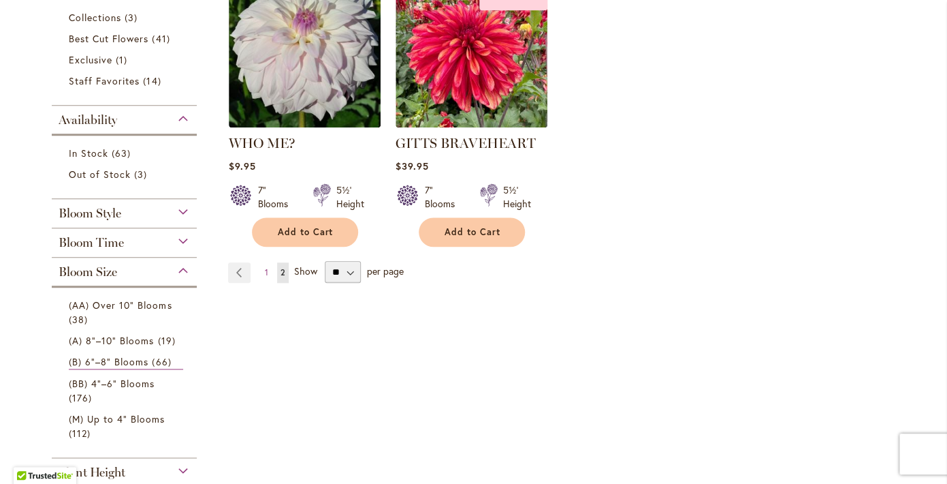
scroll to position [344, 0]
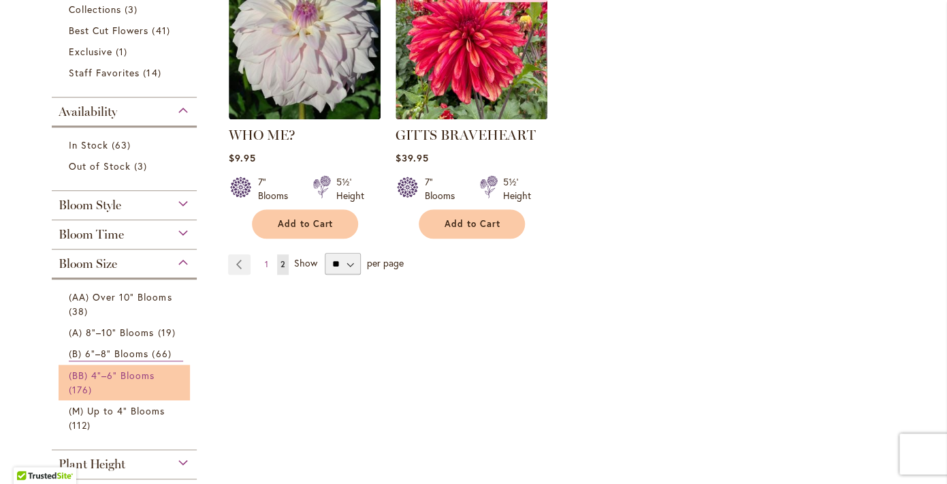
click at [131, 384] on link "(BB) 4"–6" Blooms 176 items" at bounding box center [126, 382] width 115 height 29
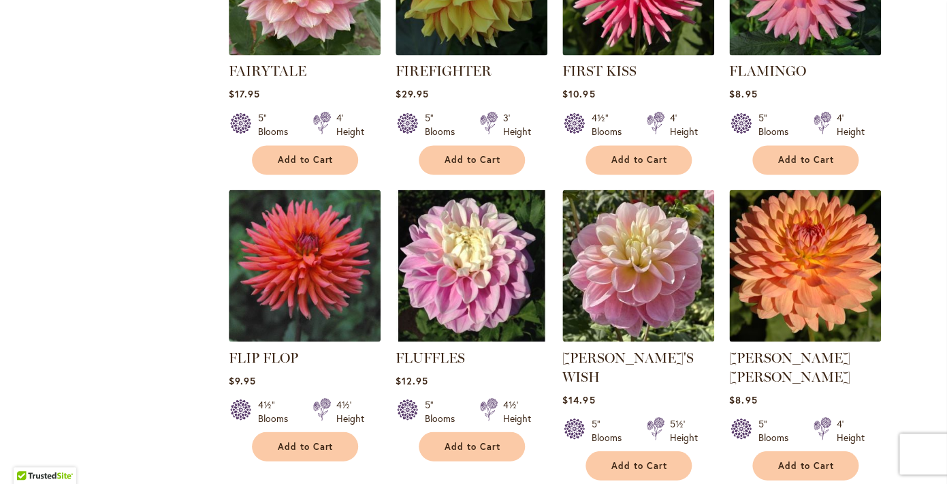
scroll to position [4588, 0]
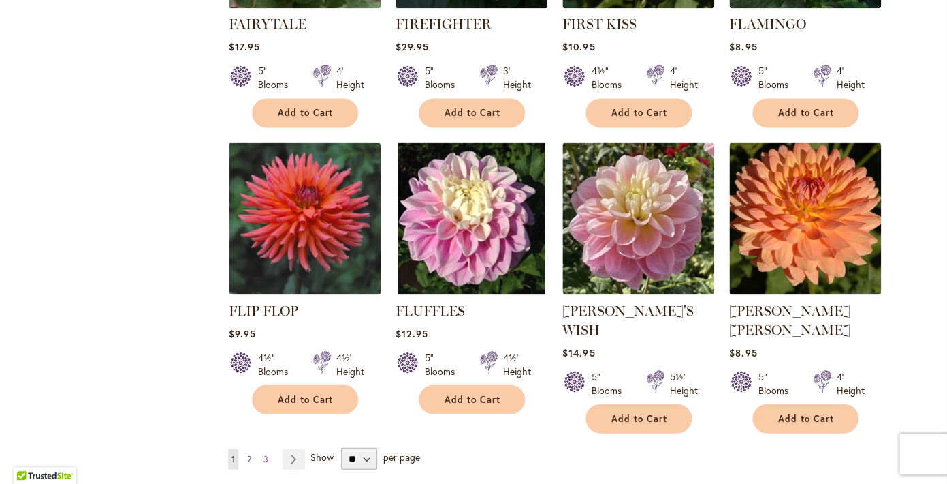
click at [245, 448] on link "Page 2" at bounding box center [249, 458] width 11 height 20
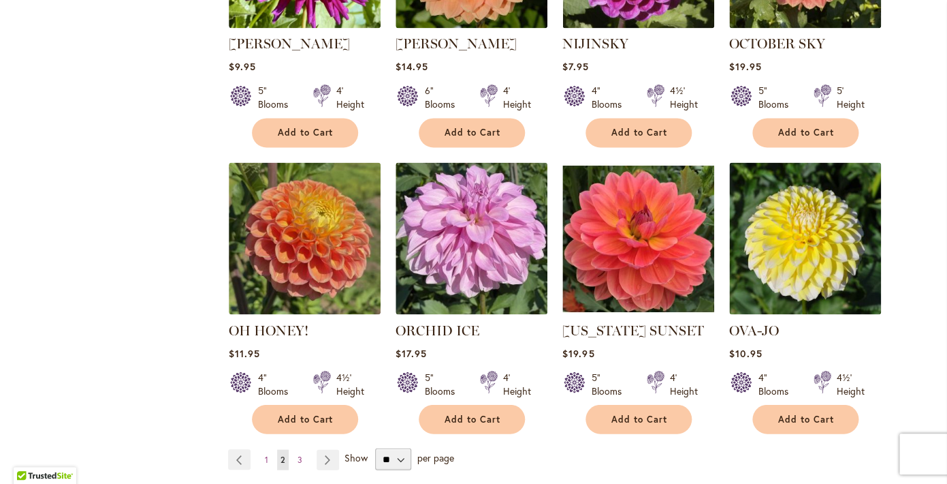
scroll to position [4580, 0]
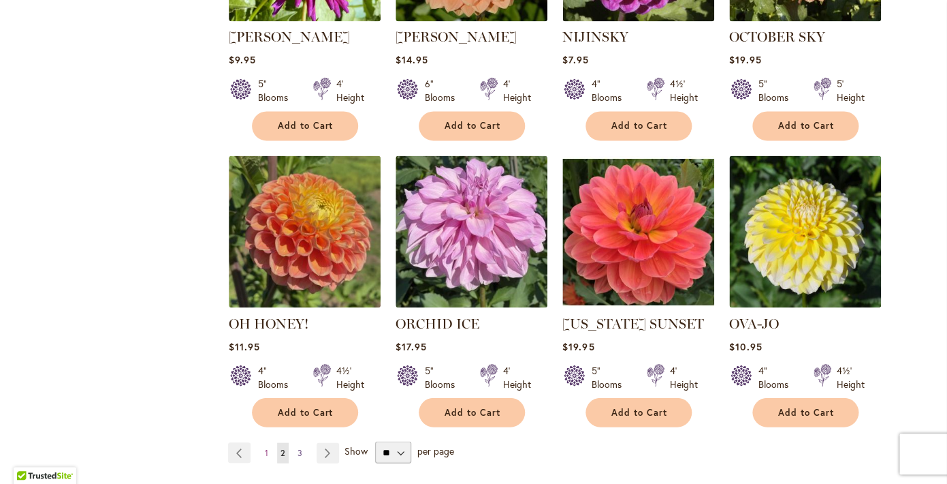
click at [296, 442] on link "Page 3" at bounding box center [300, 452] width 12 height 20
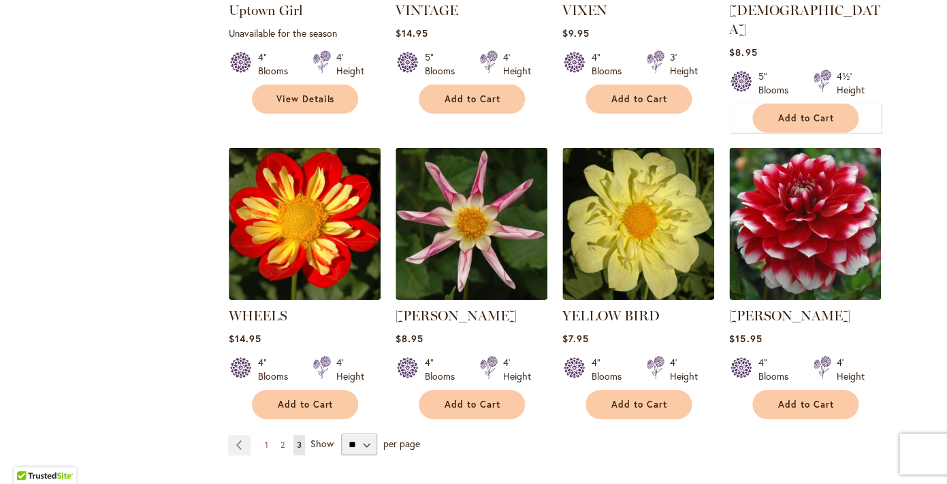
scroll to position [3439, 0]
